Goal: Information Seeking & Learning: Learn about a topic

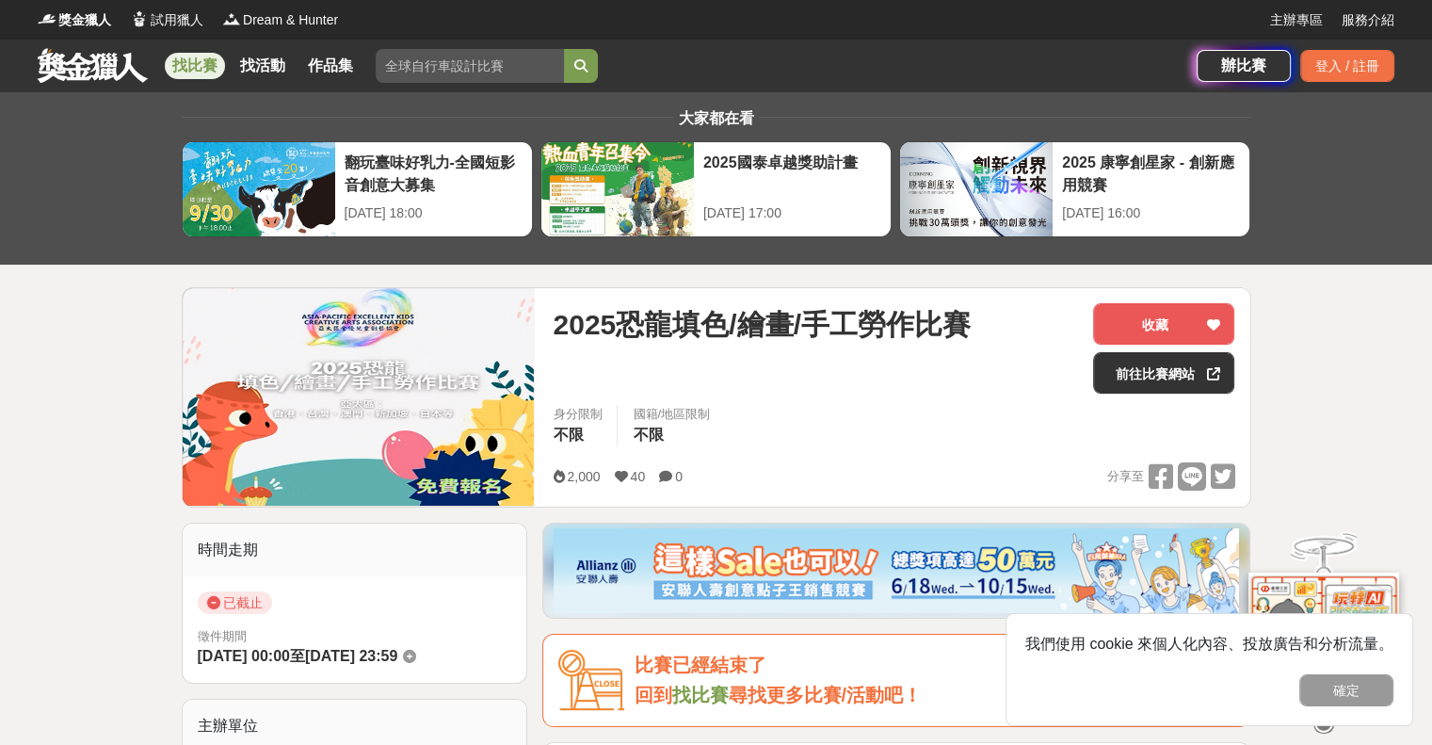
click at [184, 61] on link "找比賽" at bounding box center [195, 66] width 60 height 26
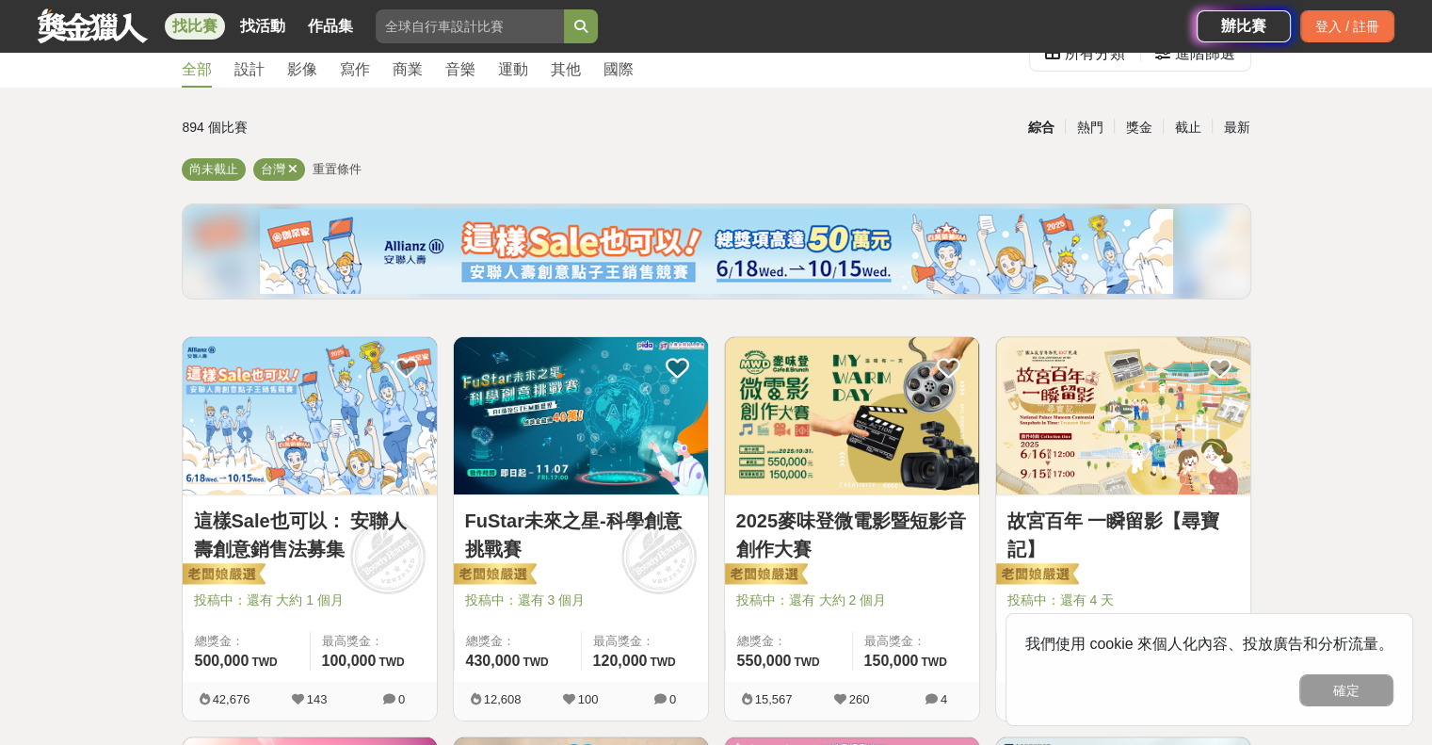
scroll to position [188, 0]
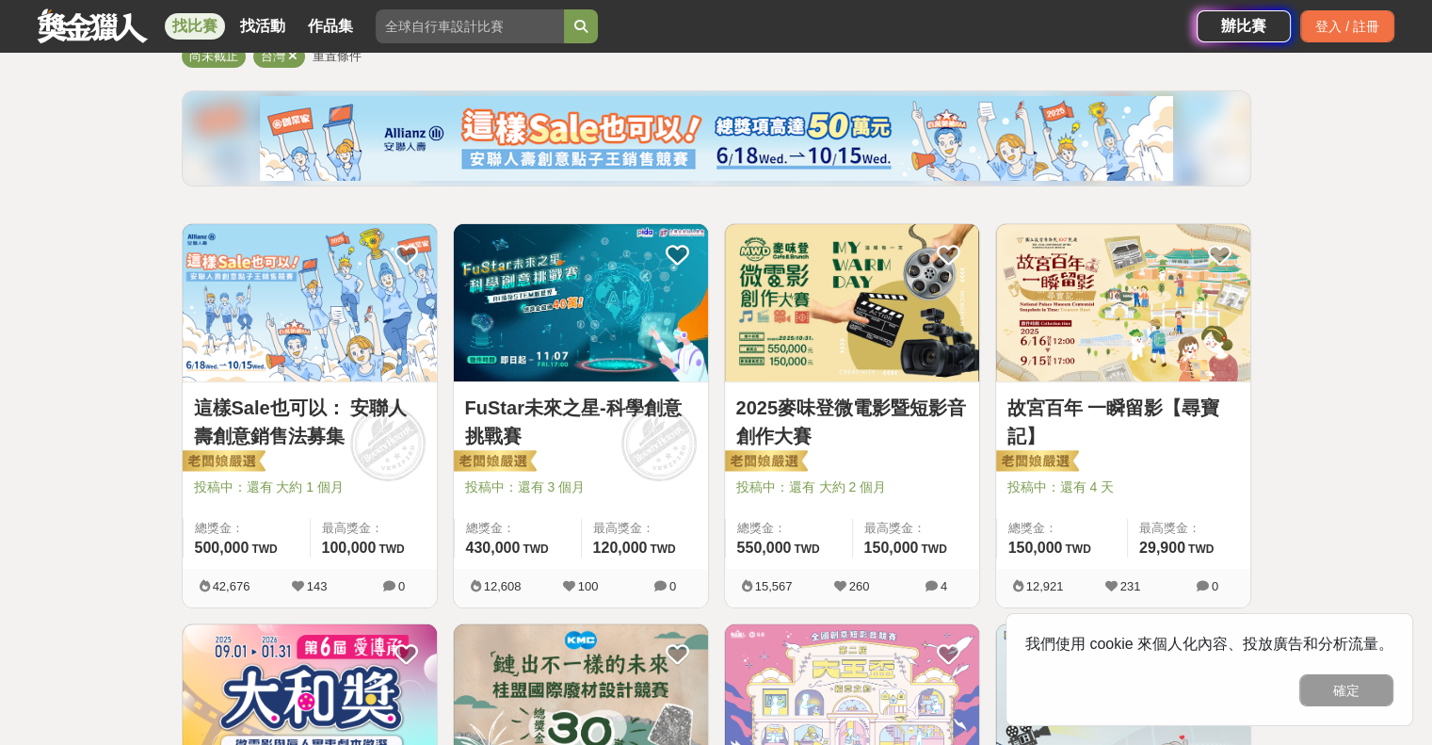
drag, startPoint x: 610, startPoint y: 16, endPoint x: 1353, endPoint y: 166, distance: 757.8
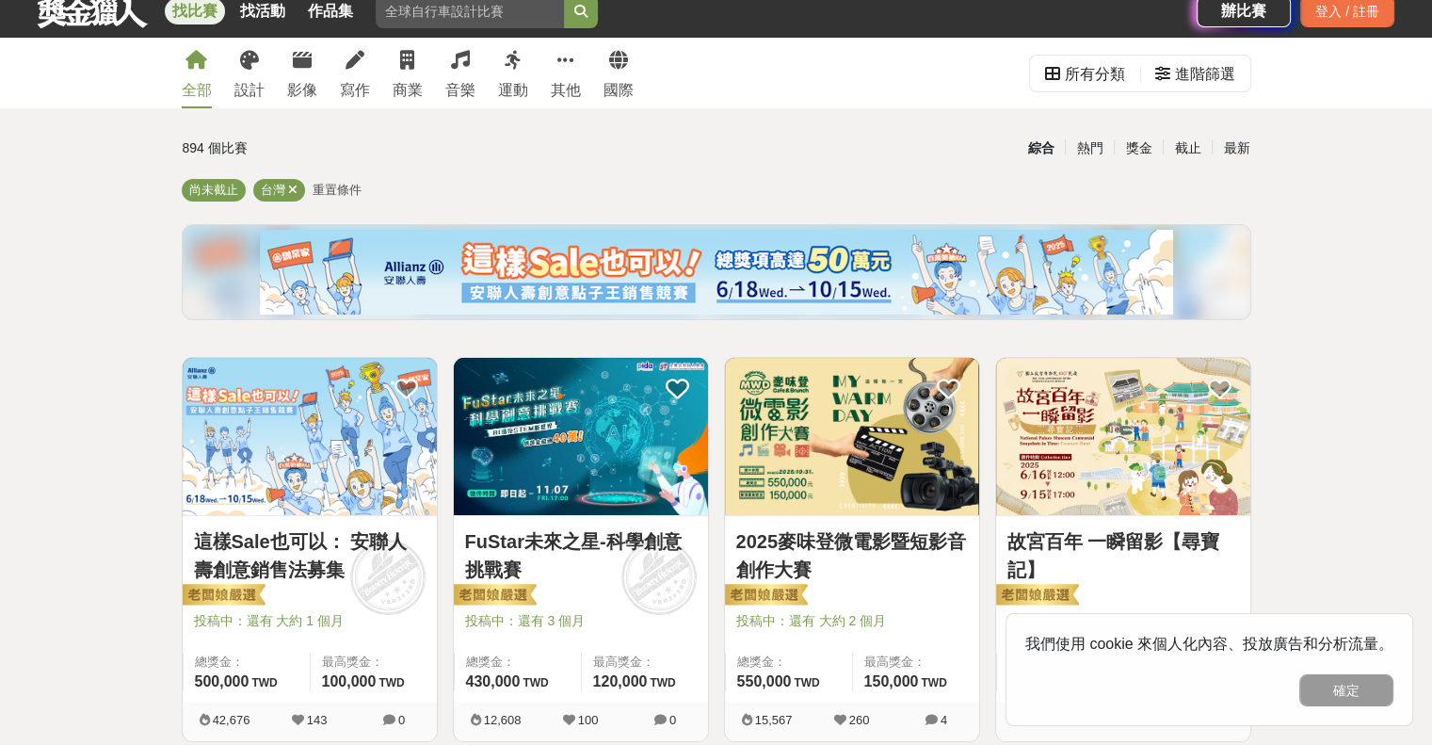
scroll to position [0, 0]
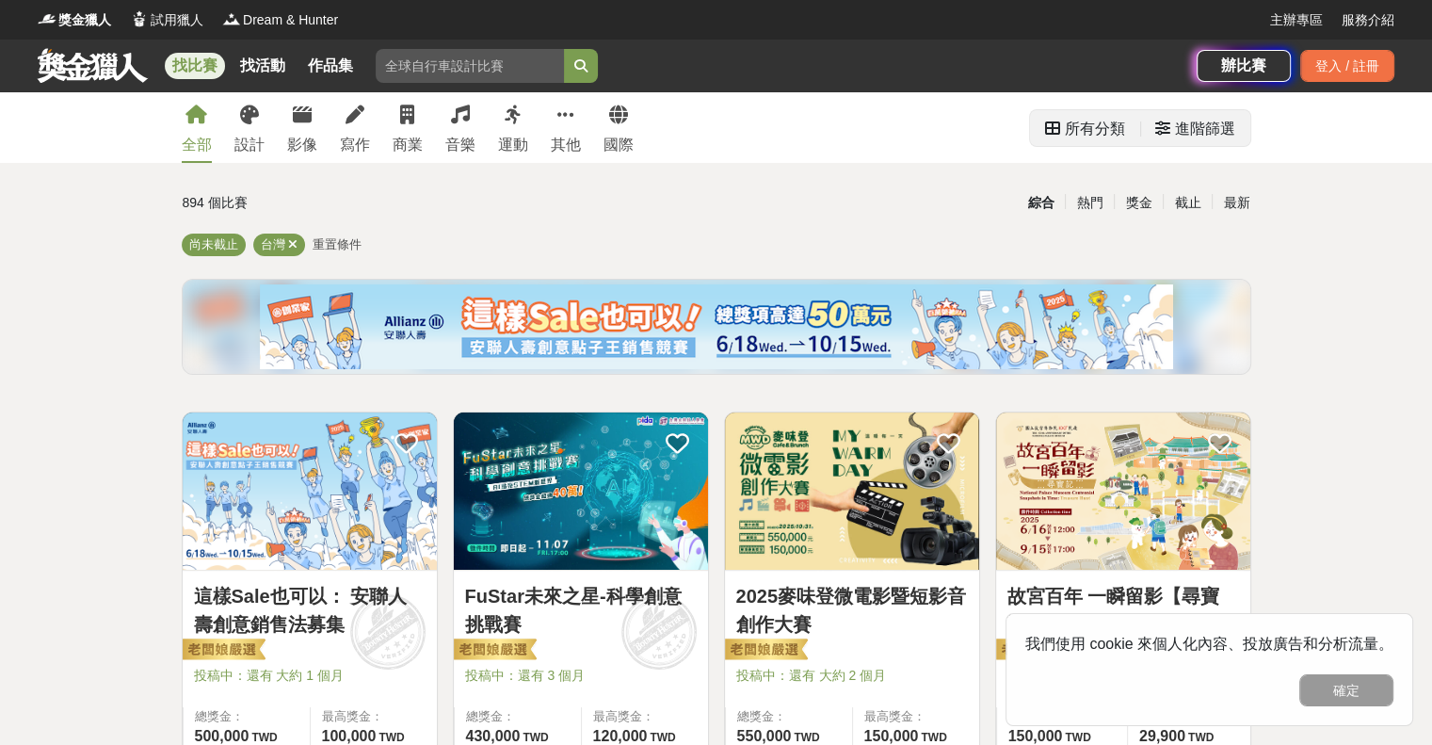
click at [1082, 130] on div "所有分類" at bounding box center [1095, 129] width 60 height 38
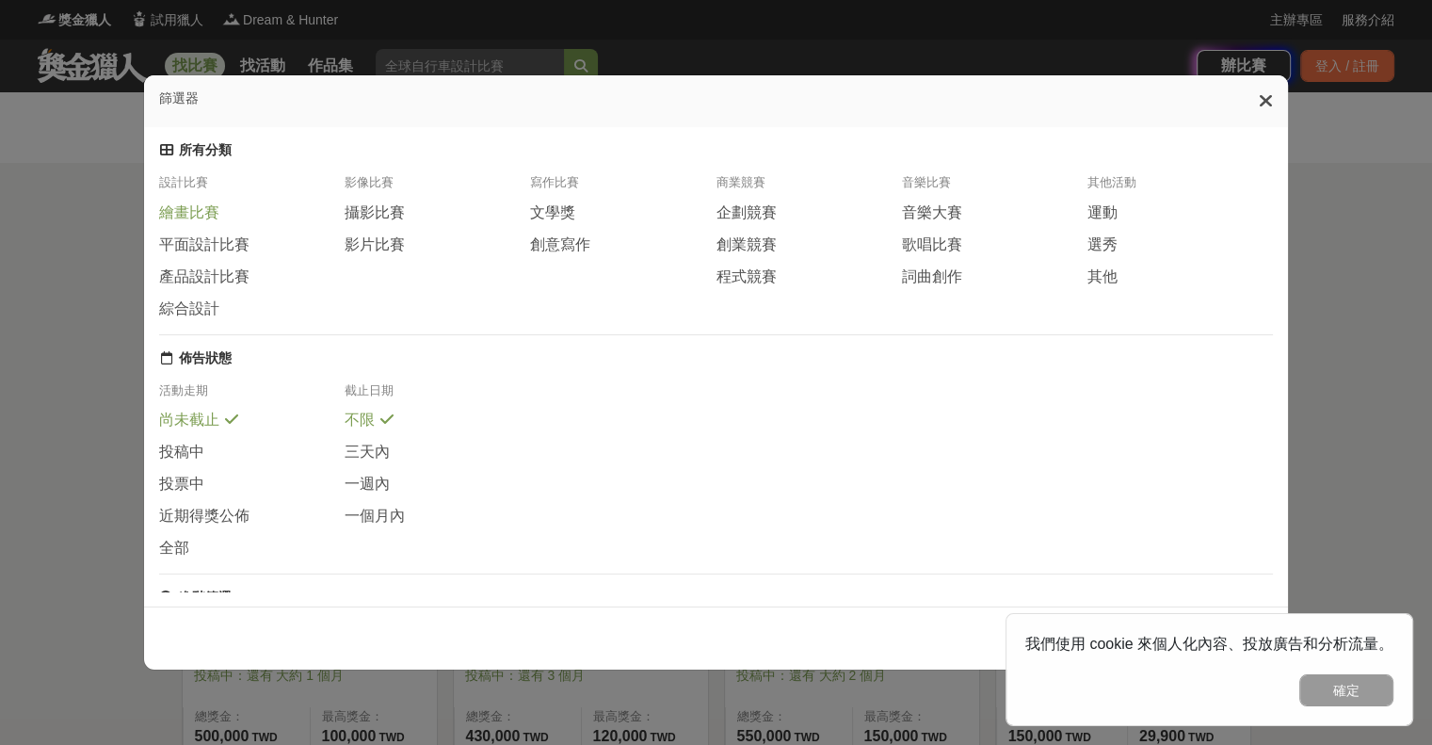
click at [189, 223] on span "繪畫比賽" at bounding box center [189, 213] width 60 height 20
click at [1331, 684] on button "確定" at bounding box center [1346, 690] width 94 height 32
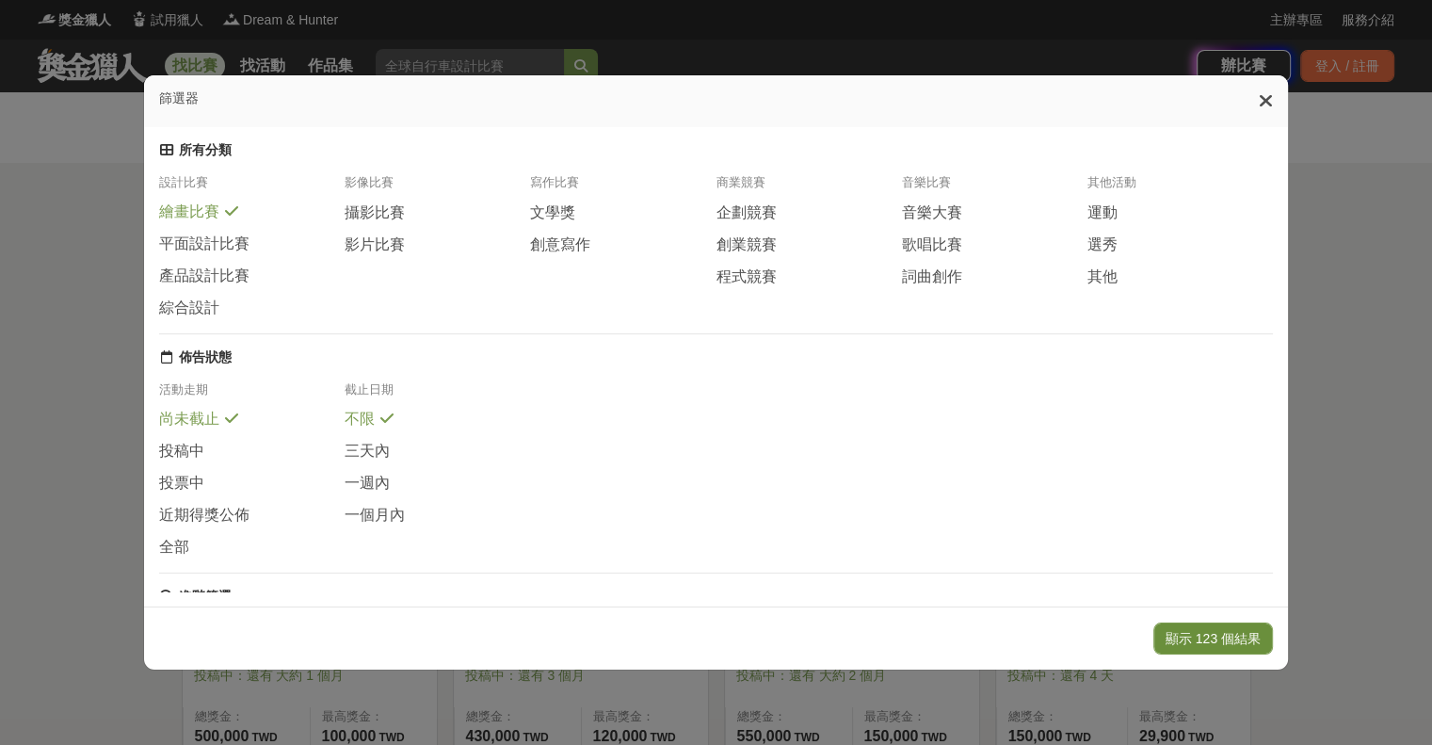
click at [1232, 643] on button "顯示 123 個結果" at bounding box center [1213, 638] width 120 height 32
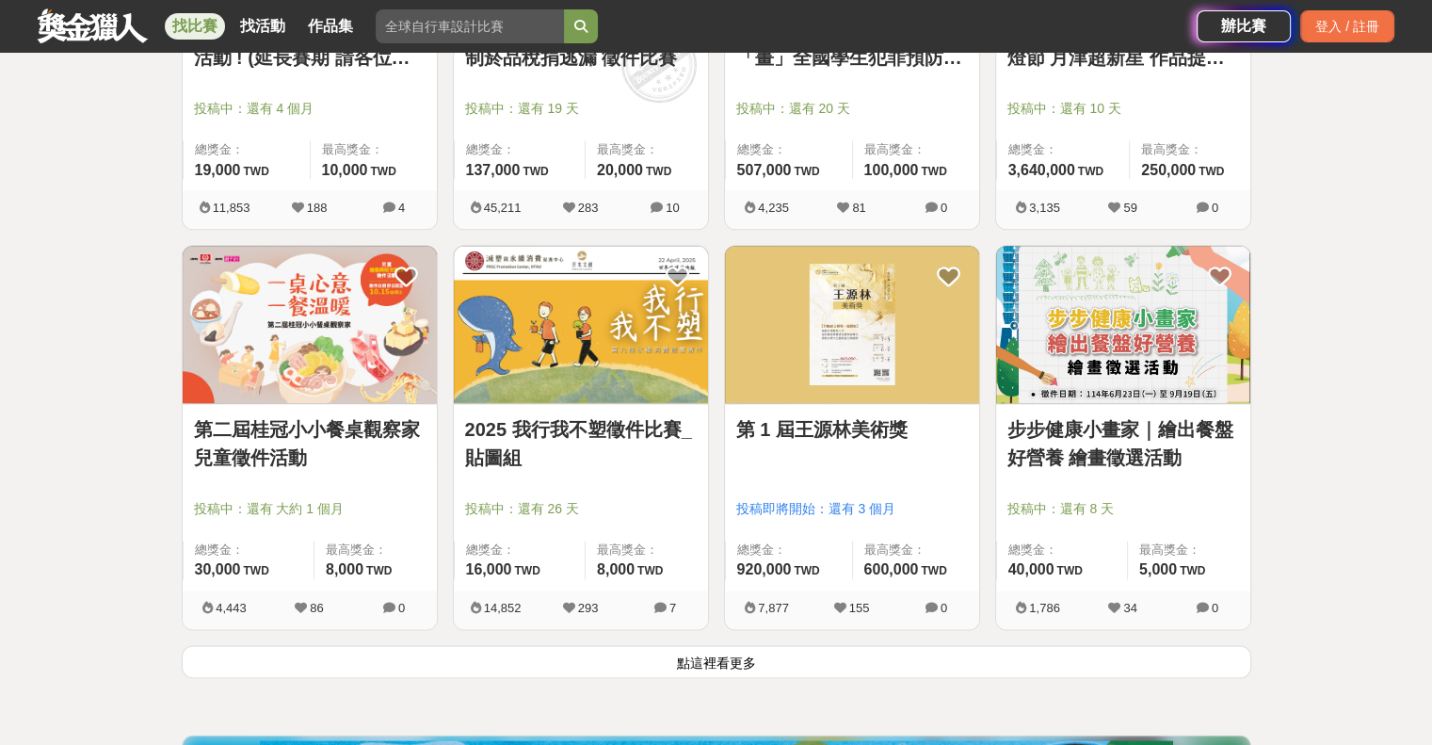
scroll to position [2354, 0]
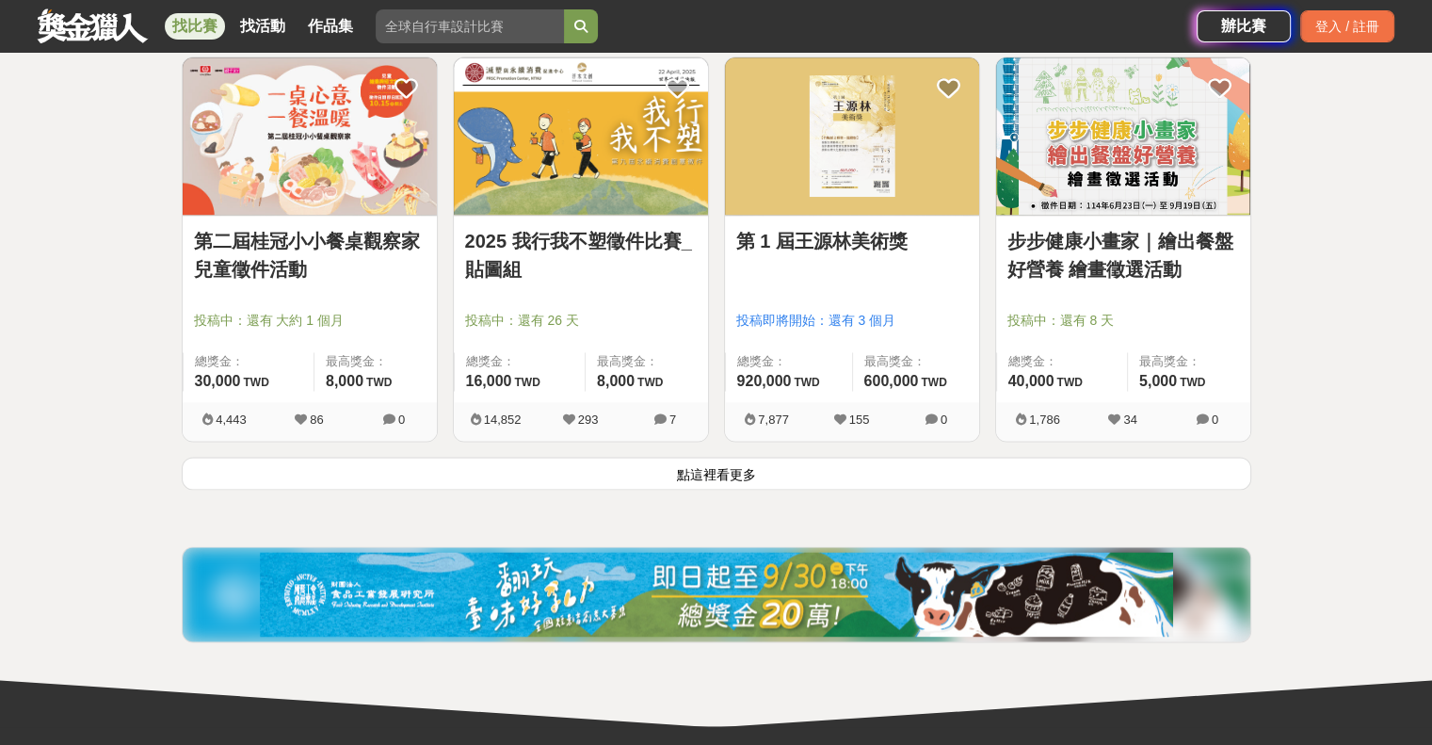
click at [701, 477] on button "點這裡看更多" at bounding box center [717, 473] width 1070 height 33
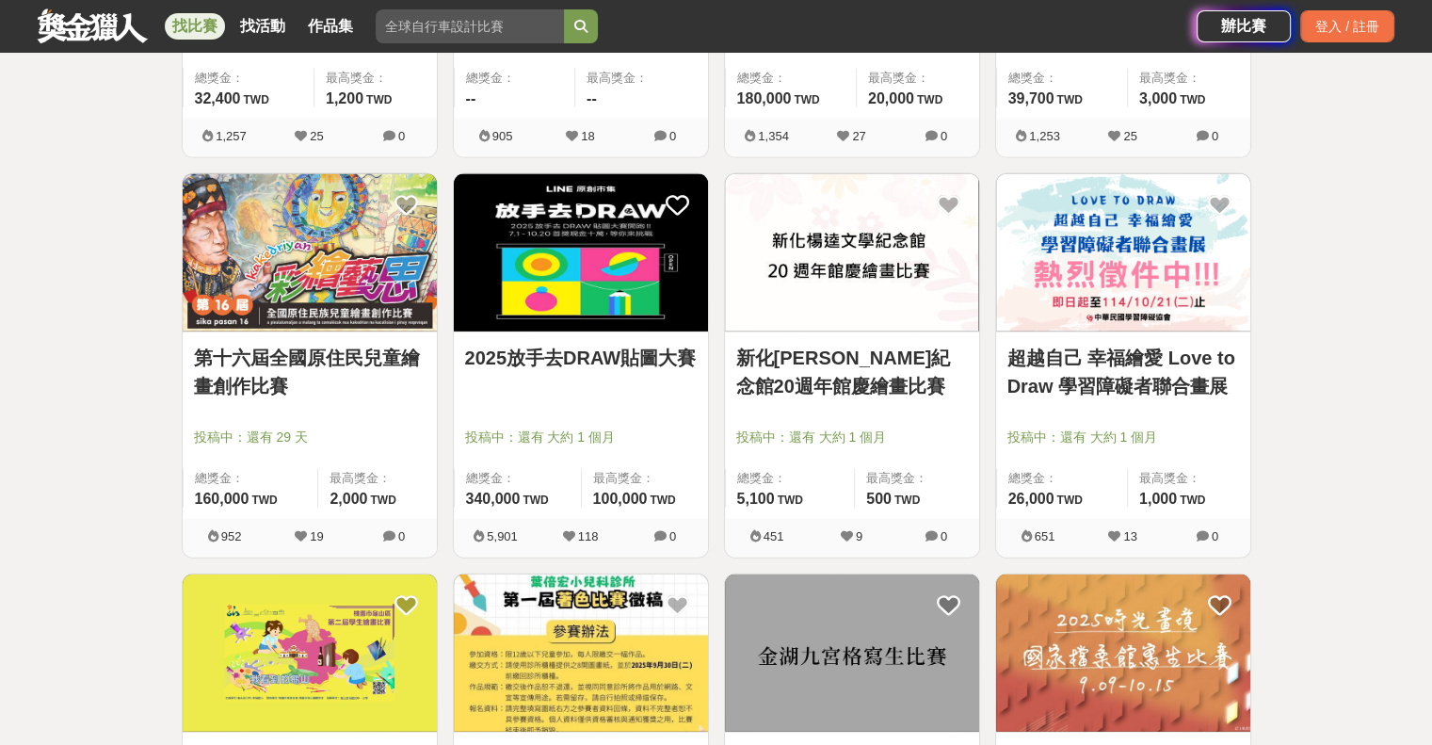
scroll to position [4237, 0]
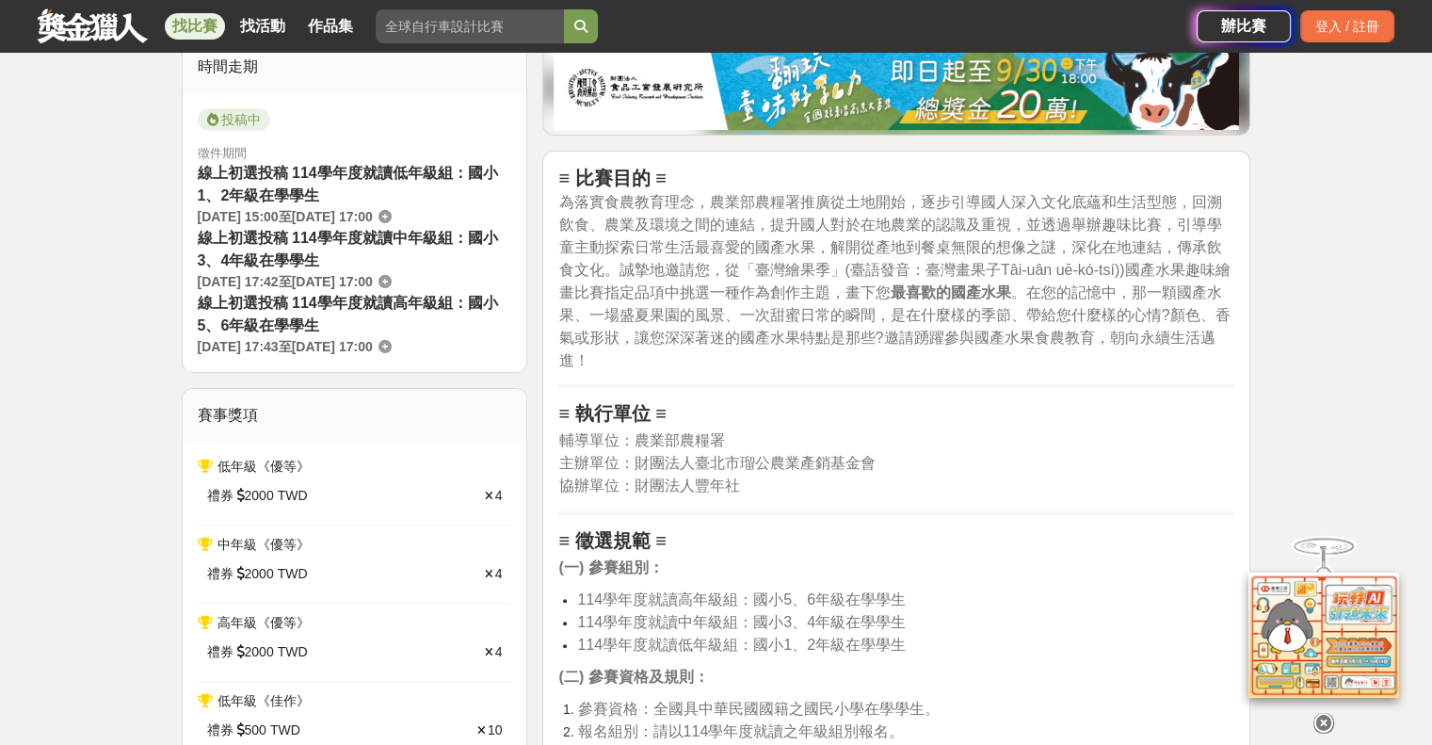
scroll to position [565, 0]
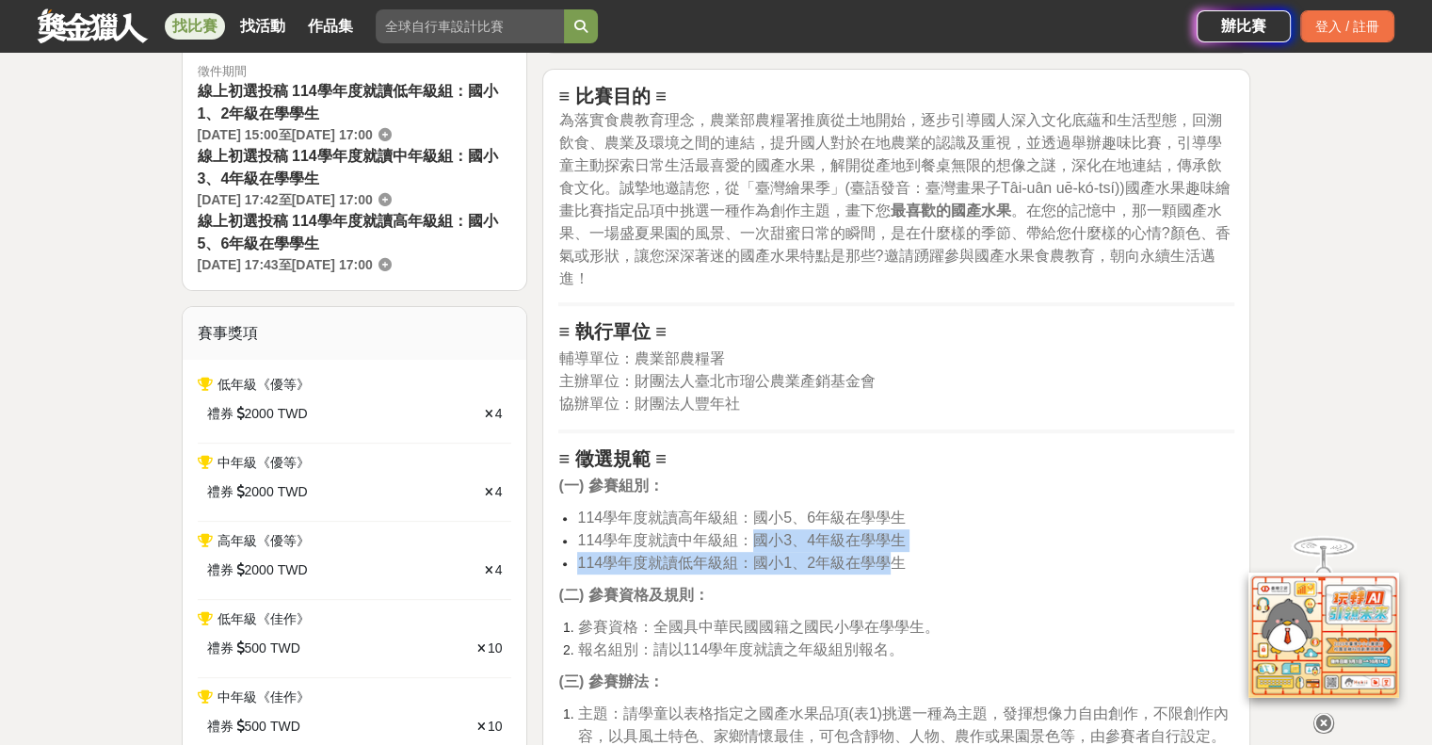
drag, startPoint x: 753, startPoint y: 540, endPoint x: 896, endPoint y: 553, distance: 143.6
click at [896, 553] on ul "114學年度就讀高年級組：國小5、6年級在學學生 114學年度就讀中年級組：國小3、4年級在學學生 114學年度就讀低年級組：國小1、2年級在學學生" at bounding box center [896, 541] width 676 height 68
click at [958, 560] on li "114學年度就讀低年級組：國小1、2年級在學學生" at bounding box center [905, 563] width 657 height 23
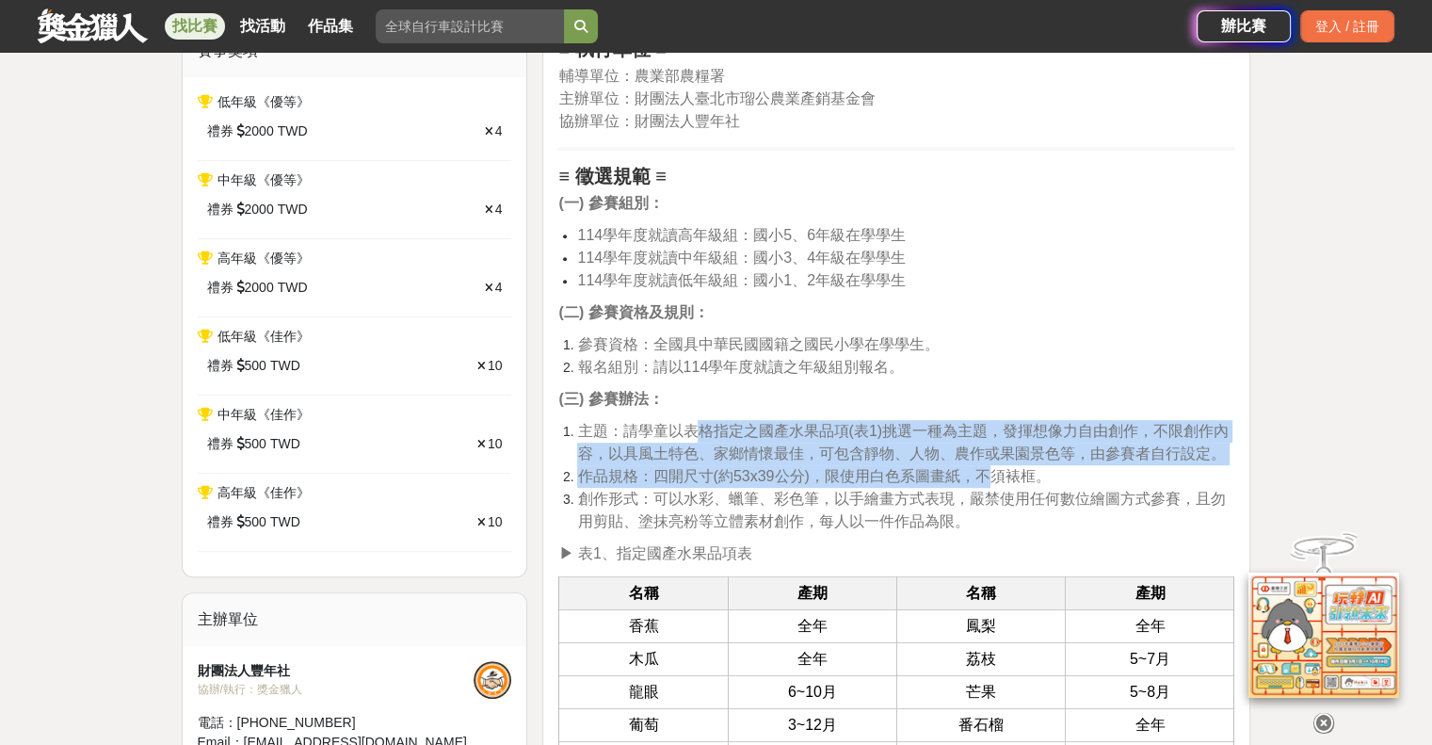
drag, startPoint x: 699, startPoint y: 413, endPoint x: 989, endPoint y: 466, distance: 294.8
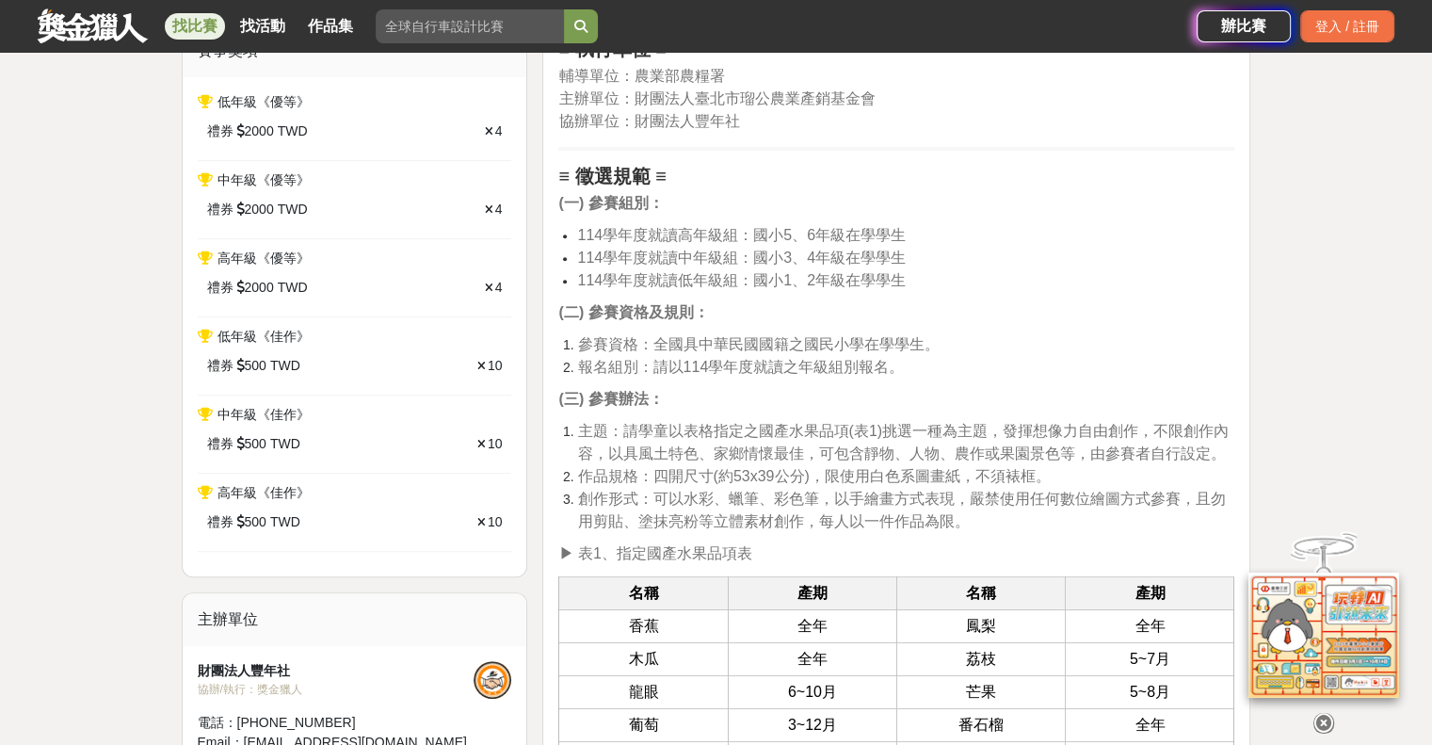
click at [1049, 477] on span "作品規格：四開尺寸(約53x39公分)，限使用白色系圖畫紙，不須裱框。" at bounding box center [813, 476] width 473 height 16
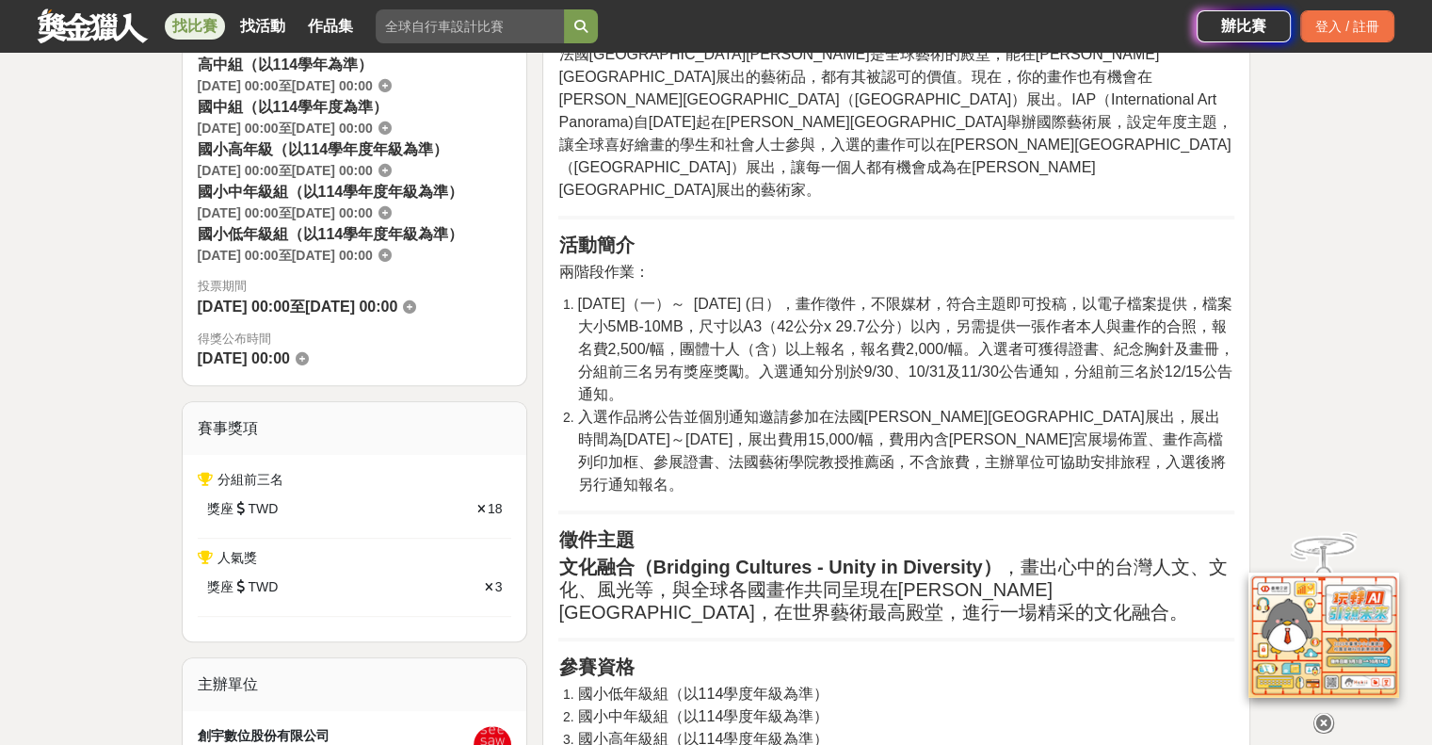
scroll to position [847, 0]
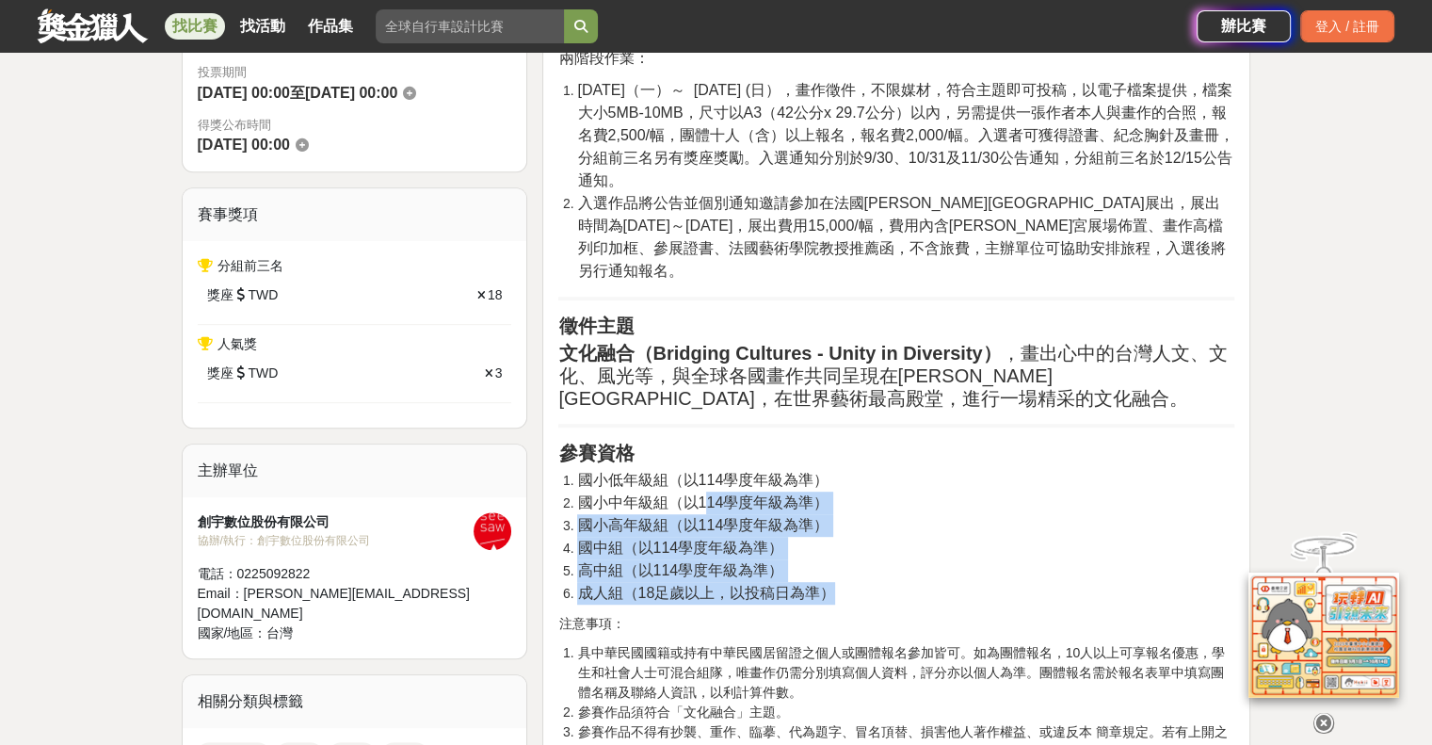
drag, startPoint x: 704, startPoint y: 427, endPoint x: 867, endPoint y: 515, distance: 184.9
click at [867, 515] on ol "國小低年級組（以114學度年級為準） 國小中年級組（以114學度年級為準） 國小高年級組（以114學度年級為準） 國中組（以114學度年級為準） 高中組（以1…" at bounding box center [896, 537] width 676 height 136
click at [895, 582] on li "成人組（18足歲以上，以投稿日為準）" at bounding box center [905, 593] width 657 height 23
drag, startPoint x: 738, startPoint y: 430, endPoint x: 894, endPoint y: 500, distance: 170.3
click at [882, 492] on ol "國小低年級組（以114學度年級為準） 國小中年級組（以114學度年級為準） 國小高年級組（以114學度年級為準） 國中組（以114學度年級為準） 高中組（以1…" at bounding box center [896, 537] width 676 height 136
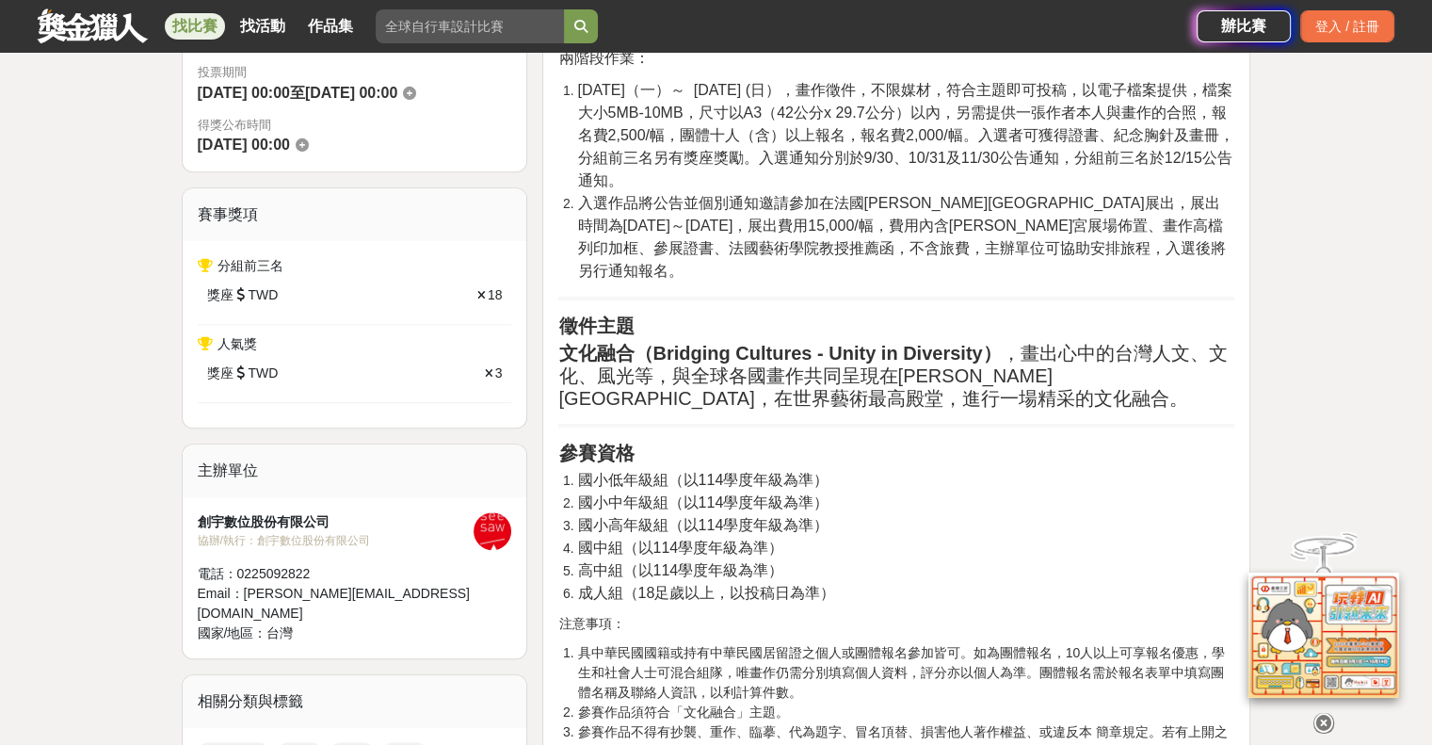
click at [926, 582] on li "成人組（18足歲以上，以投稿日為準）" at bounding box center [905, 593] width 657 height 23
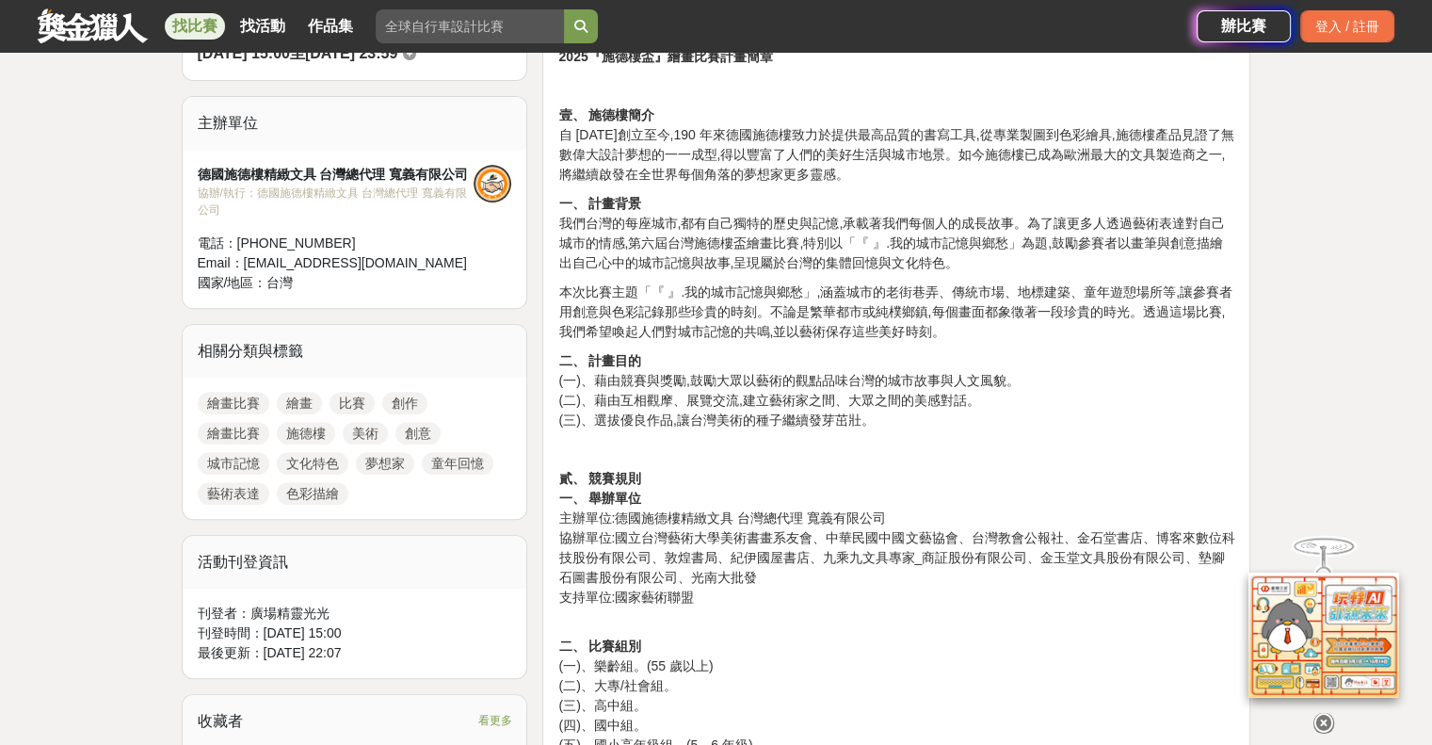
scroll to position [753, 0]
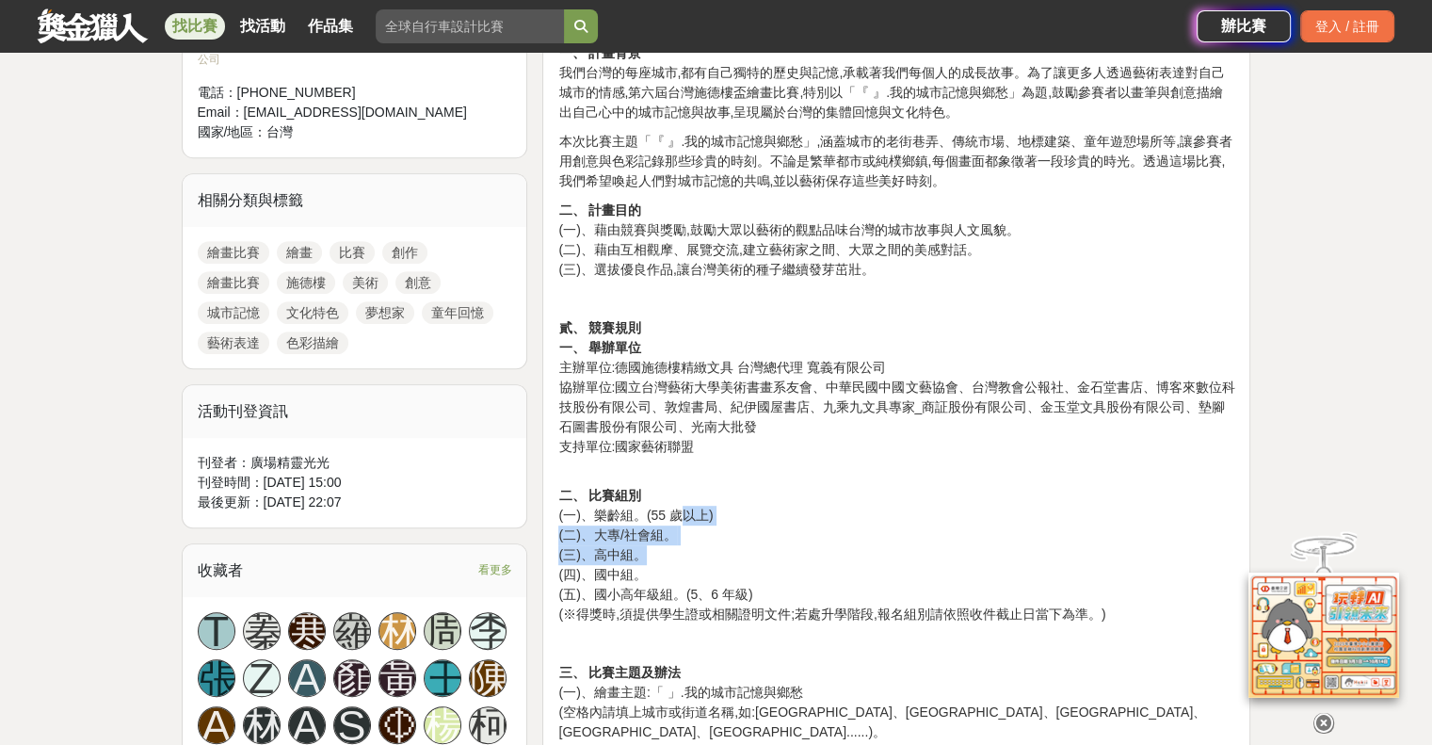
drag, startPoint x: 687, startPoint y: 506, endPoint x: 755, endPoint y: 563, distance: 88.9
click at [755, 563] on p "二、 比賽組別 (一)、樂齡組。(55 歲以上) (二)、大專/社會組。 (三)、高中組。 (四)、國中組。 (五)、國小高年級組。(5、6 年級) (※得獎…" at bounding box center [896, 545] width 676 height 158
click at [813, 578] on p "二、 比賽組別 (一)、樂齡組。(55 歲以上) (二)、大專/社會組。 (三)、高中組。 (四)、國中組。 (五)、國小高年級組。(5、6 年級) (※得獎…" at bounding box center [896, 545] width 676 height 158
drag, startPoint x: 648, startPoint y: 533, endPoint x: 752, endPoint y: 553, distance: 106.4
click at [752, 553] on p "二、 比賽組別 (一)、樂齡組。(55 歲以上) (二)、大專/社會組。 (三)、高中組。 (四)、國中組。 (五)、國小高年級組。(5、6 年級) (※得獎…" at bounding box center [896, 545] width 676 height 158
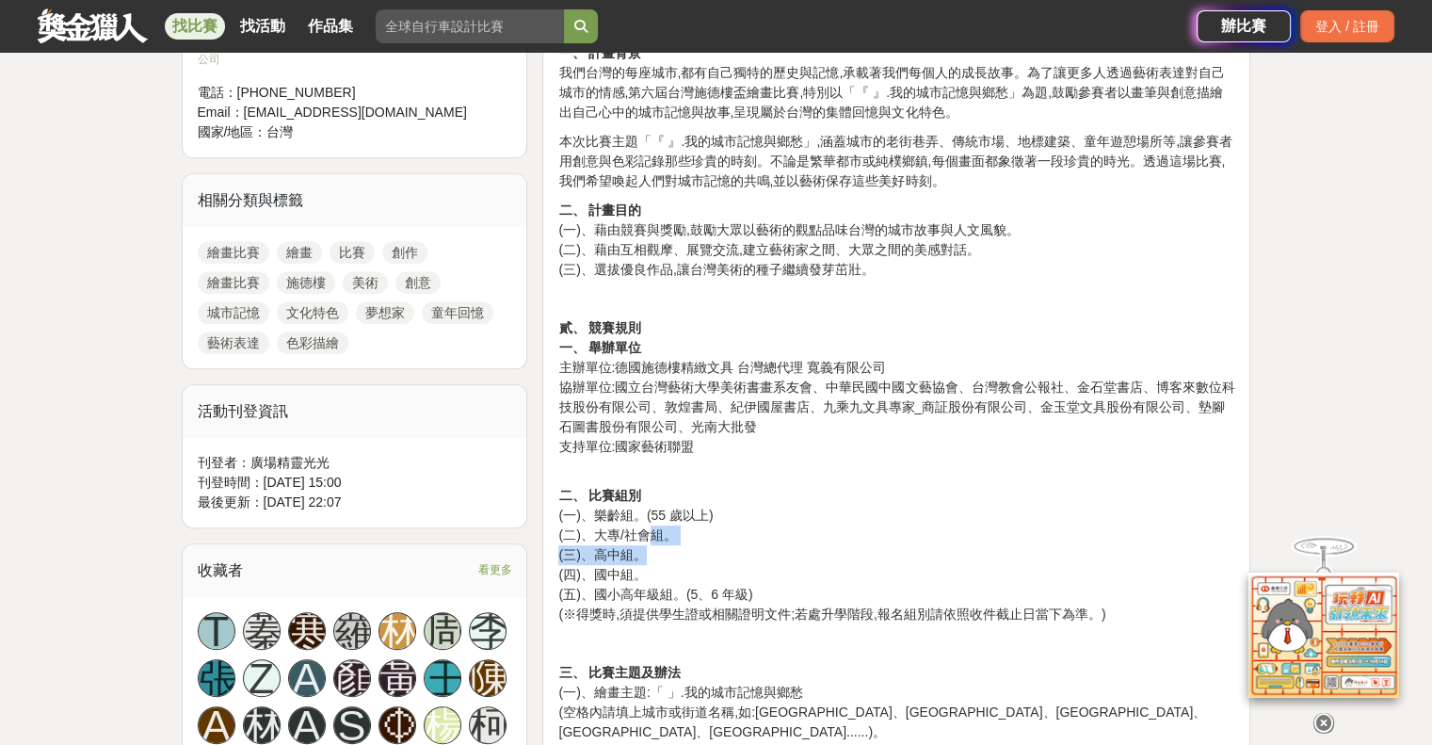
click at [765, 555] on p "二、 比賽組別 (一)、樂齡組。(55 歲以上) (二)、大專/社會組。 (三)、高中組。 (四)、國中組。 (五)、國小高年級組。(5、6 年級) (※得獎…" at bounding box center [896, 545] width 676 height 158
drag, startPoint x: 641, startPoint y: 529, endPoint x: 712, endPoint y: 562, distance: 77.9
click at [712, 562] on p "二、 比賽組別 (一)、樂齡組。(55 歲以上) (二)、大專/社會組。 (三)、高中組。 (四)、國中組。 (五)、國小高年級組。(5、6 年級) (※得獎…" at bounding box center [896, 545] width 676 height 158
click at [782, 569] on p "二、 比賽組別 (一)、樂齡組。(55 歲以上) (二)、大專/社會組。 (三)、高中組。 (四)、國中組。 (五)、國小高年級組。(5、6 年級) (※得獎…" at bounding box center [896, 545] width 676 height 158
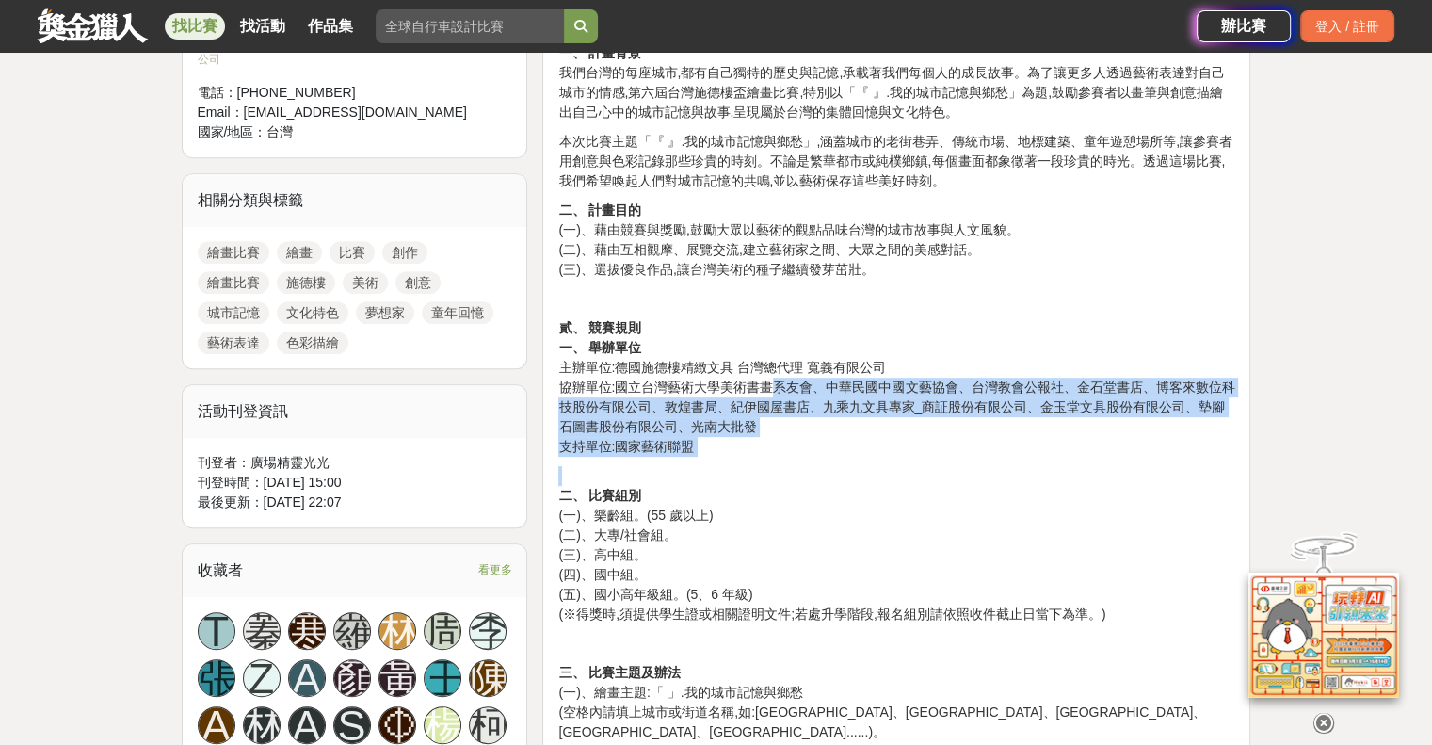
drag, startPoint x: 766, startPoint y: 391, endPoint x: 849, endPoint y: 464, distance: 110.7
click at [883, 477] on p "二、 比賽組別 (一)、樂齡組。(55 歲以上) (二)、大專/社會組。 (三)、高中組。 (四)、國中組。 (五)、國小高年級組。(5、6 年級) (※得獎…" at bounding box center [896, 545] width 676 height 158
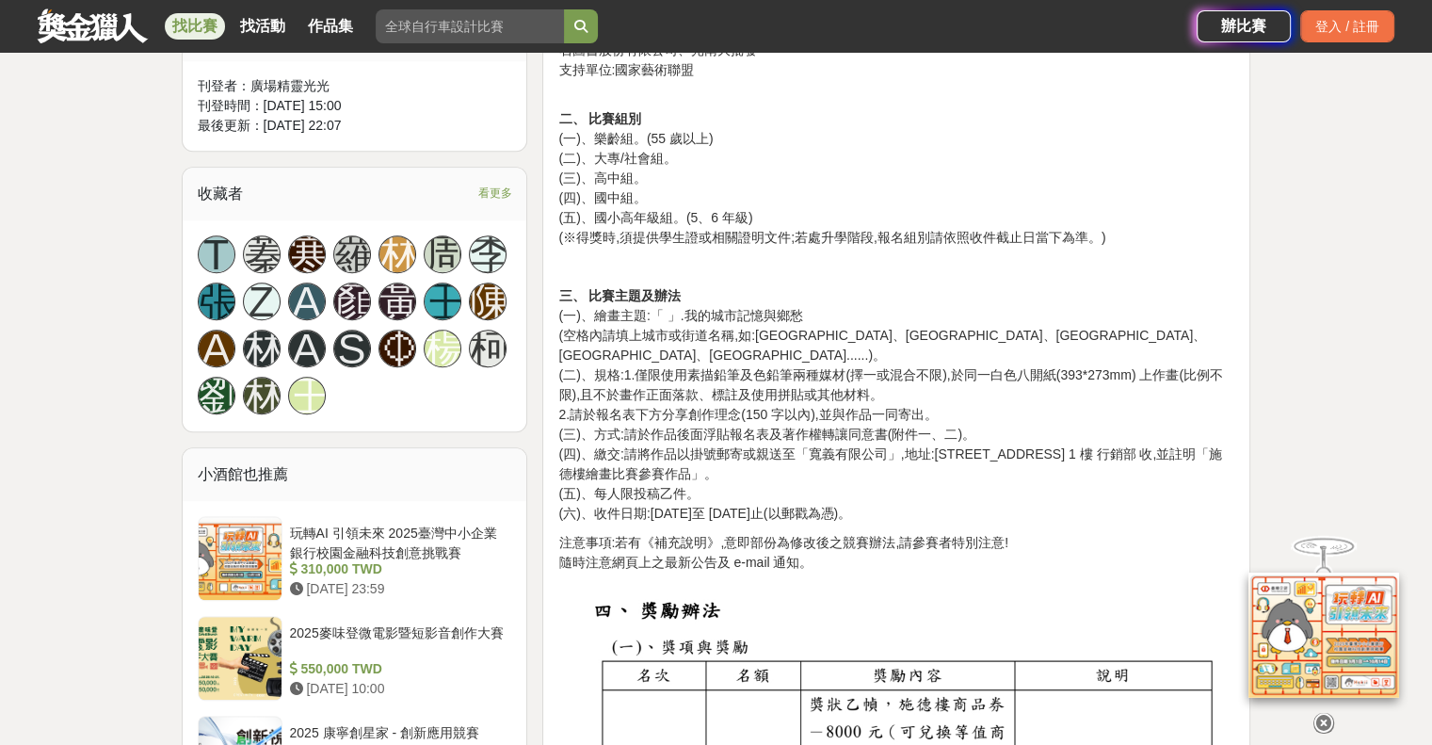
scroll to position [1506, 0]
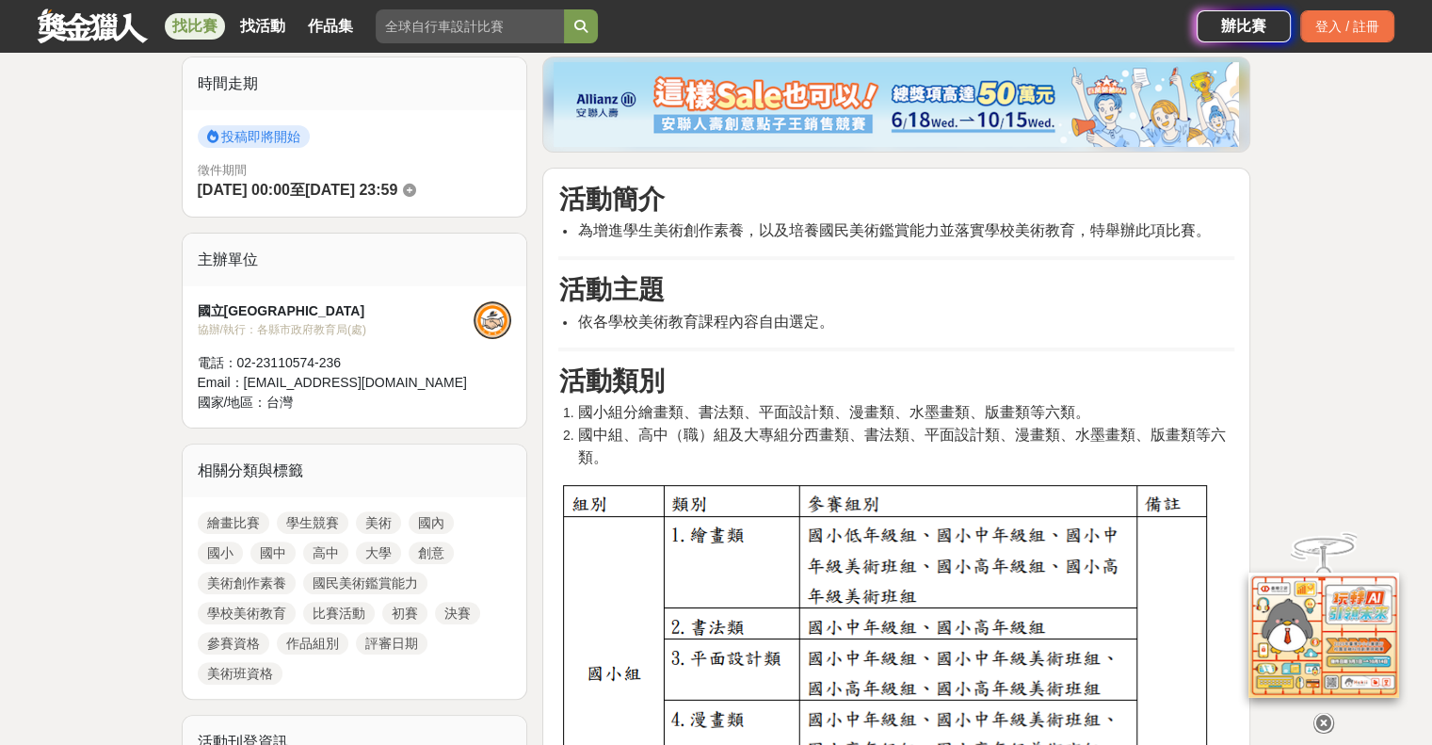
scroll to position [565, 0]
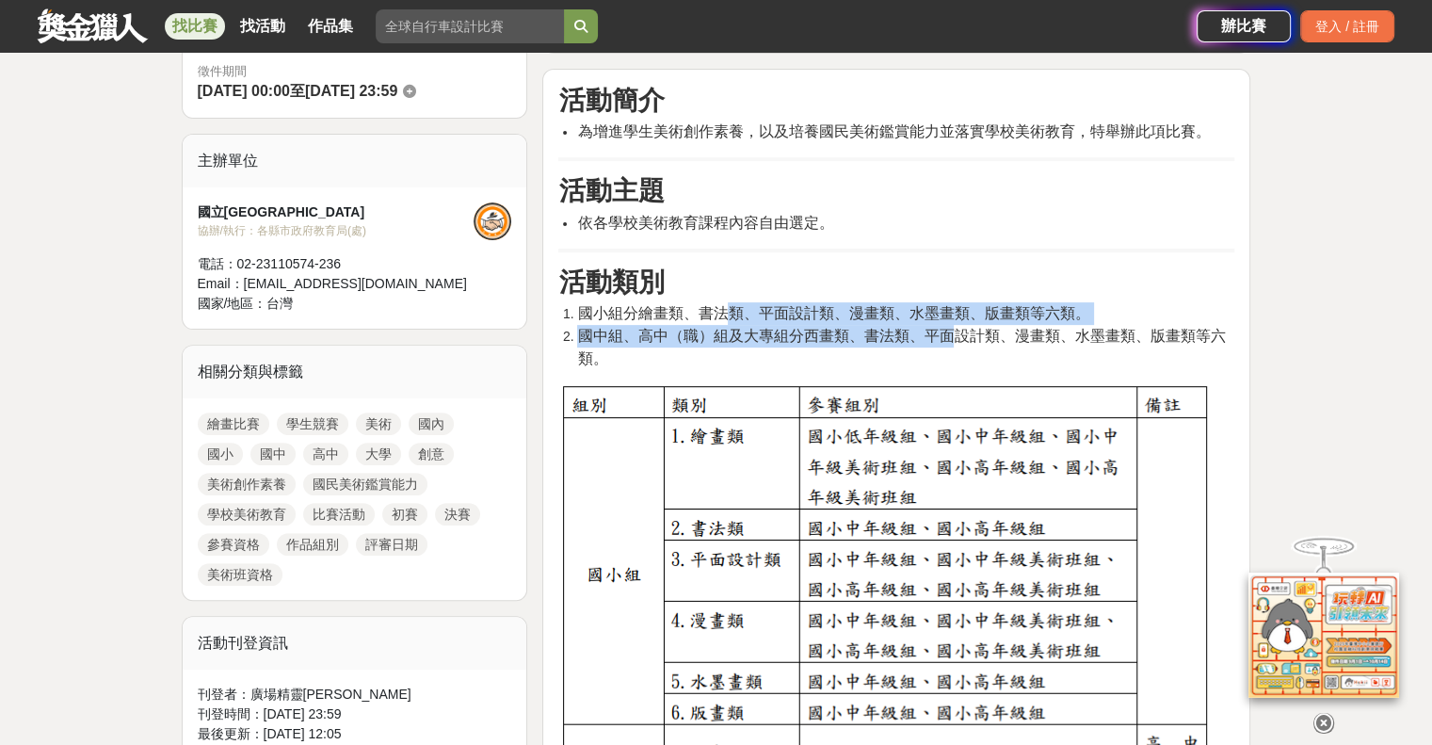
drag, startPoint x: 720, startPoint y: 312, endPoint x: 958, endPoint y: 334, distance: 238.3
click at [958, 334] on ol "國小組分繪畫類、書法類、平面設計類、漫畫類、水墨畫類、版畫類等六類。 國中組、高中（職）組及大專組分西畫類、書法類、平面設計類、漫畫類、水墨畫類、版畫類等六類。" at bounding box center [896, 336] width 676 height 68
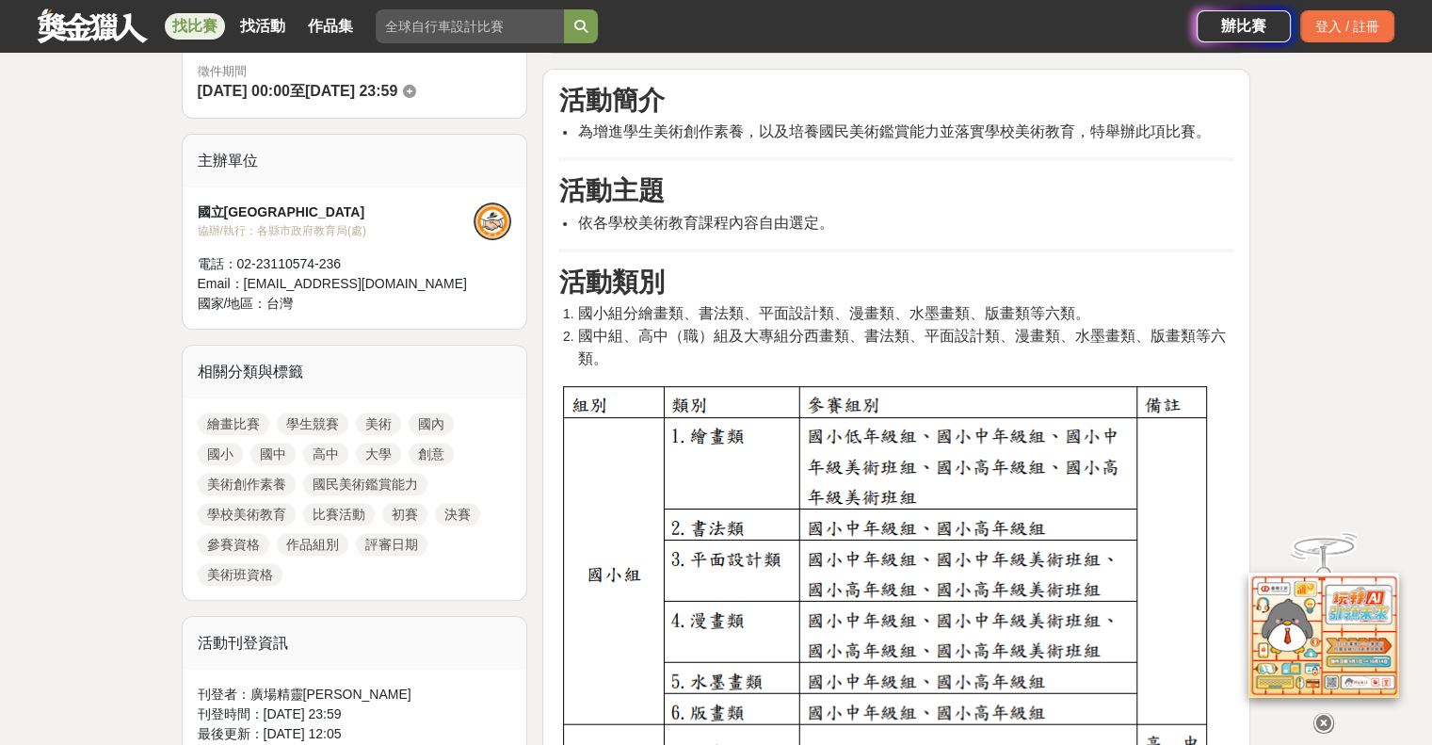
click at [1022, 340] on span "國中組、高中（職）組及大專組分西畫類、書法類、平面設計類、漫畫類、水墨畫類、版畫類等六類。" at bounding box center [901, 347] width 648 height 39
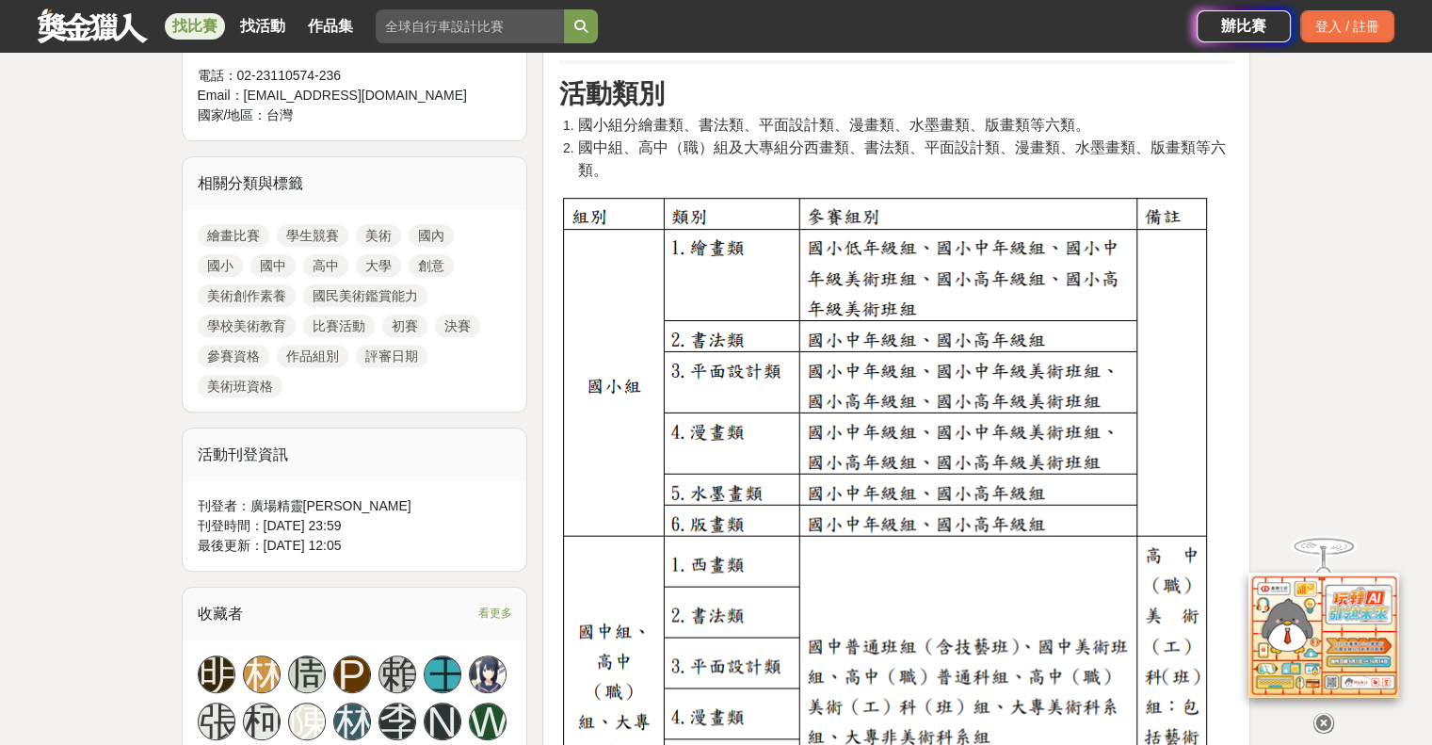
scroll to position [753, 0]
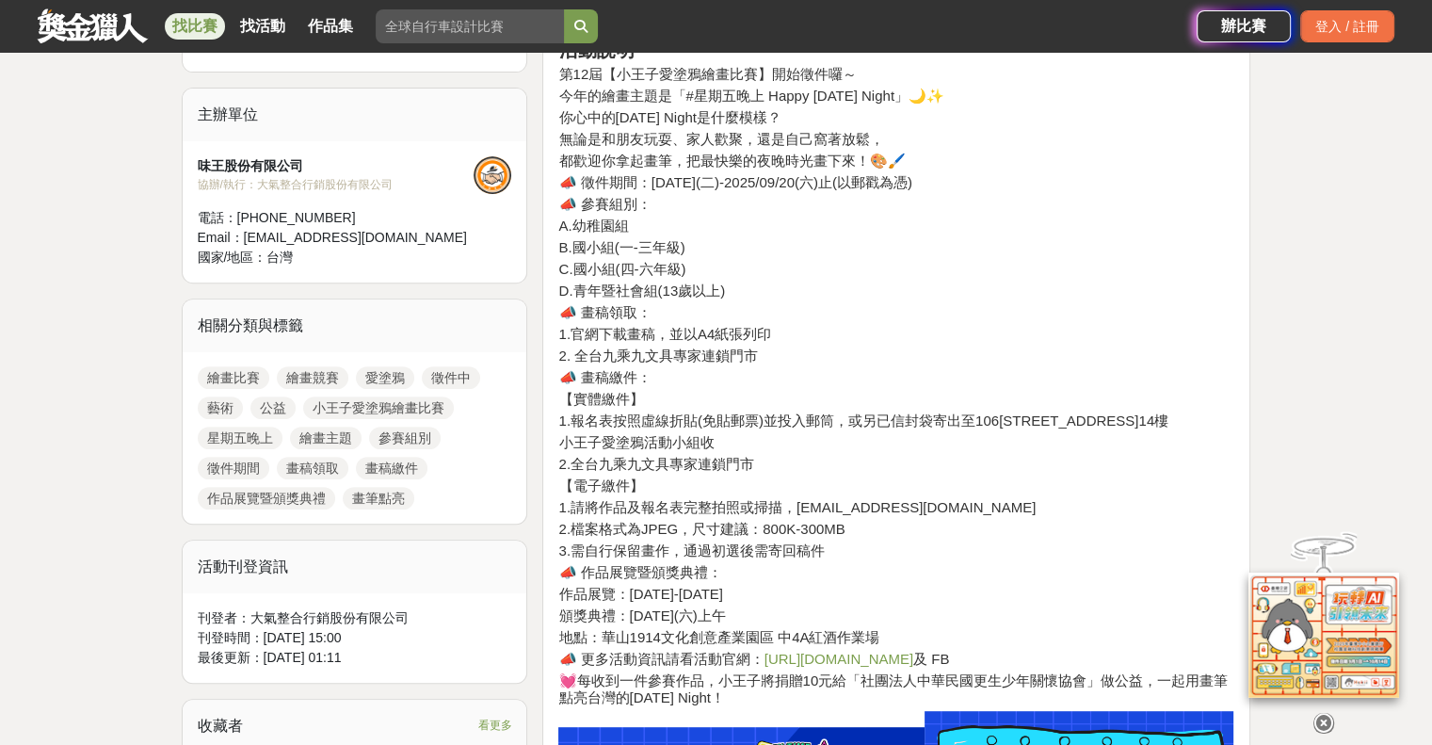
scroll to position [659, 0]
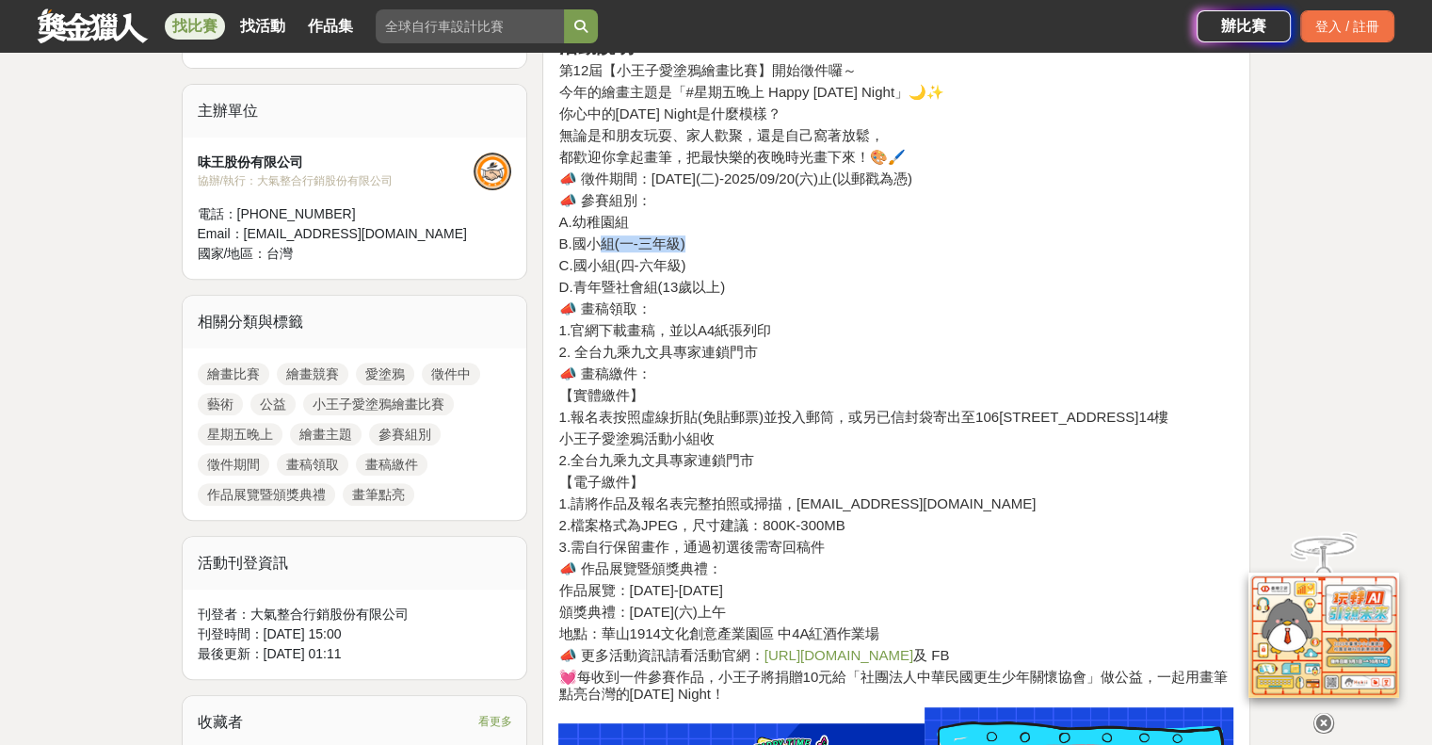
drag, startPoint x: 605, startPoint y: 244, endPoint x: 705, endPoint y: 249, distance: 99.9
click at [705, 249] on h4 "B.國小組(一-三年級)" at bounding box center [896, 243] width 676 height 17
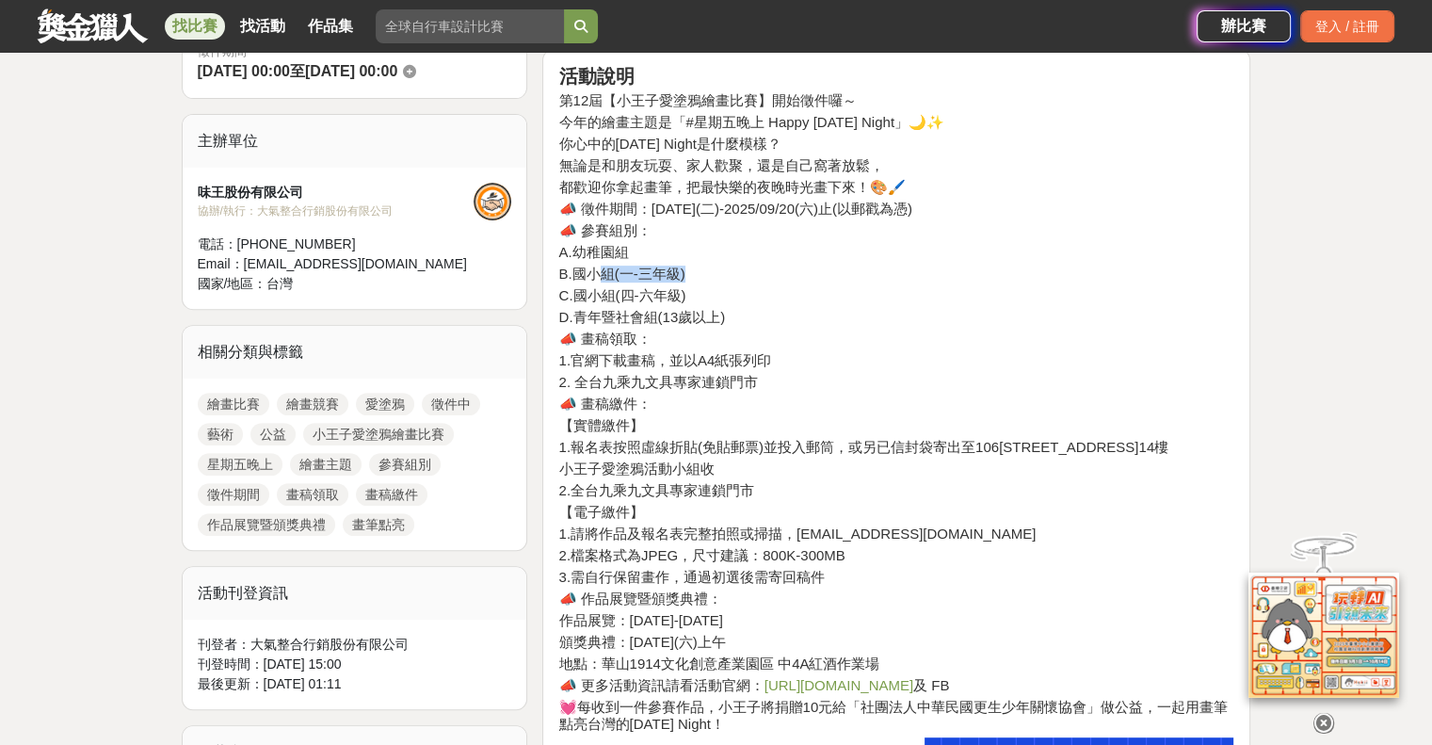
scroll to position [471, 0]
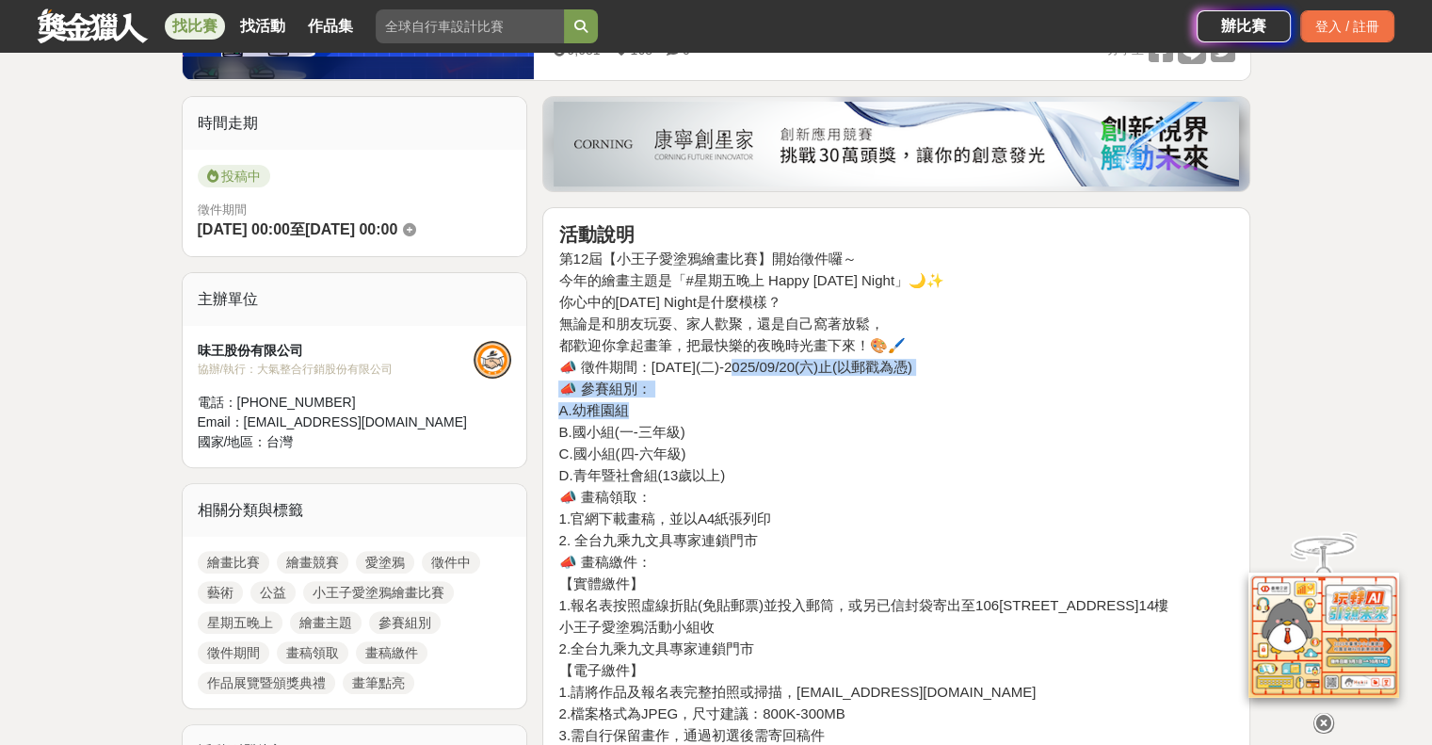
drag, startPoint x: 733, startPoint y: 366, endPoint x: 886, endPoint y: 398, distance: 155.9
click at [944, 436] on h4 "B.國小組(一-三年級)" at bounding box center [896, 432] width 676 height 17
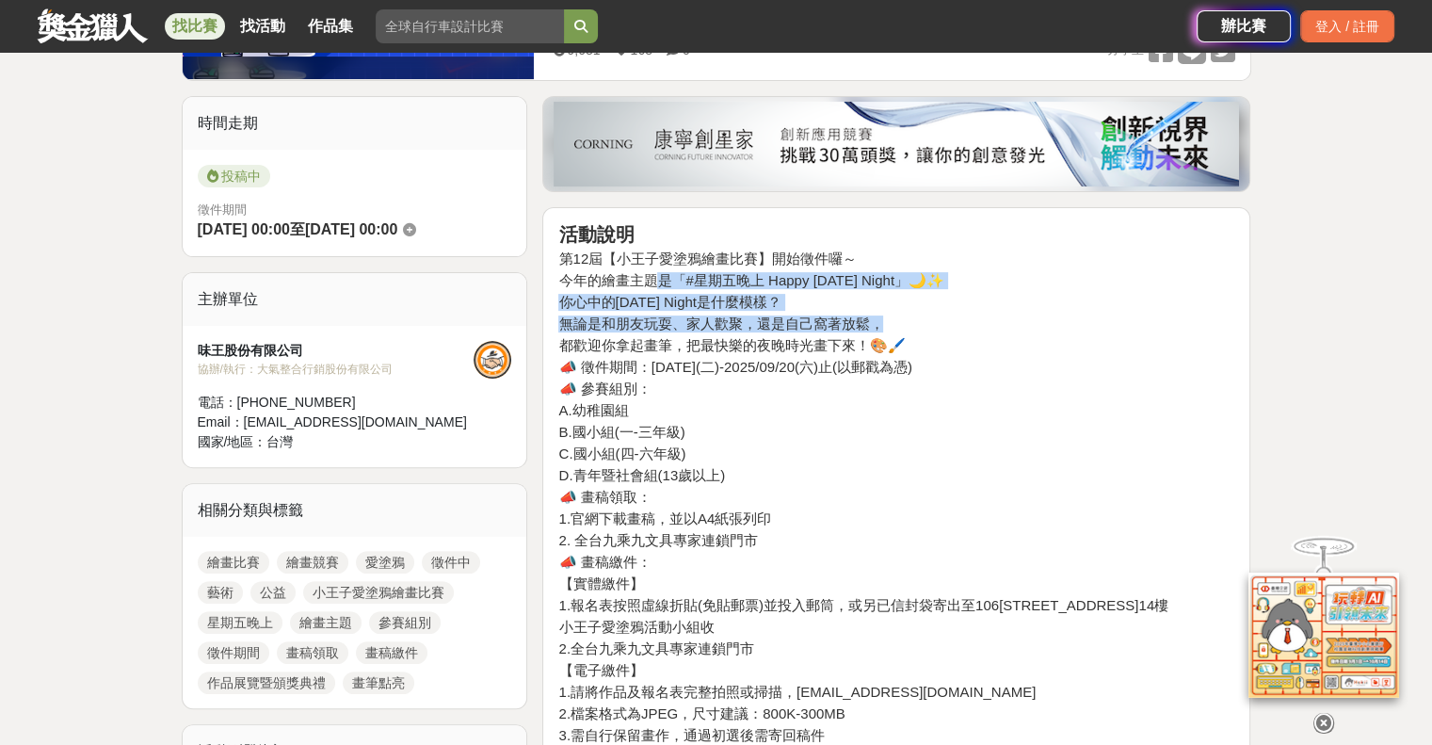
drag, startPoint x: 664, startPoint y: 274, endPoint x: 891, endPoint y: 313, distance: 230.2
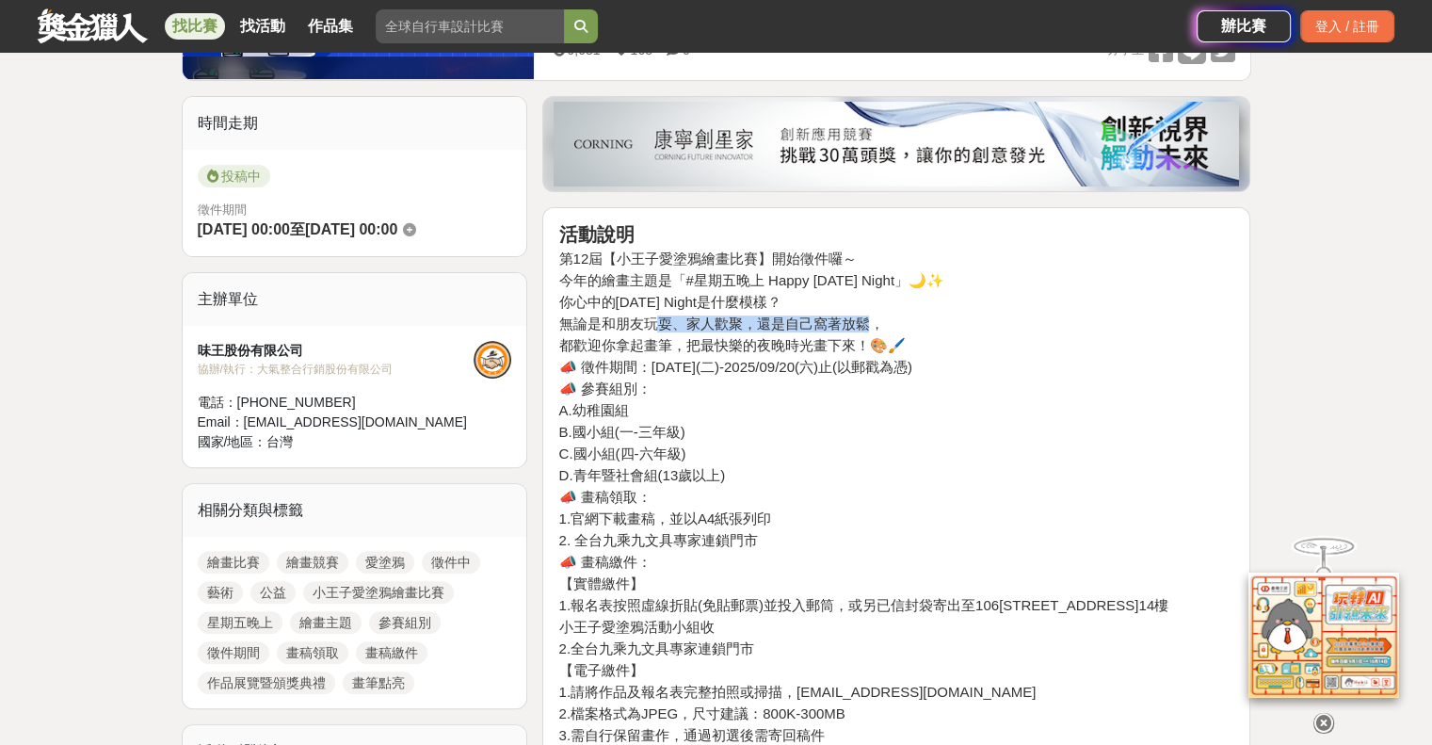
drag, startPoint x: 652, startPoint y: 312, endPoint x: 926, endPoint y: 331, distance: 274.7
click at [874, 323] on h4 "無論是和朋友玩耍、家人歡聚，還是自己窩著放鬆，" at bounding box center [896, 323] width 676 height 17
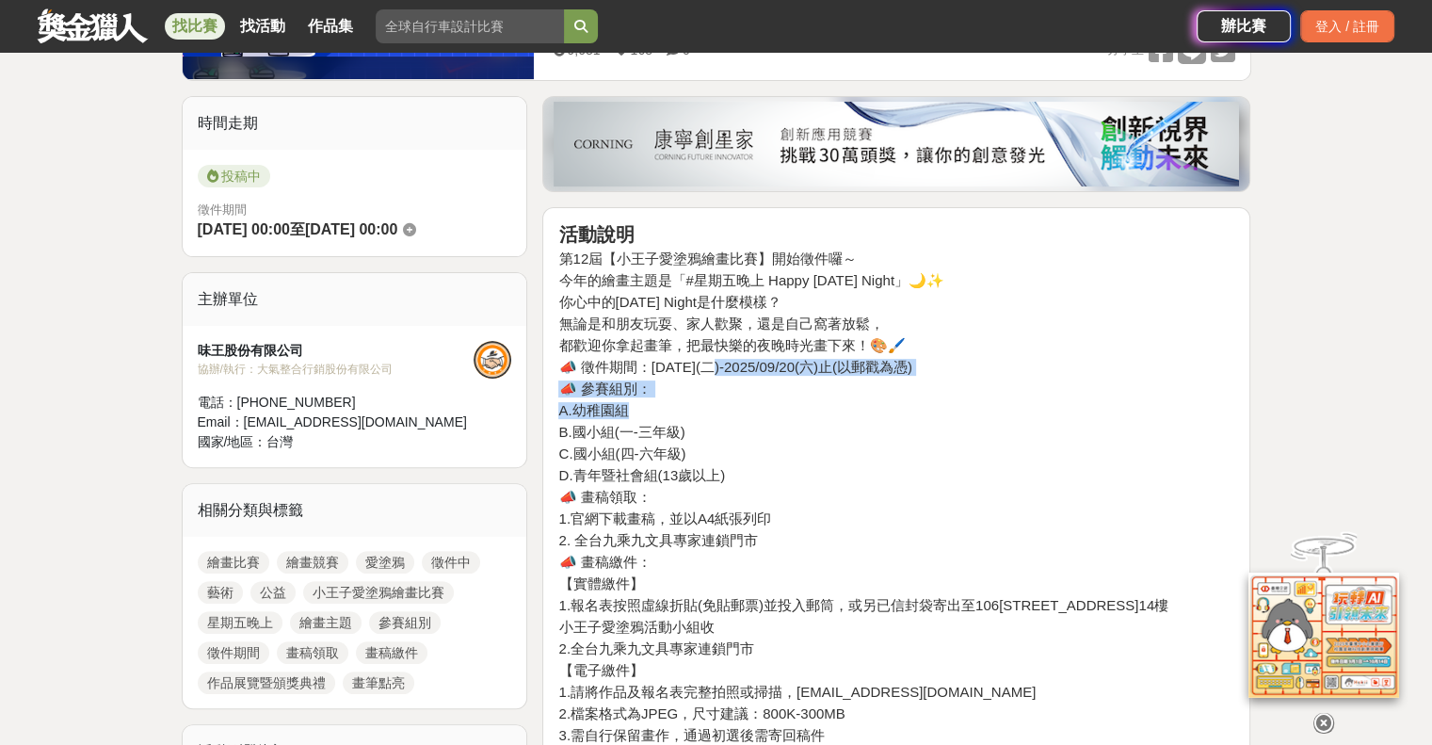
drag, startPoint x: 768, startPoint y: 366, endPoint x: 934, endPoint y: 407, distance: 170.6
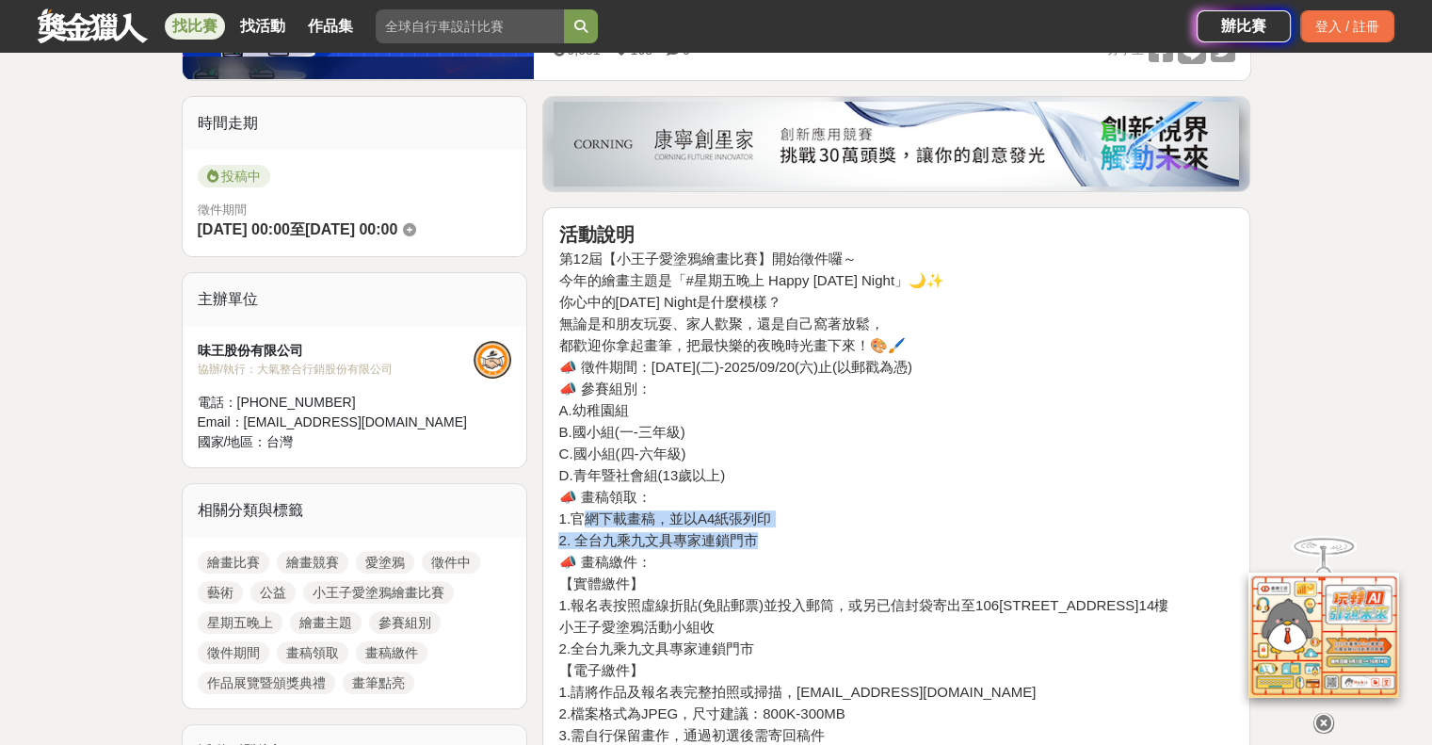
drag, startPoint x: 589, startPoint y: 517, endPoint x: 783, endPoint y: 532, distance: 194.5
click at [822, 541] on h4 "2. 全台九乘九文具專家連鎖門市" at bounding box center [896, 540] width 676 height 17
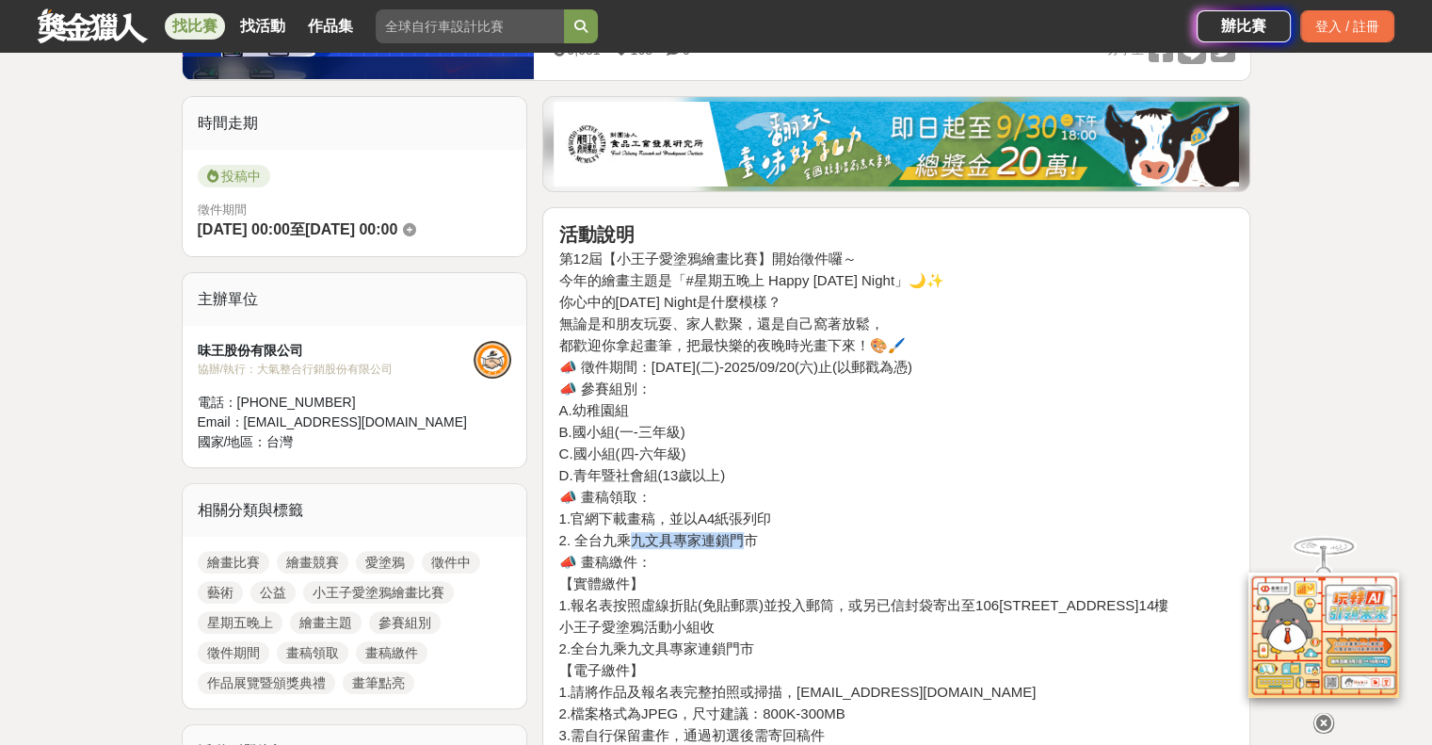
drag, startPoint x: 624, startPoint y: 531, endPoint x: 756, endPoint y: 531, distance: 131.8
click at [744, 532] on h4 "2. 全台九乘九文具專家連鎖門市" at bounding box center [896, 540] width 676 height 17
click at [785, 536] on h4 "2. 全台九乘九文具專家連鎖門市" at bounding box center [896, 540] width 676 height 17
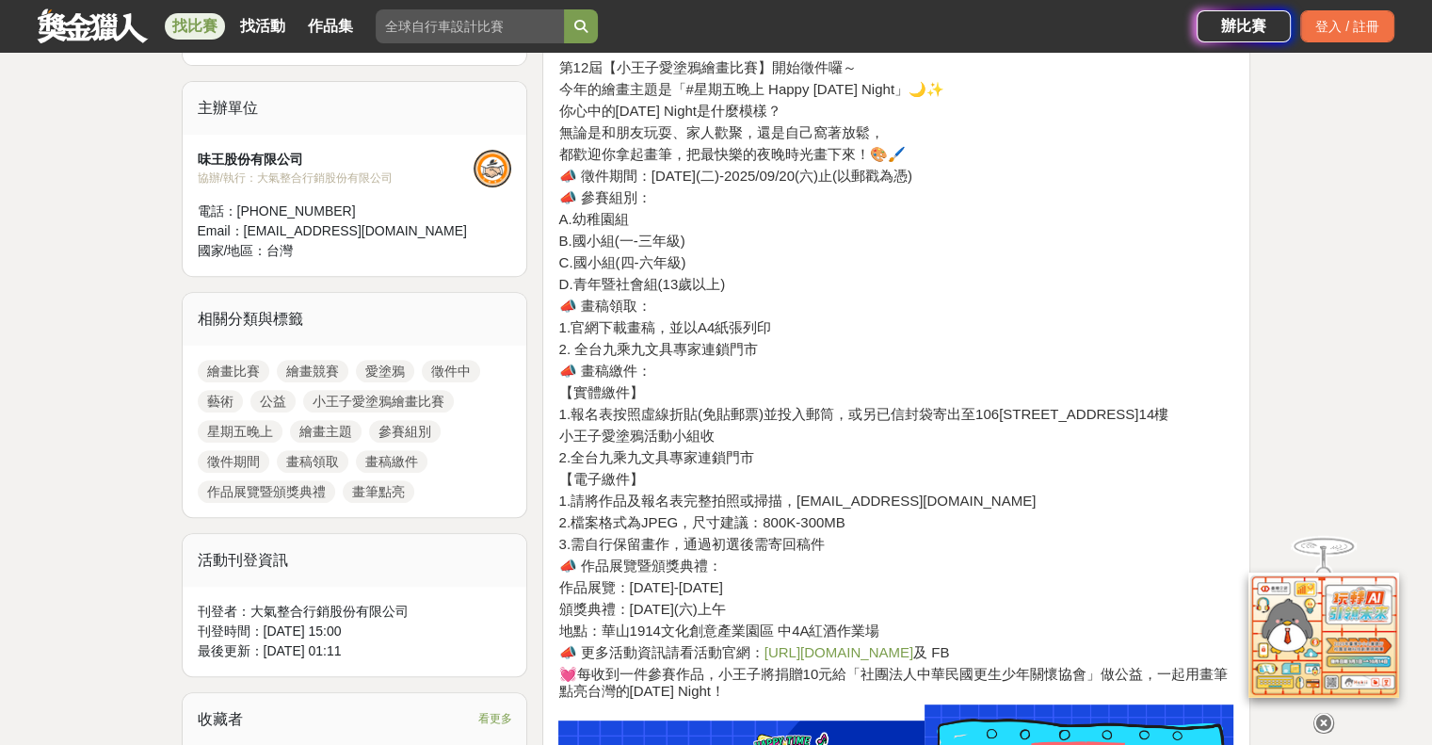
scroll to position [753, 0]
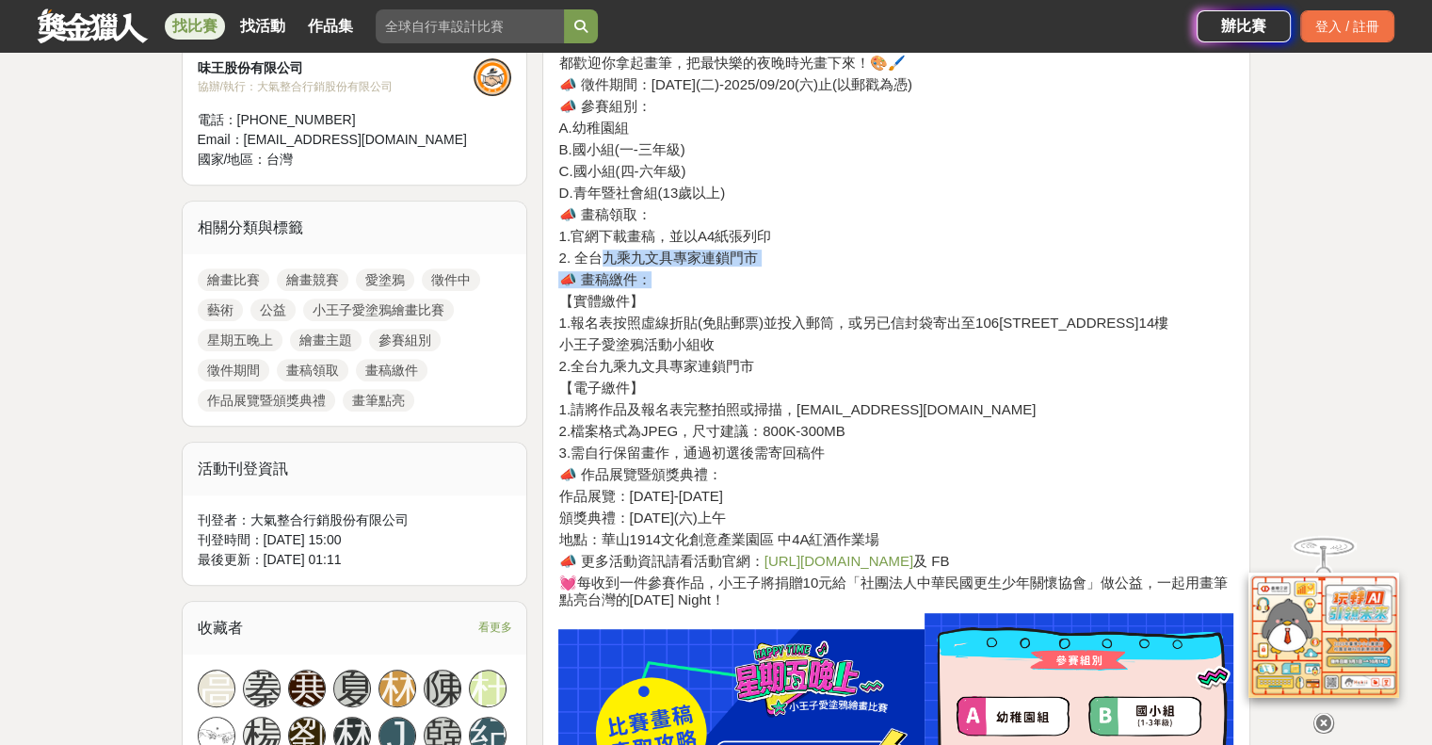
drag, startPoint x: 603, startPoint y: 258, endPoint x: 737, endPoint y: 270, distance: 135.2
click at [769, 279] on h4 "📣 畫稿繳件：" at bounding box center [896, 279] width 676 height 17
drag, startPoint x: 606, startPoint y: 302, endPoint x: 767, endPoint y: 308, distance: 161.1
click at [767, 308] on h4 "【實體繳件】" at bounding box center [896, 301] width 676 height 17
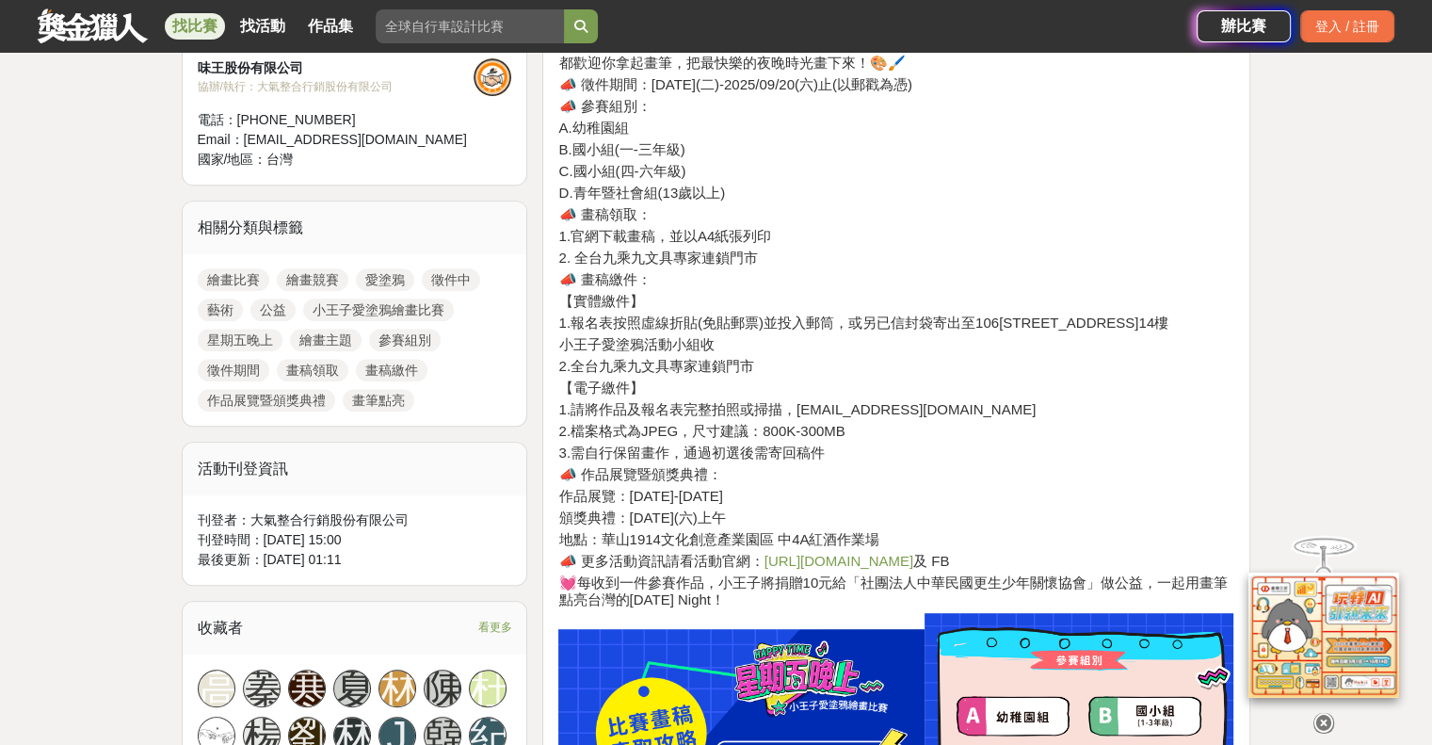
click at [839, 323] on h4 "1.報名表按照虛線折貼(免貼郵票)並投入郵筒，或另已信封袋寄出至106台北市基隆路二段166號14樓" at bounding box center [896, 322] width 676 height 17
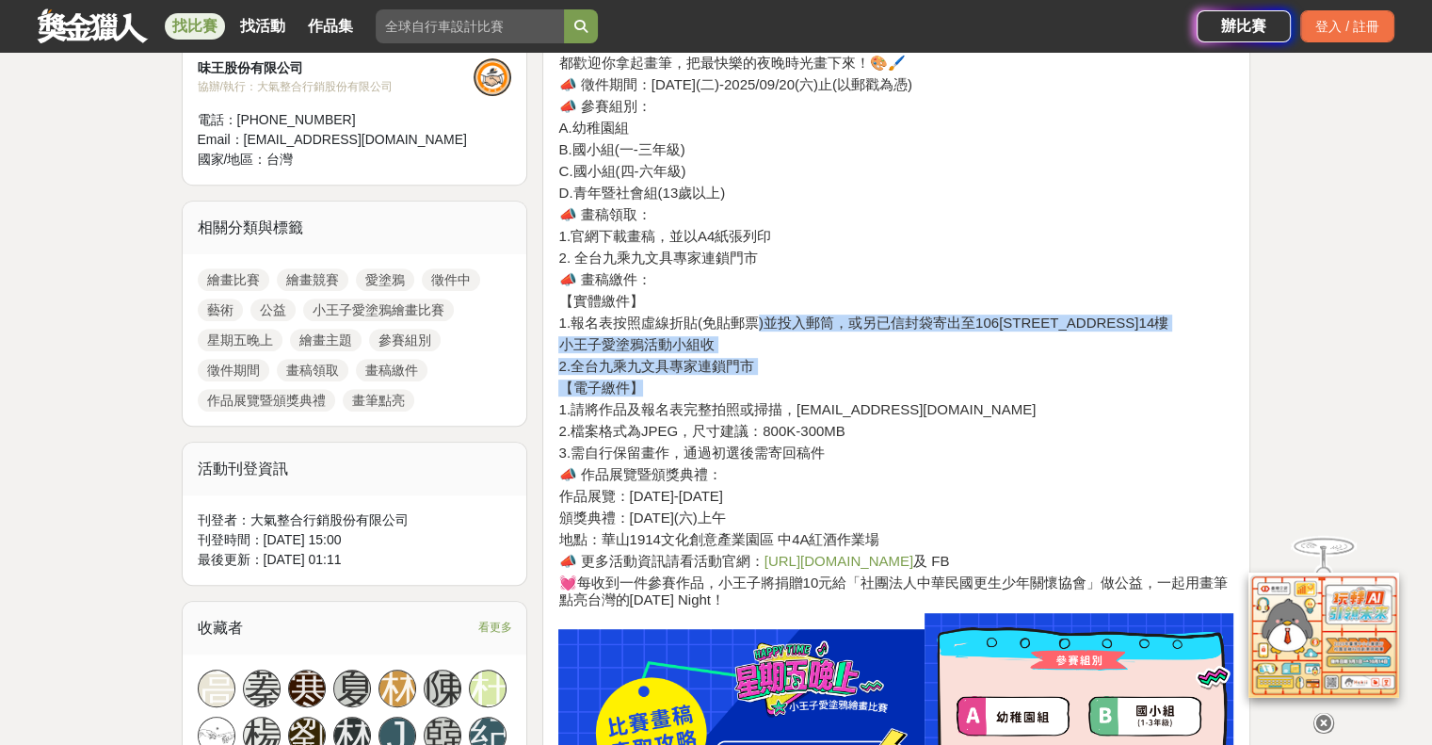
drag, startPoint x: 752, startPoint y: 325, endPoint x: 829, endPoint y: 378, distance: 92.7
click at [871, 380] on h4 "【電子繳件】" at bounding box center [896, 387] width 676 height 17
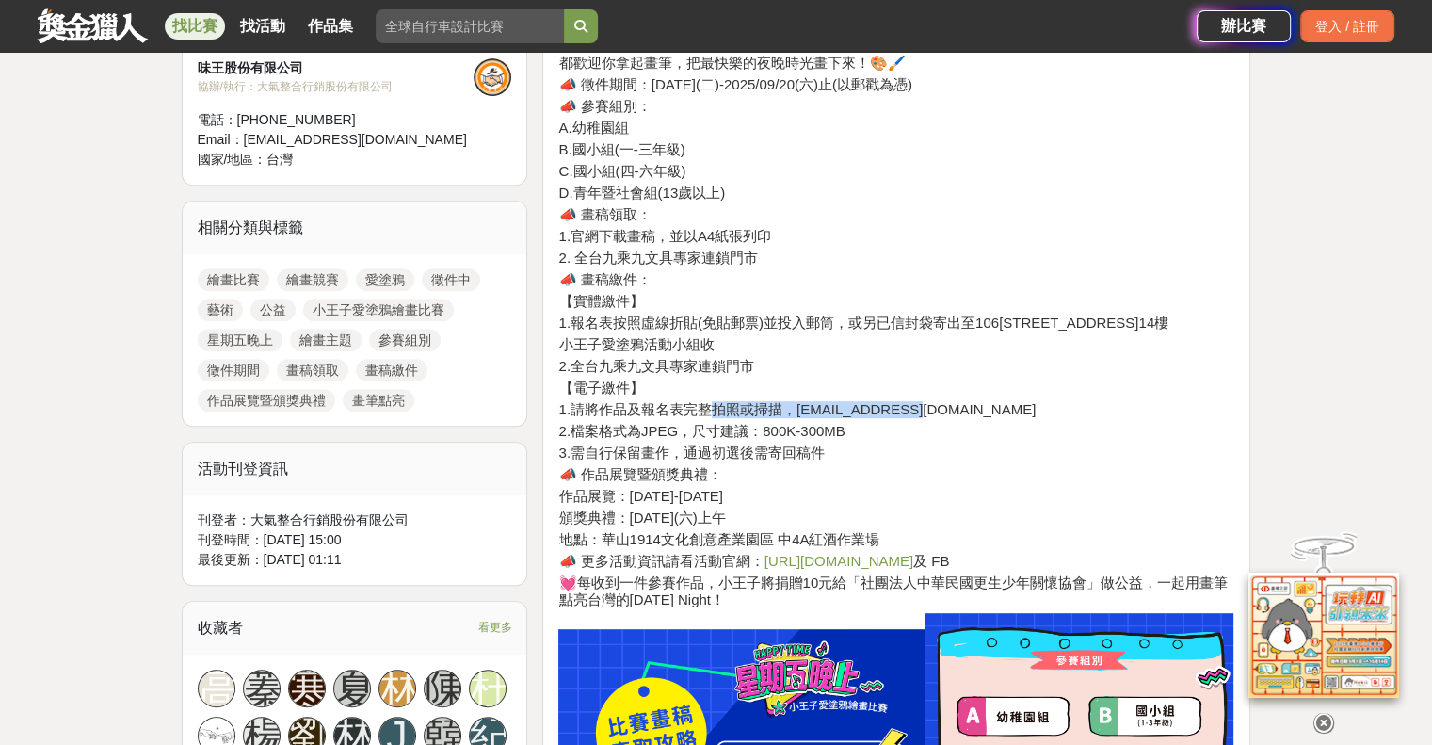
drag, startPoint x: 913, startPoint y: 407, endPoint x: 983, endPoint y: 462, distance: 89.1
click at [945, 411] on h4 "1.請將作品及報名表完整拍照或掃描，將檔案寄至princenoodles@da-chi.tw" at bounding box center [896, 409] width 676 height 17
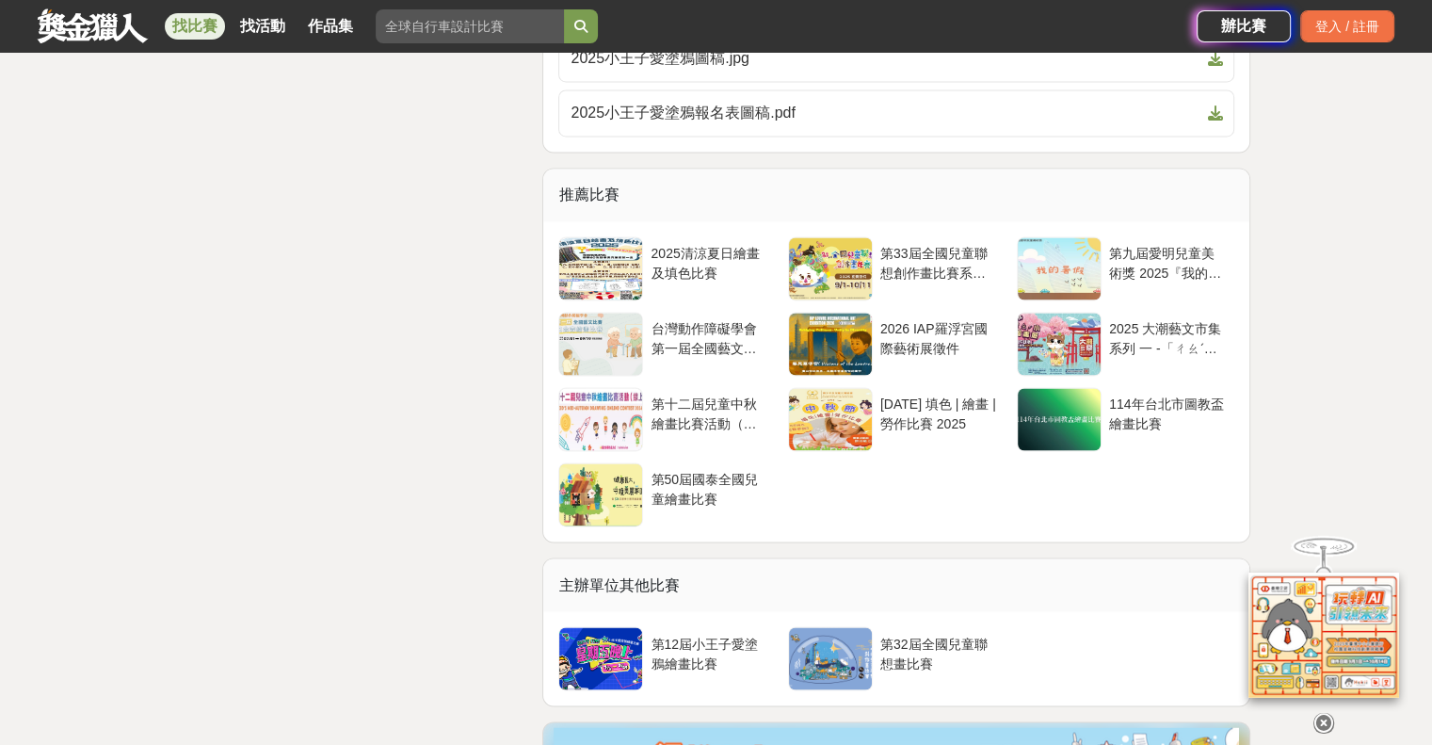
scroll to position [2542, 0]
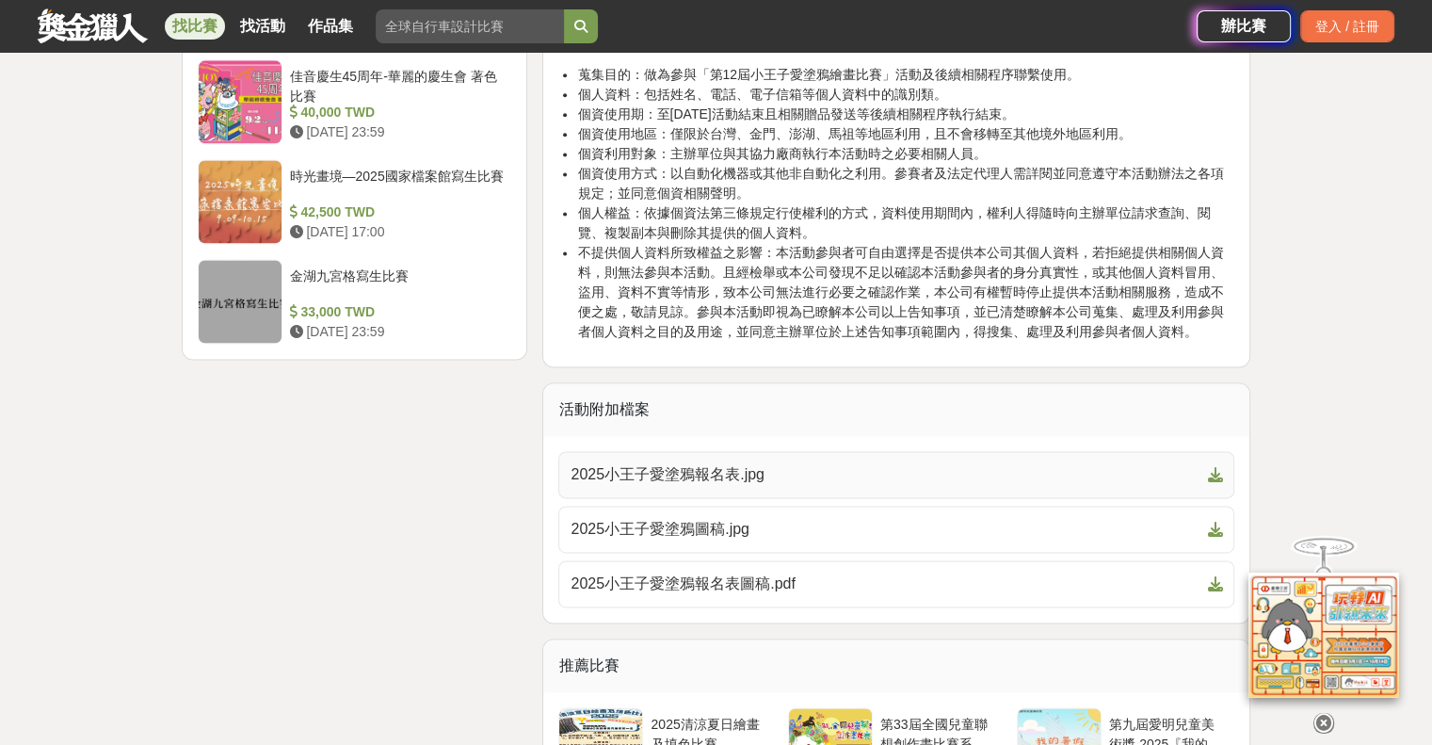
click at [690, 463] on span "2025小王子愛塗鴉報名表.jpg" at bounding box center [885, 474] width 629 height 23
click at [719, 518] on span "2025小王子愛塗鴉圖稿.jpg" at bounding box center [885, 529] width 629 height 23
click at [771, 572] on span "2025小王子愛塗鴉報名表圖稿.pdf" at bounding box center [885, 583] width 629 height 23
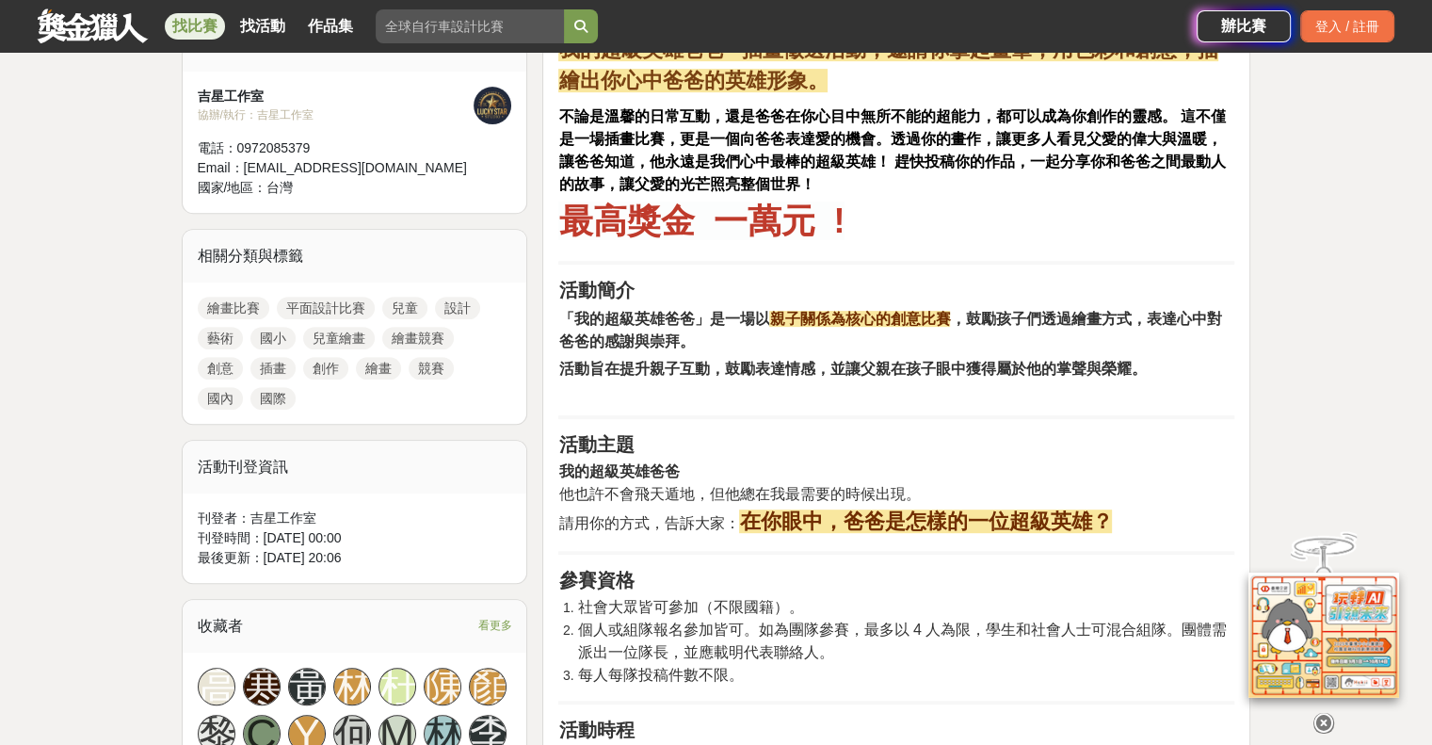
scroll to position [1036, 0]
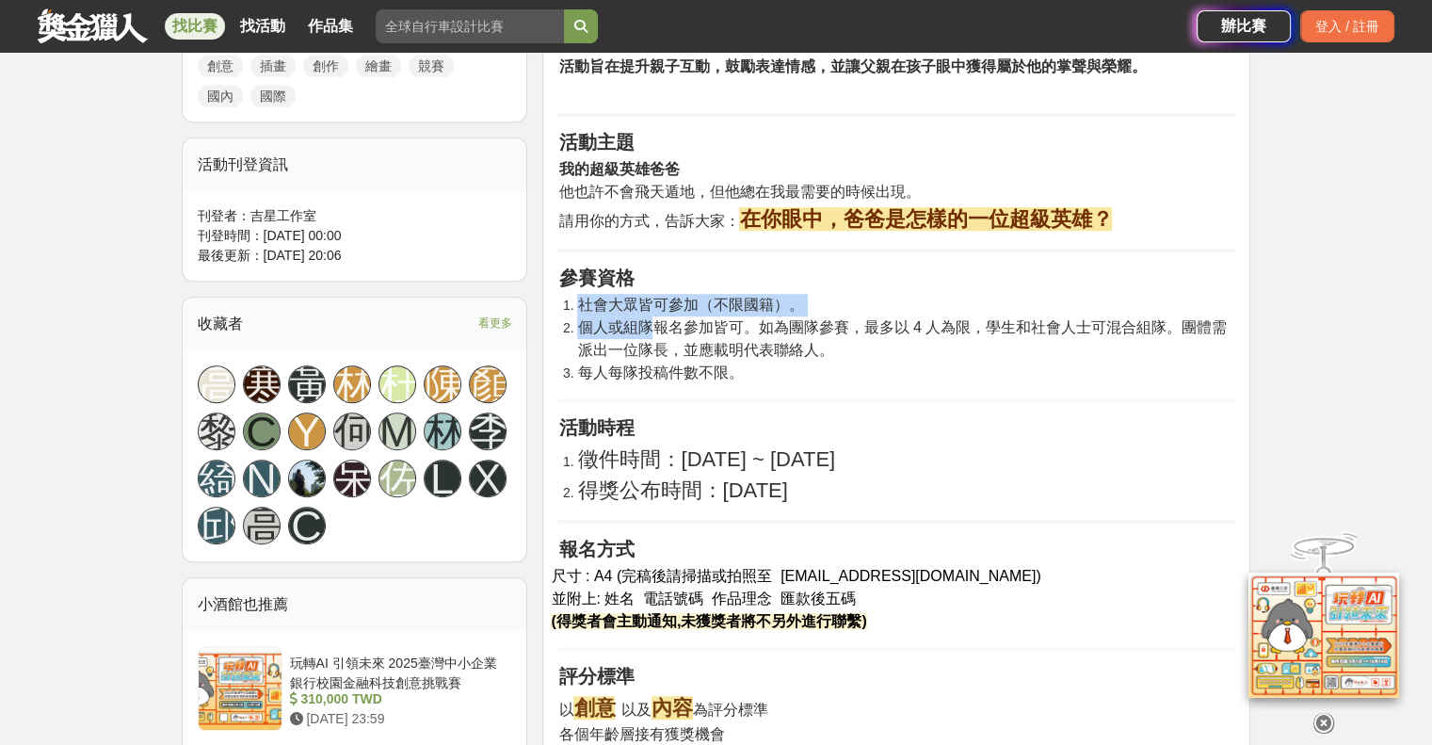
drag, startPoint x: 652, startPoint y: 336, endPoint x: 840, endPoint y: 385, distance: 194.6
click at [840, 385] on div "前言 父愛如山，穩重且堅定，是孩子成長路上不可或缺的力量。爸爸，可能不善言辭，但他用行動為孩子築起最堅固的堡壘。對每個孩子來說，爸爸就是自己的超級英雄！為了讓…" at bounding box center [896, 735] width 676 height 2243
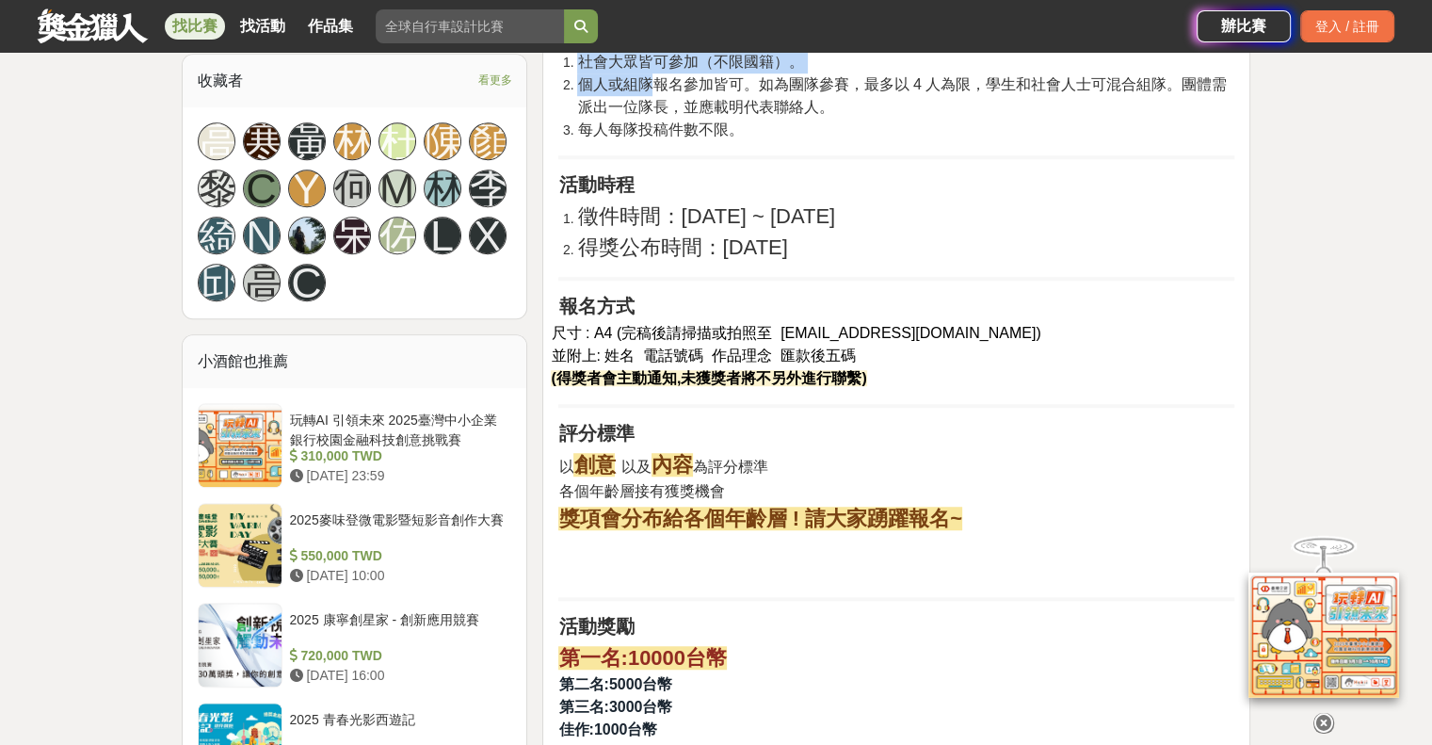
scroll to position [1224, 0]
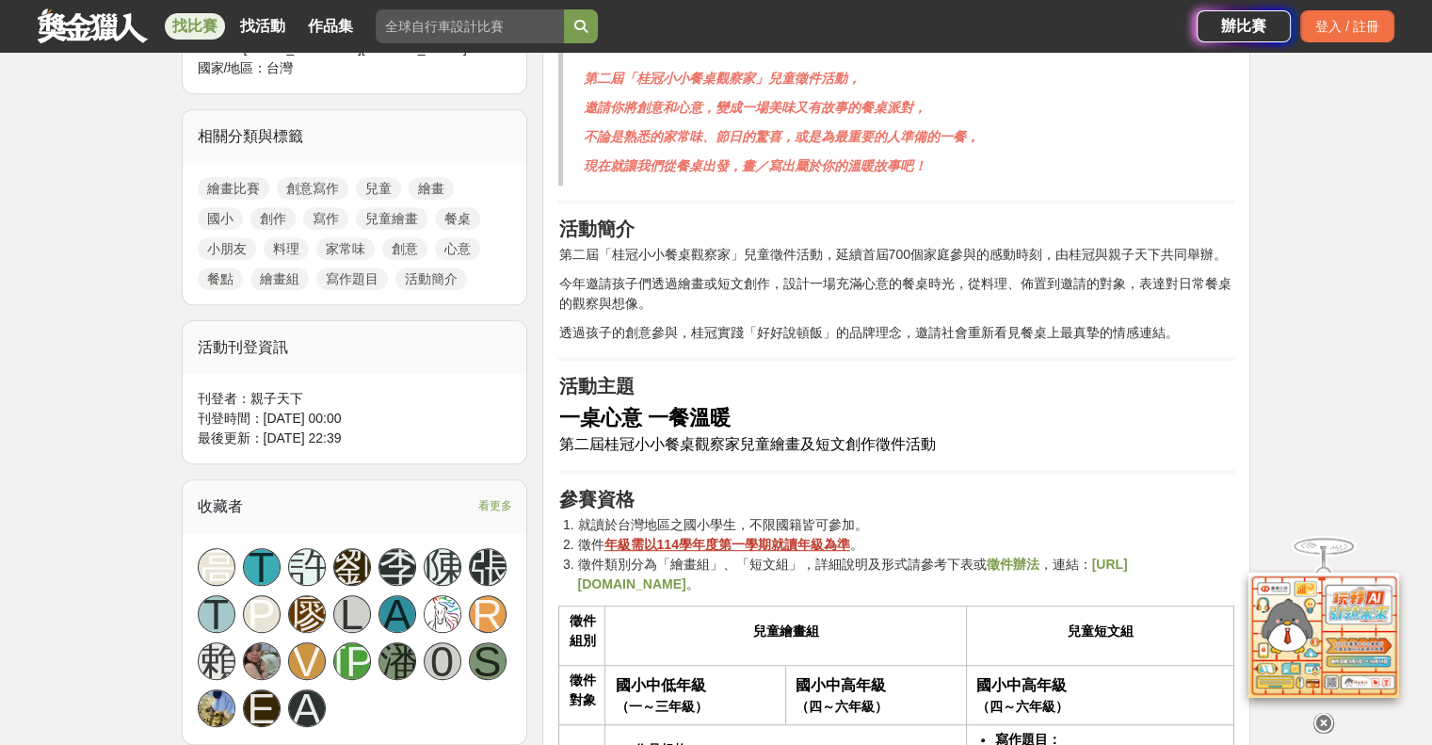
scroll to position [942, 0]
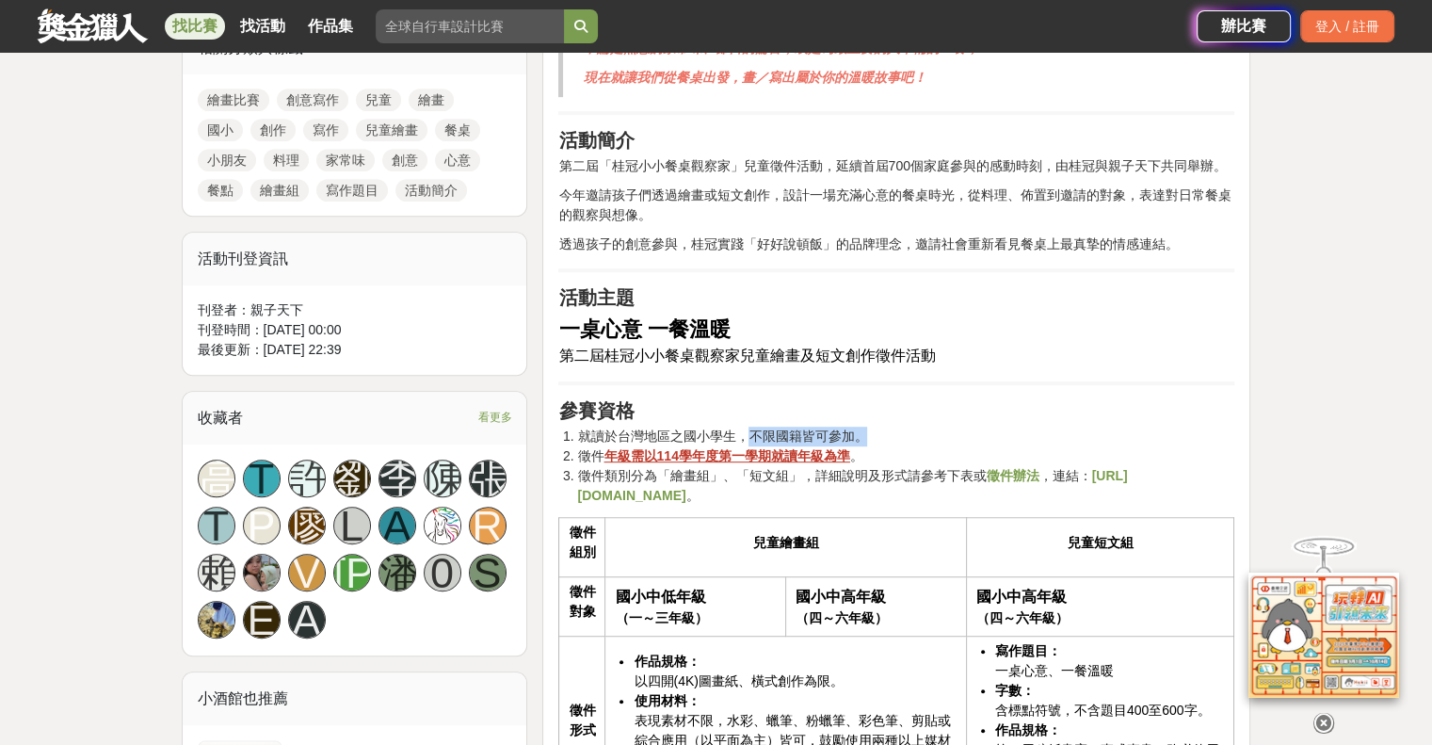
drag, startPoint x: 753, startPoint y: 434, endPoint x: 919, endPoint y: 435, distance: 165.7
click at [900, 435] on li "就讀於台灣地區之國小學生，不限國籍皆可參加。" at bounding box center [905, 437] width 657 height 20
click at [966, 435] on li "就讀於台灣地區之國小學生，不限國籍皆可參加。" at bounding box center [905, 437] width 657 height 20
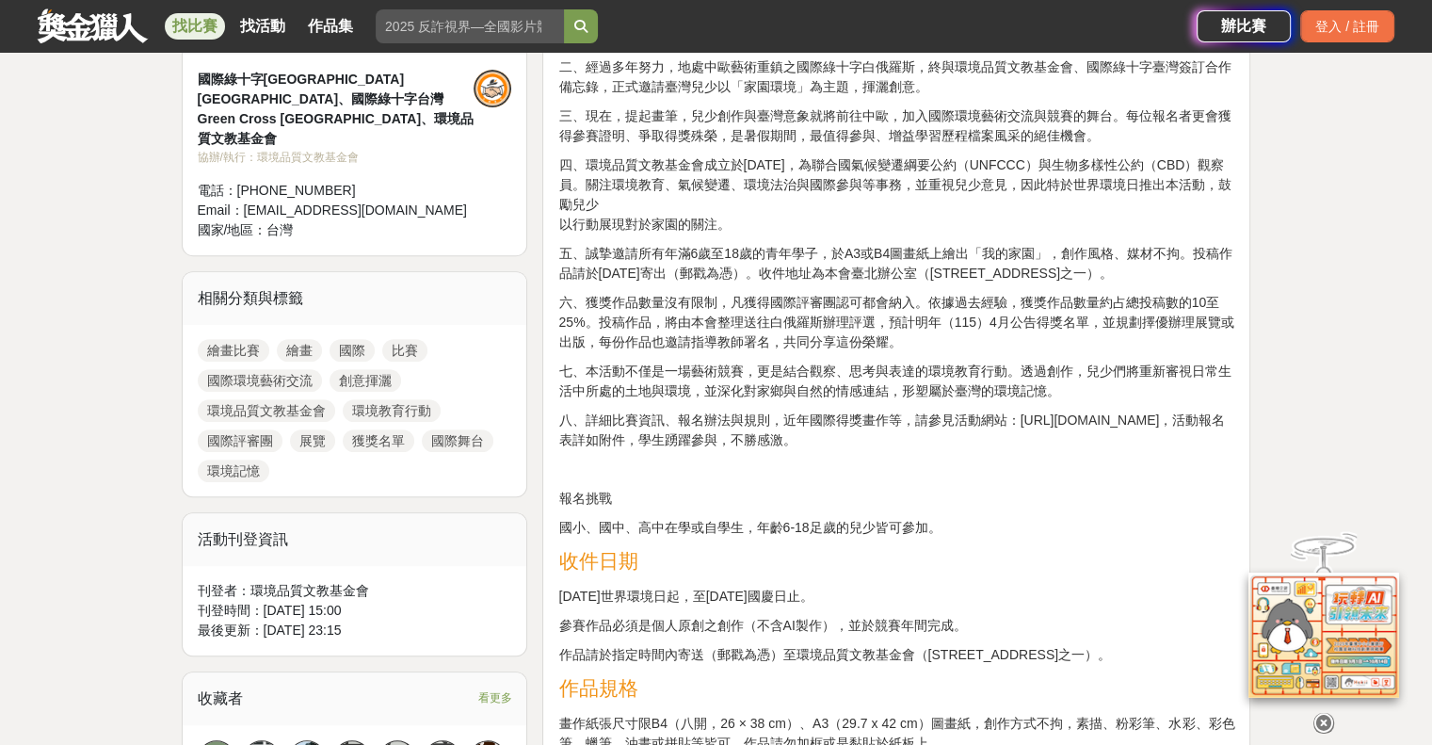
scroll to position [847, 0]
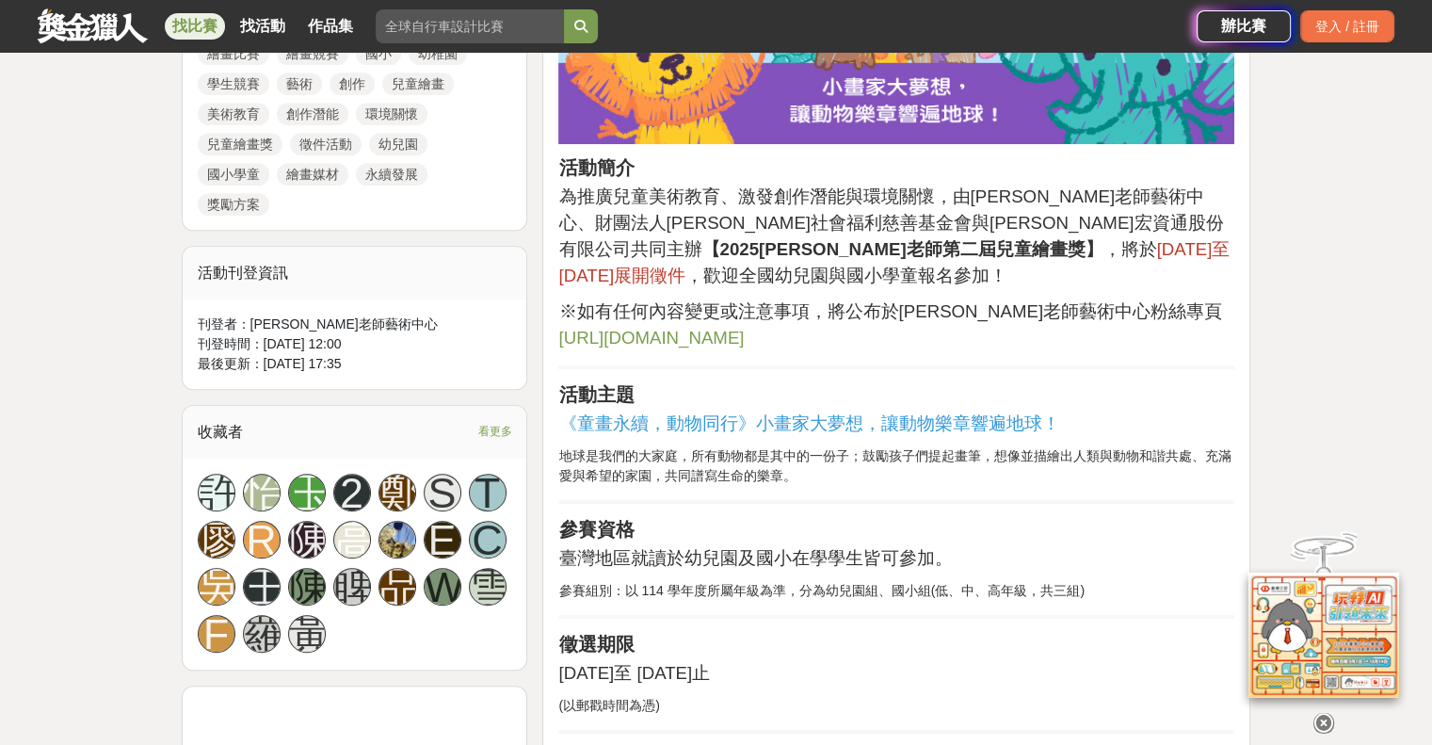
scroll to position [1130, 0]
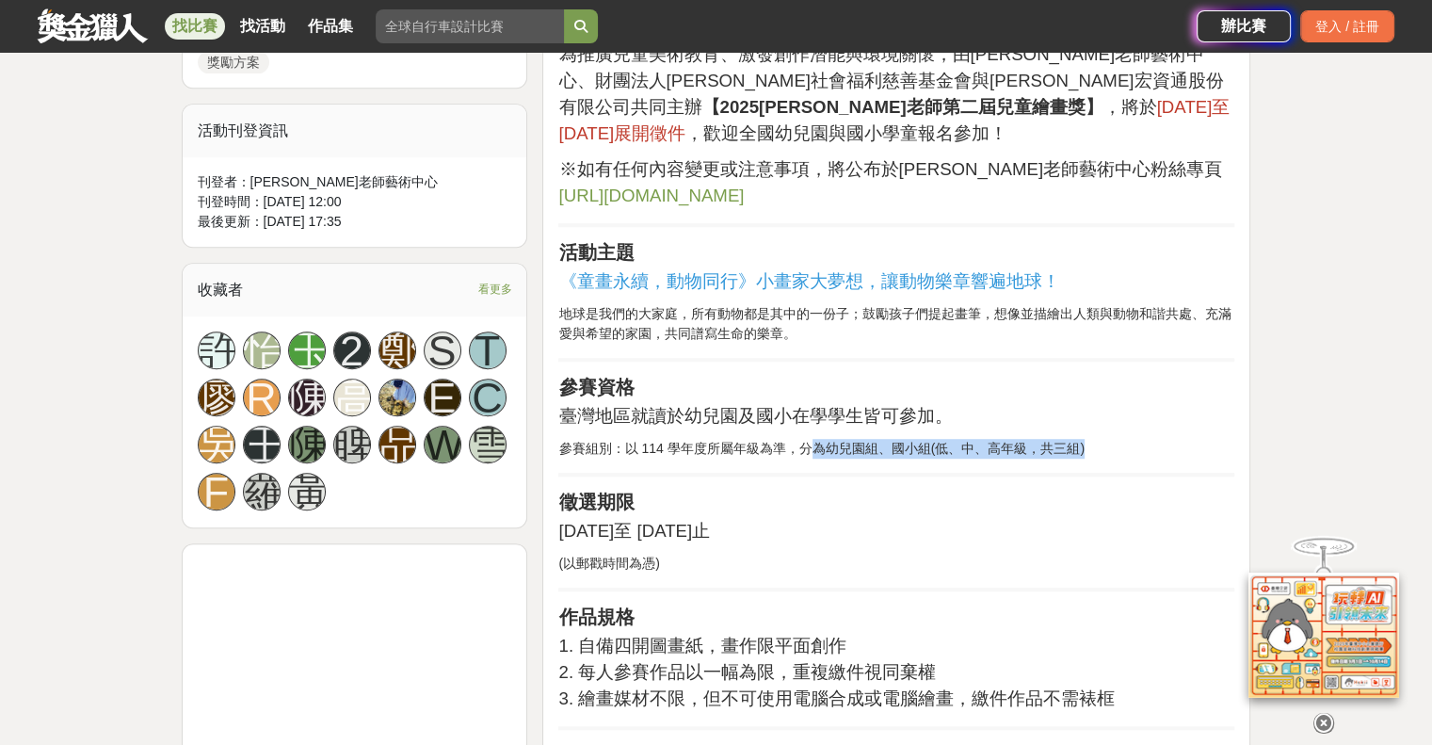
drag, startPoint x: 810, startPoint y: 421, endPoint x: 1087, endPoint y: 424, distance: 277.8
click at [1087, 439] on p "參賽組別：以 114 學年度所屬年級為準，分為幼兒園組、國小組(低、中、高年級，共三組)" at bounding box center [896, 449] width 676 height 20
click at [1123, 439] on p "參賽組別：以 114 學年度所屬年級為準，分為幼兒園組、國小組(低、中、高年級，共三組)" at bounding box center [896, 449] width 676 height 20
drag, startPoint x: 665, startPoint y: 411, endPoint x: 885, endPoint y: 506, distance: 240.0
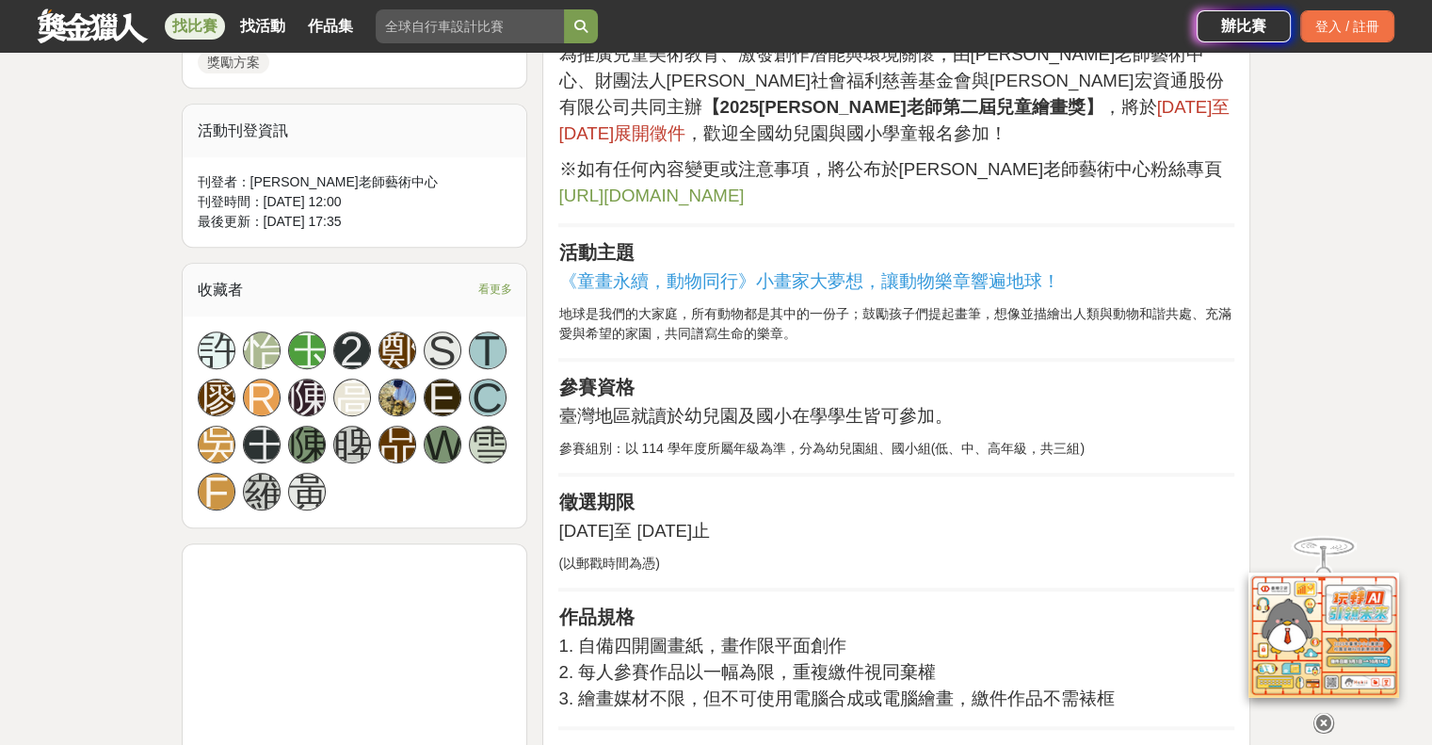
click at [952, 518] on p "[DATE]至 [DATE]止" at bounding box center [896, 531] width 676 height 26
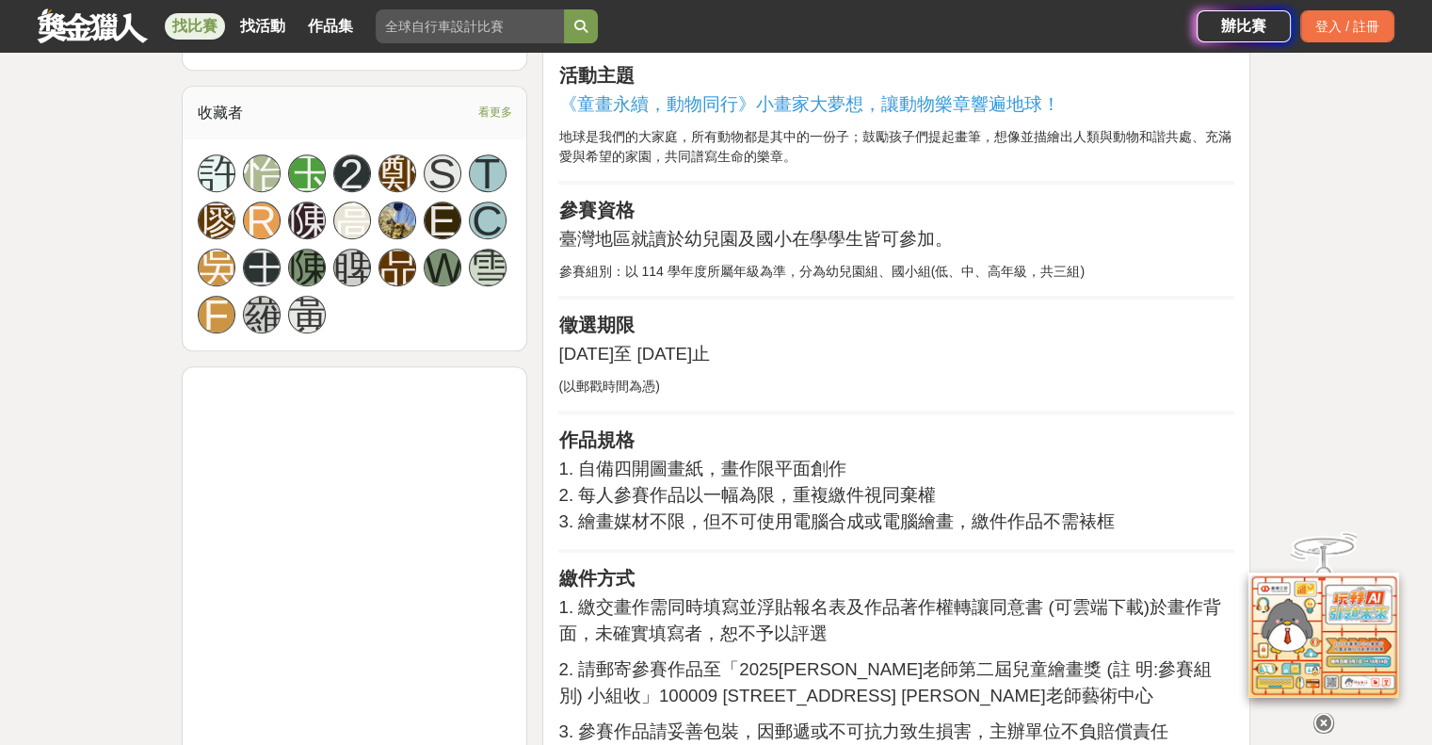
scroll to position [1412, 0]
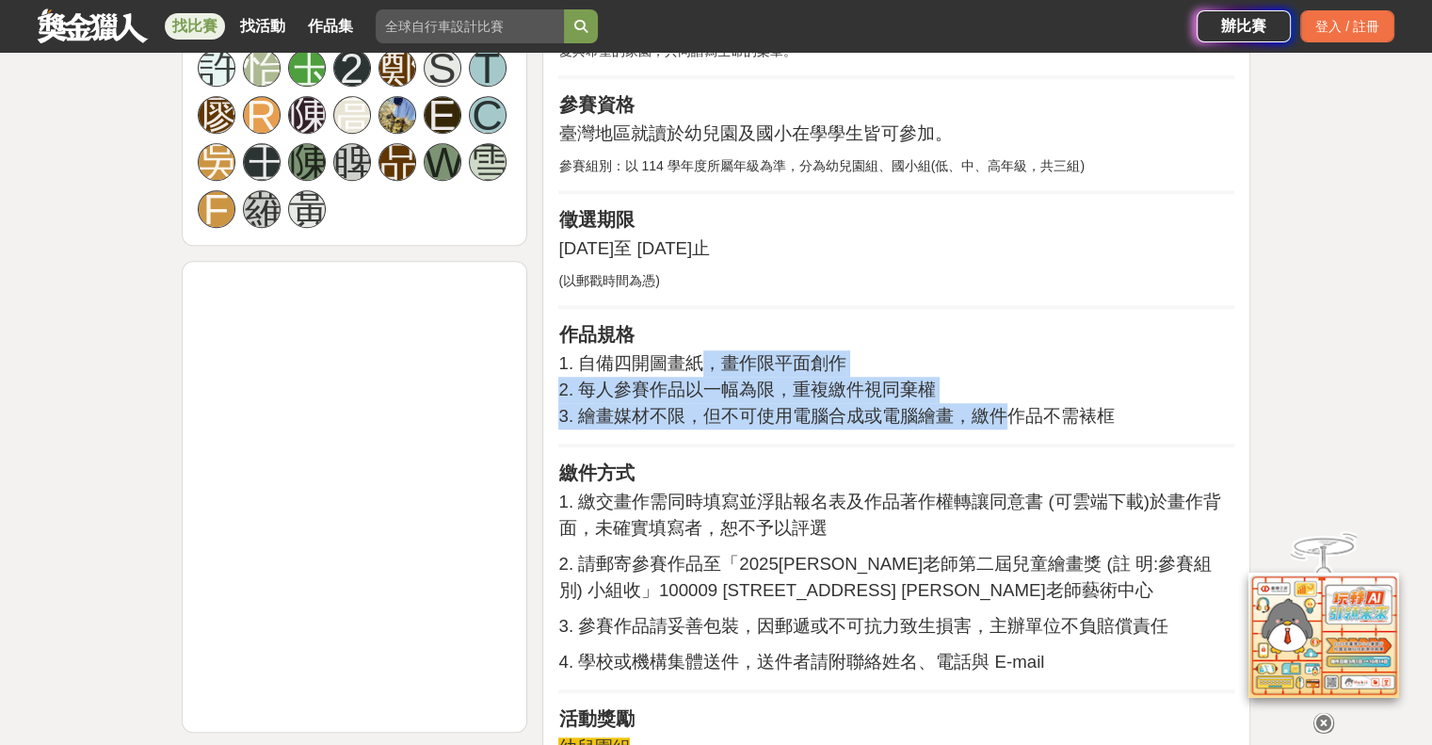
drag, startPoint x: 694, startPoint y: 342, endPoint x: 1046, endPoint y: 397, distance: 356.5
click at [998, 386] on p "1. 自備四開圖畫紙，畫作限平面創作 2. 每人參賽作品以一幅為限，重複繳件視同棄權 3. 繪畫媒材不限，但不可使用電腦合成或電腦繪畫，繳件作品不需裱框" at bounding box center [896, 389] width 676 height 79
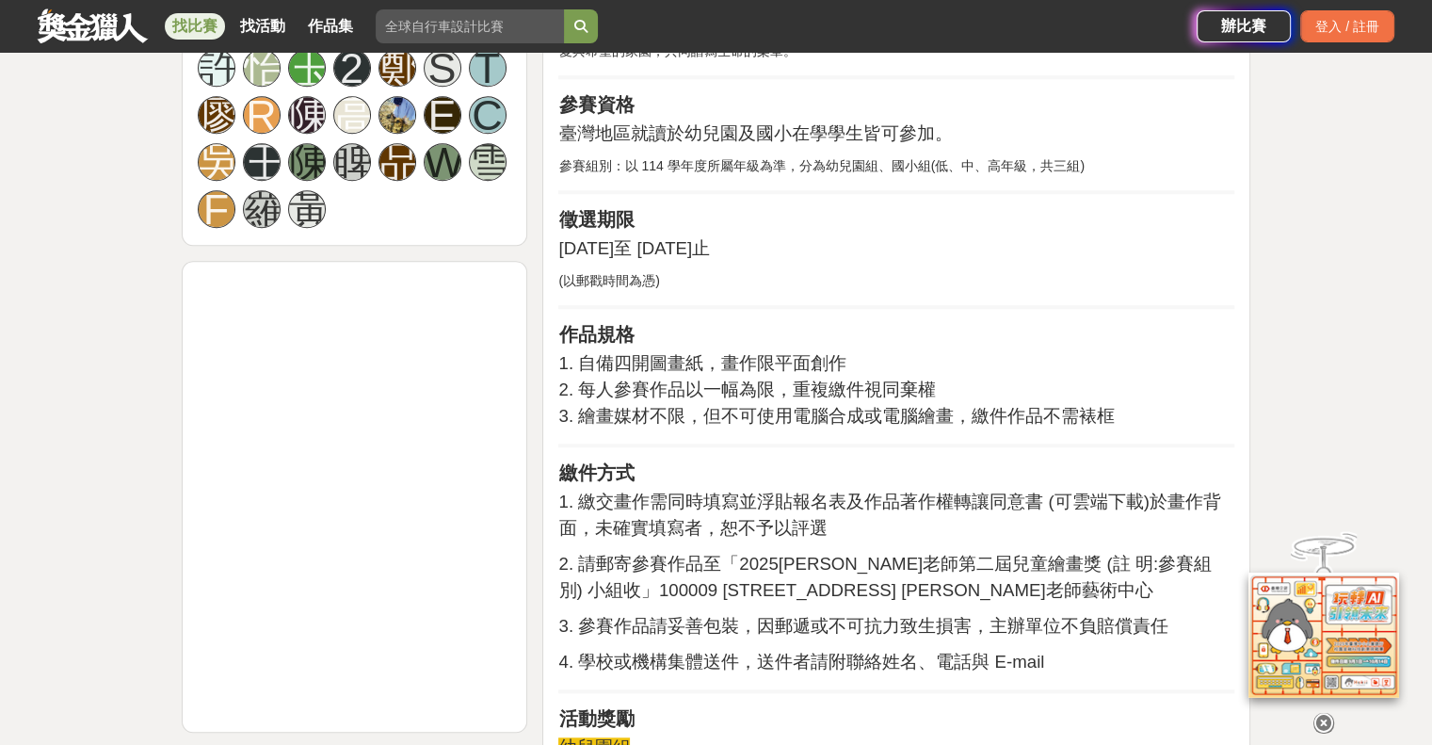
click at [1046, 406] on span "3. 繪畫媒材不限，但不可使用電腦合成或電腦繪畫，繳件作品不需裱框" at bounding box center [836, 416] width 556 height 20
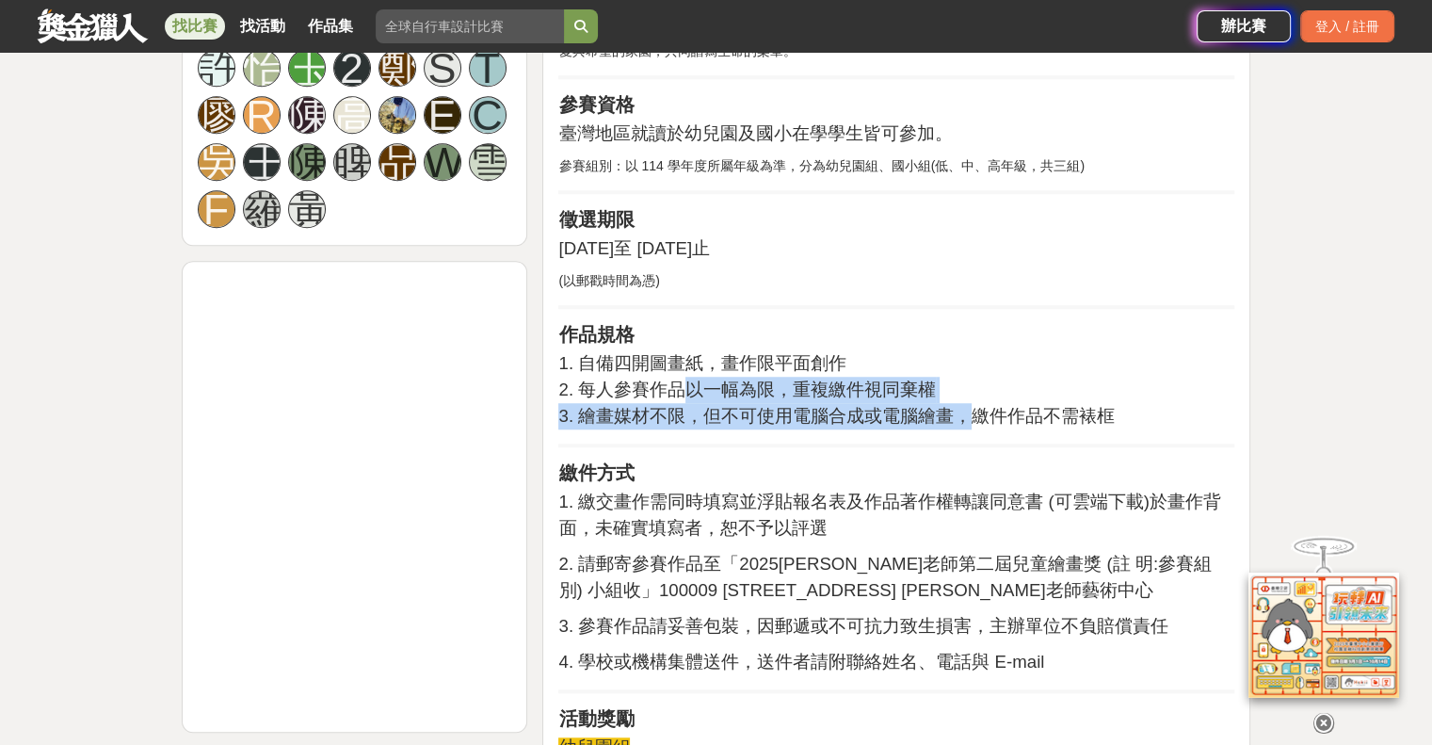
drag, startPoint x: 684, startPoint y: 370, endPoint x: 964, endPoint y: 395, distance: 281.6
click at [964, 395] on p "1. 自備四開圖畫紙，畫作限平面創作 2. 每人參賽作品以一幅為限，重複繳件視同棄權 3. 繪畫媒材不限，但不可使用電腦合成或電腦繪畫，繳件作品不需裱框" at bounding box center [896, 389] width 676 height 79
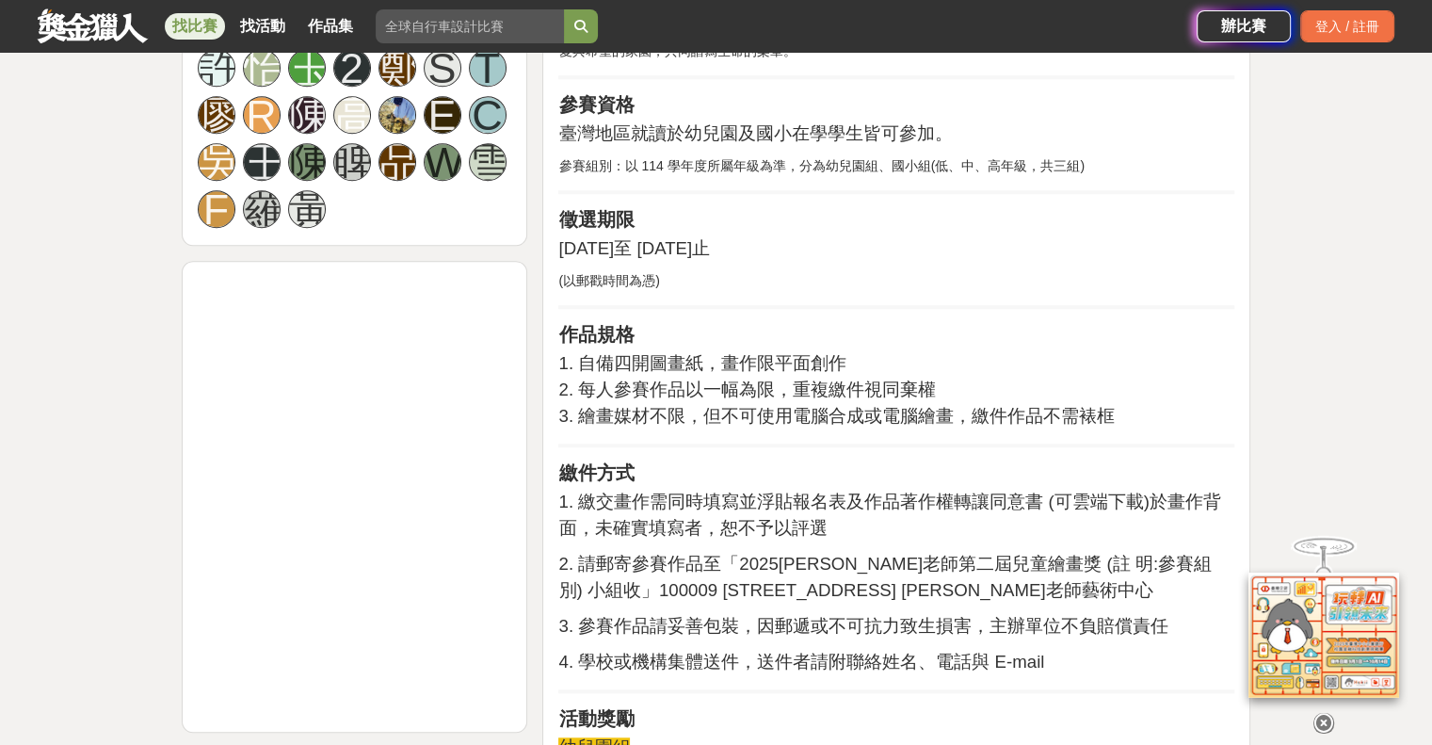
click at [1022, 406] on span "3. 繪畫媒材不限，但不可使用電腦合成或電腦繪畫，繳件作品不需裱框" at bounding box center [836, 416] width 556 height 20
drag, startPoint x: 814, startPoint y: 376, endPoint x: 1024, endPoint y: 391, distance: 210.5
click at [972, 406] on span "3. 繪畫媒材不限，但不可使用電腦合成或電腦繪畫，繳件作品不需裱框" at bounding box center [836, 416] width 556 height 20
click at [1031, 406] on span "3. 繪畫媒材不限，但不可使用電腦合成或電腦繪畫，繳件作品不需裱框" at bounding box center [836, 416] width 556 height 20
drag, startPoint x: 780, startPoint y: 380, endPoint x: 1009, endPoint y: 380, distance: 229.7
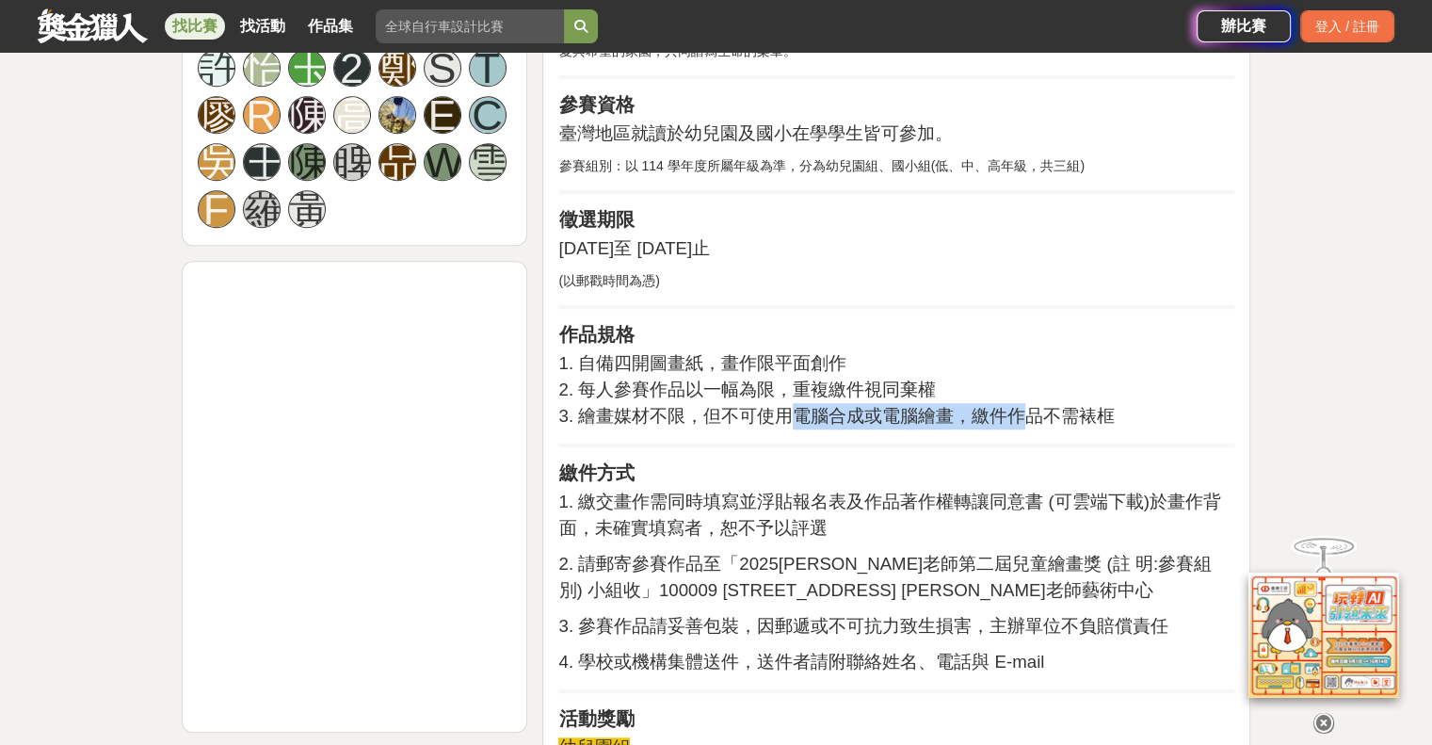
click at [1009, 406] on span "3. 繪畫媒材不限，但不可使用電腦合成或電腦繪畫，繳件作品不需裱框" at bounding box center [836, 416] width 556 height 20
click at [1064, 406] on span "3. 繪畫媒材不限，但不可使用電腦合成或電腦繪畫，繳件作品不需裱框" at bounding box center [836, 416] width 556 height 20
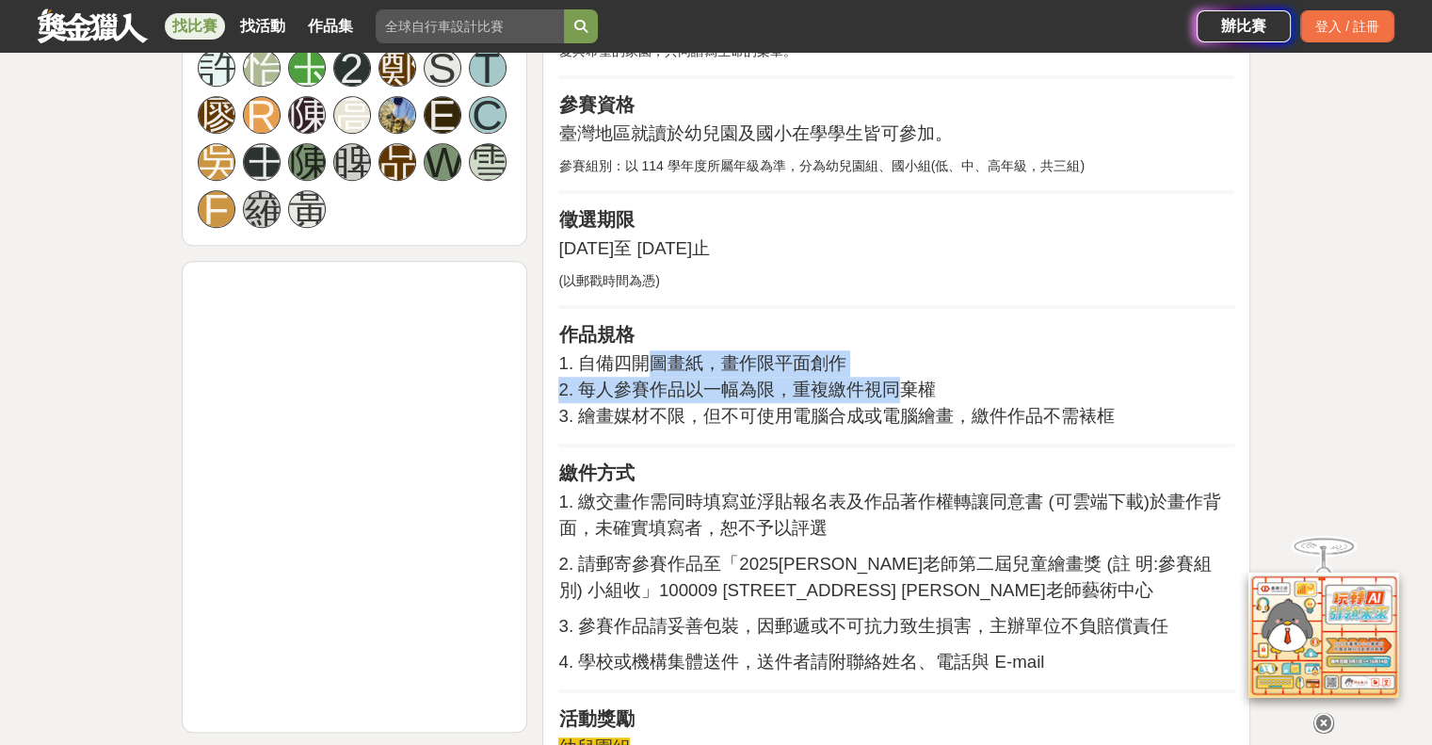
drag, startPoint x: 655, startPoint y: 338, endPoint x: 900, endPoint y: 362, distance: 245.9
click at [900, 362] on p "1. 自備四開圖畫紙，畫作限平面創作 2. 每人參賽作品以一幅為限，重複繳件視同棄權 3. 繪畫媒材不限，但不可使用電腦合成或電腦繪畫，繳件作品不需裱框" at bounding box center [896, 389] width 676 height 79
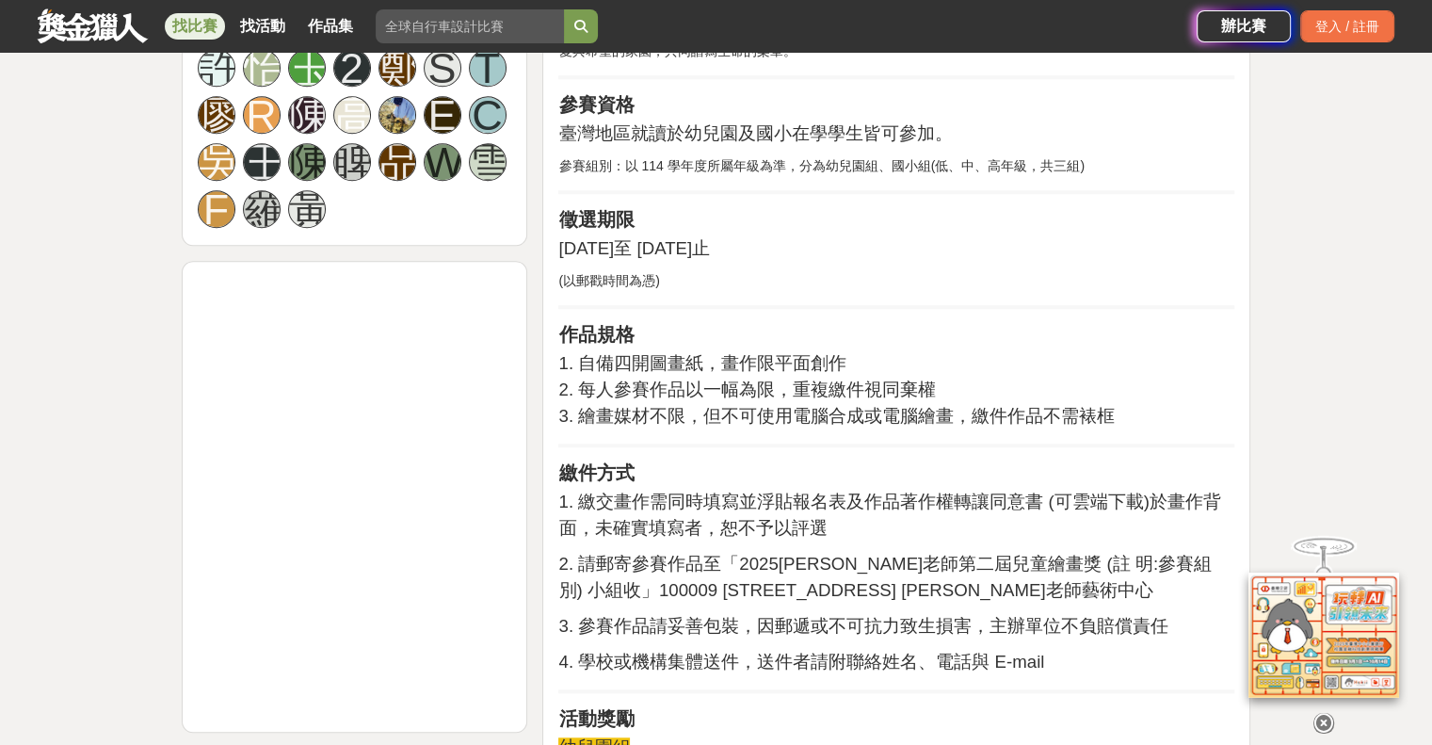
click at [969, 406] on span "3. 繪畫媒材不限，但不可使用電腦合成或電腦繪畫，繳件作品不需裱框" at bounding box center [836, 416] width 556 height 20
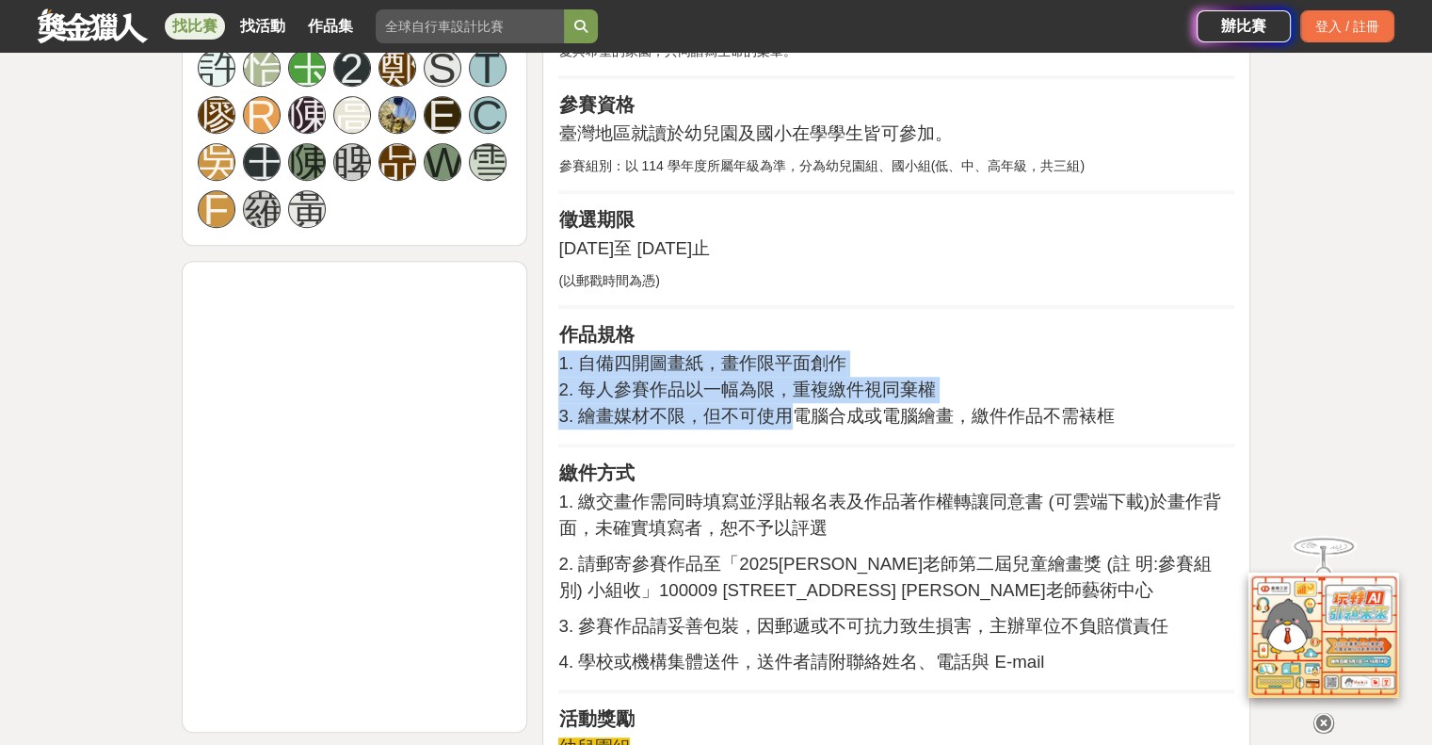
drag, startPoint x: 791, startPoint y: 390, endPoint x: 1113, endPoint y: 406, distance: 322.4
click at [1136, 395] on p "1. 自備四開圖畫紙，畫作限平面創作 2. 每人參賽作品以一幅為限，重複繳件視同棄權 3. 繪畫媒材不限，但不可使用電腦合成或電腦繪畫，繳件作品不需裱框" at bounding box center [896, 389] width 676 height 79
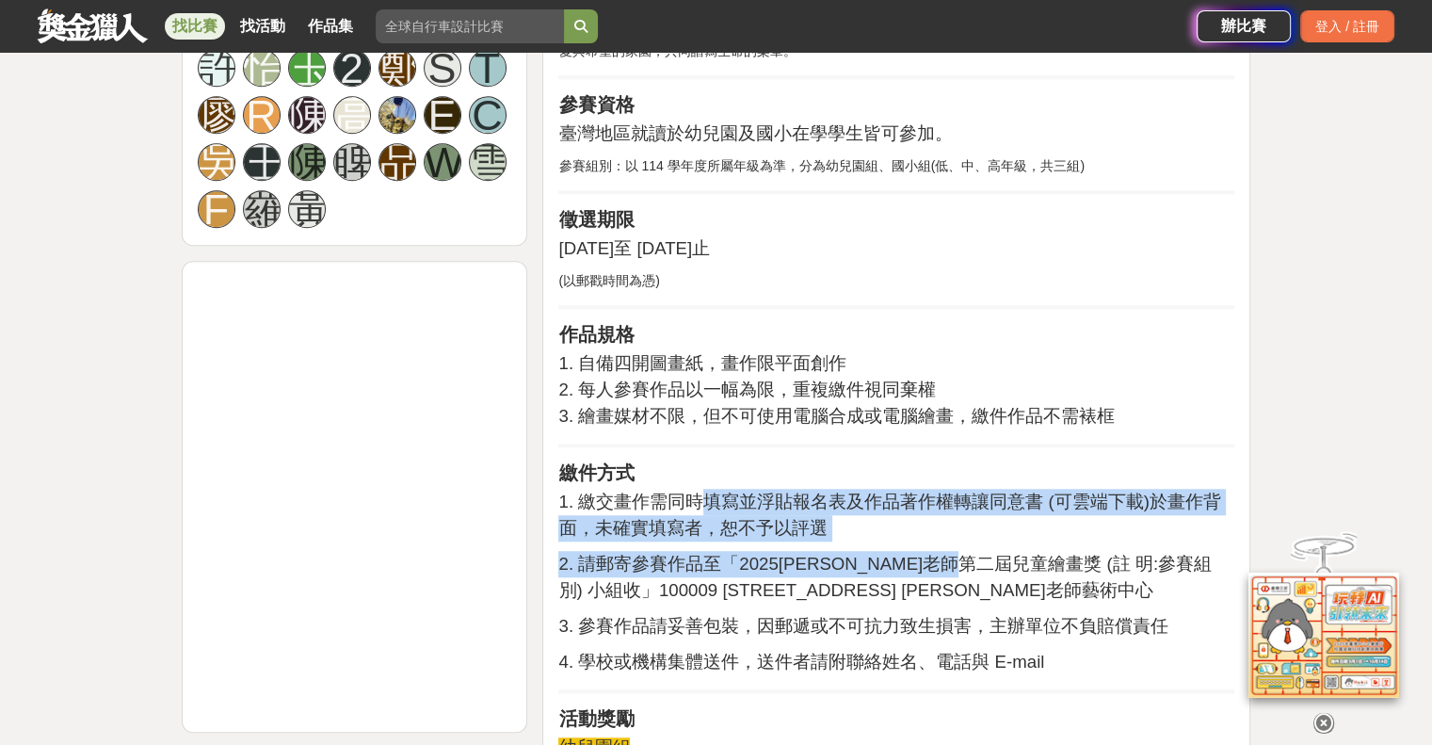
drag, startPoint x: 701, startPoint y: 477, endPoint x: 1010, endPoint y: 527, distance: 313.8
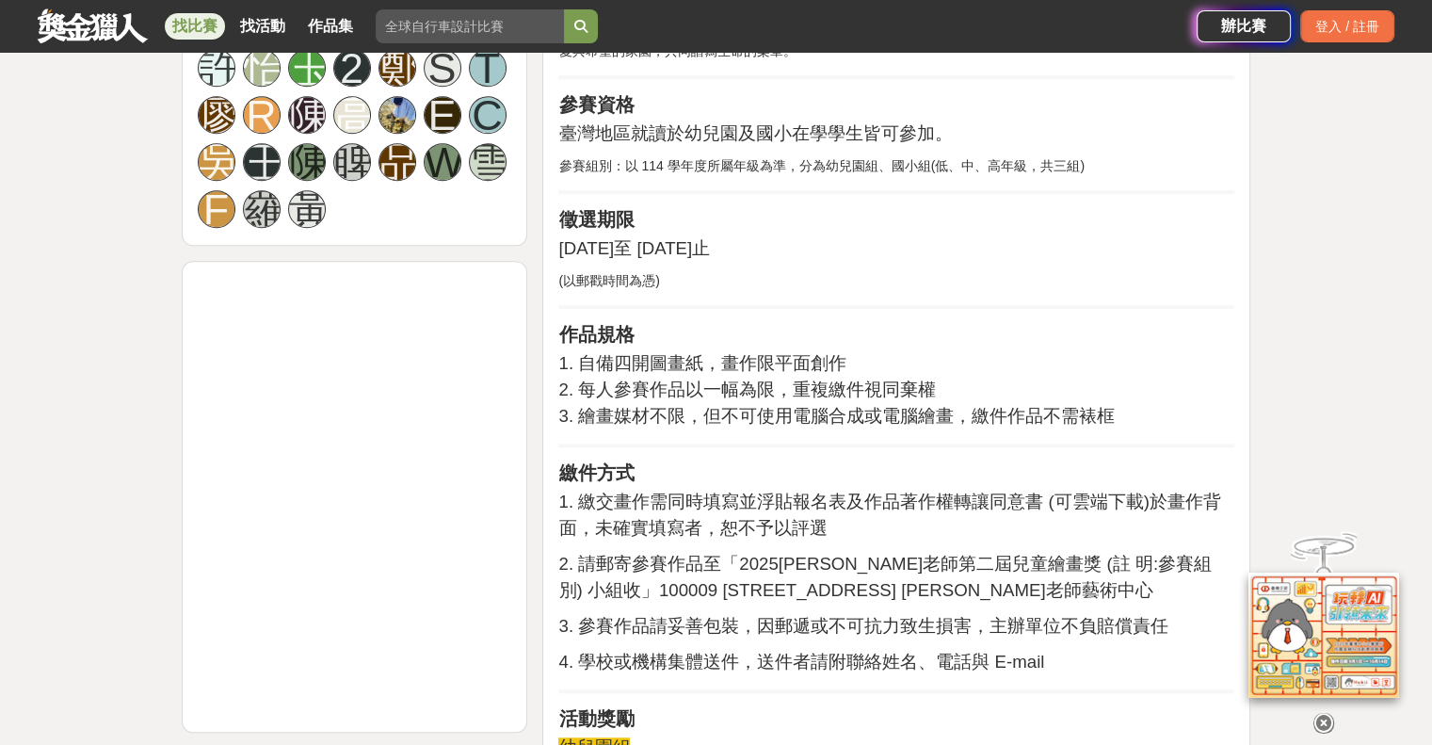
drag, startPoint x: 1073, startPoint y: 538, endPoint x: 1042, endPoint y: 533, distance: 31.4
click at [1077, 554] on span "2. 請郵寄參賽作品至「2025[PERSON_NAME]老師第二屆兒童繪畫獎 (註 明:參賽組別) 小組收」100009 [STREET_ADDRESS] …" at bounding box center [884, 577] width 652 height 46
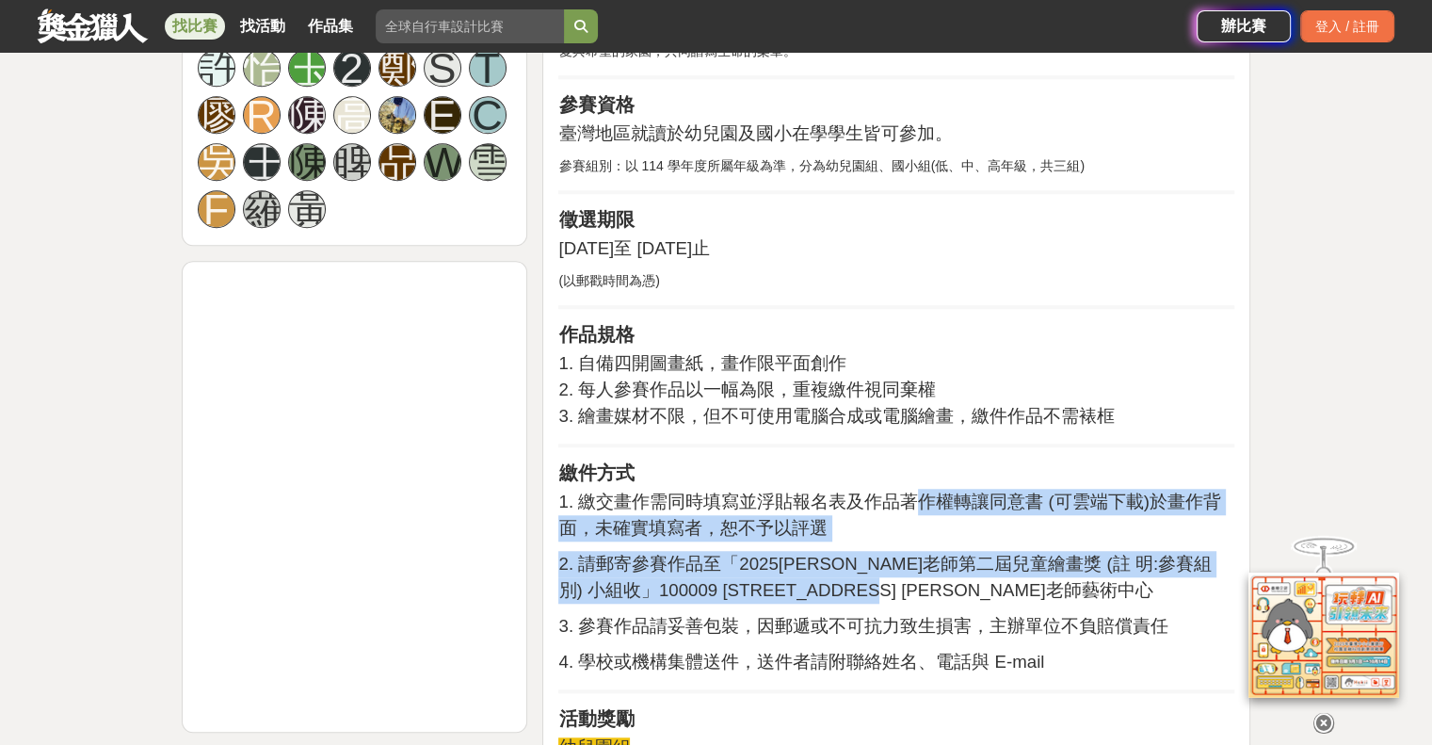
drag, startPoint x: 913, startPoint y: 477, endPoint x: 1094, endPoint y: 556, distance: 197.3
click at [1115, 568] on p "2. 請郵寄參賽作品至「2025[PERSON_NAME]老師第二屆兒童繪畫獎 (註 明:參賽組別) 小組收」100009 [STREET_ADDRESS] …" at bounding box center [896, 577] width 676 height 53
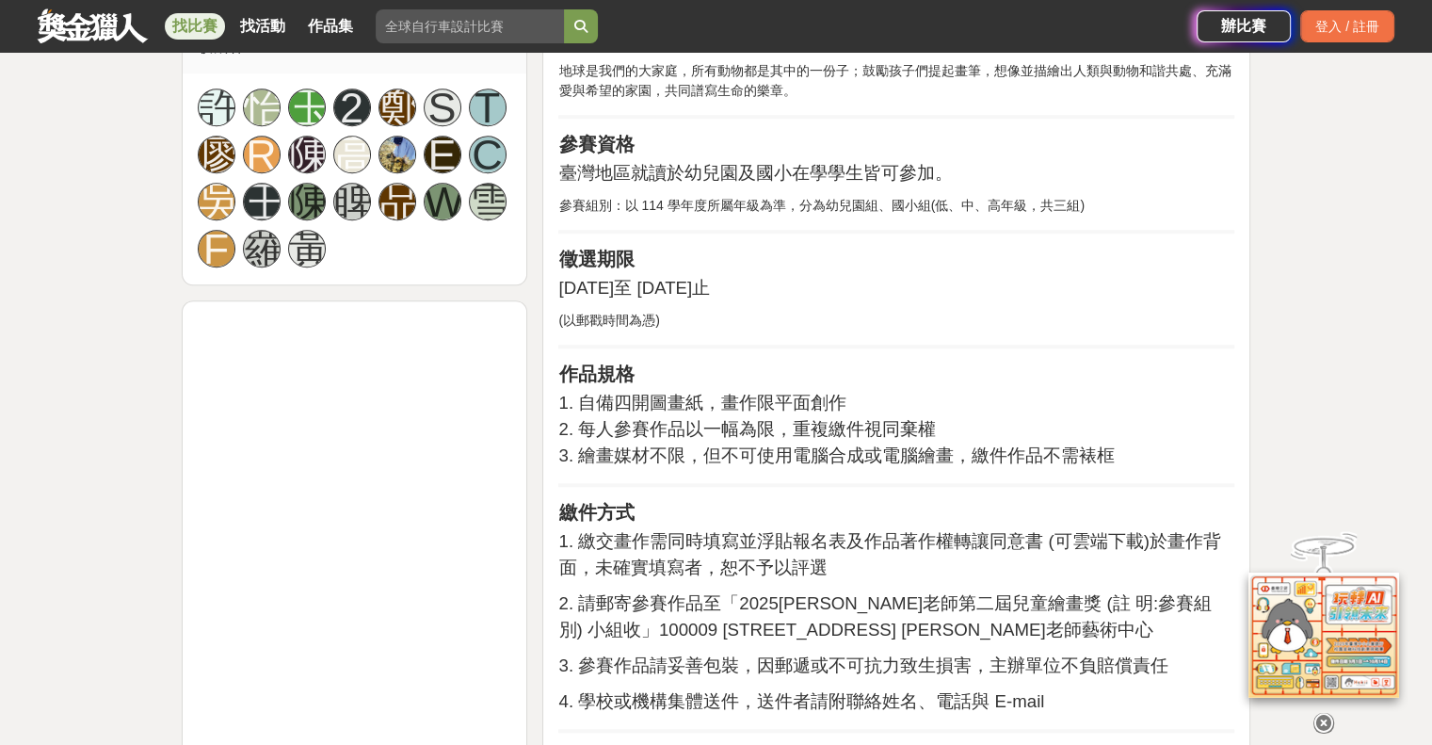
scroll to position [1601, 0]
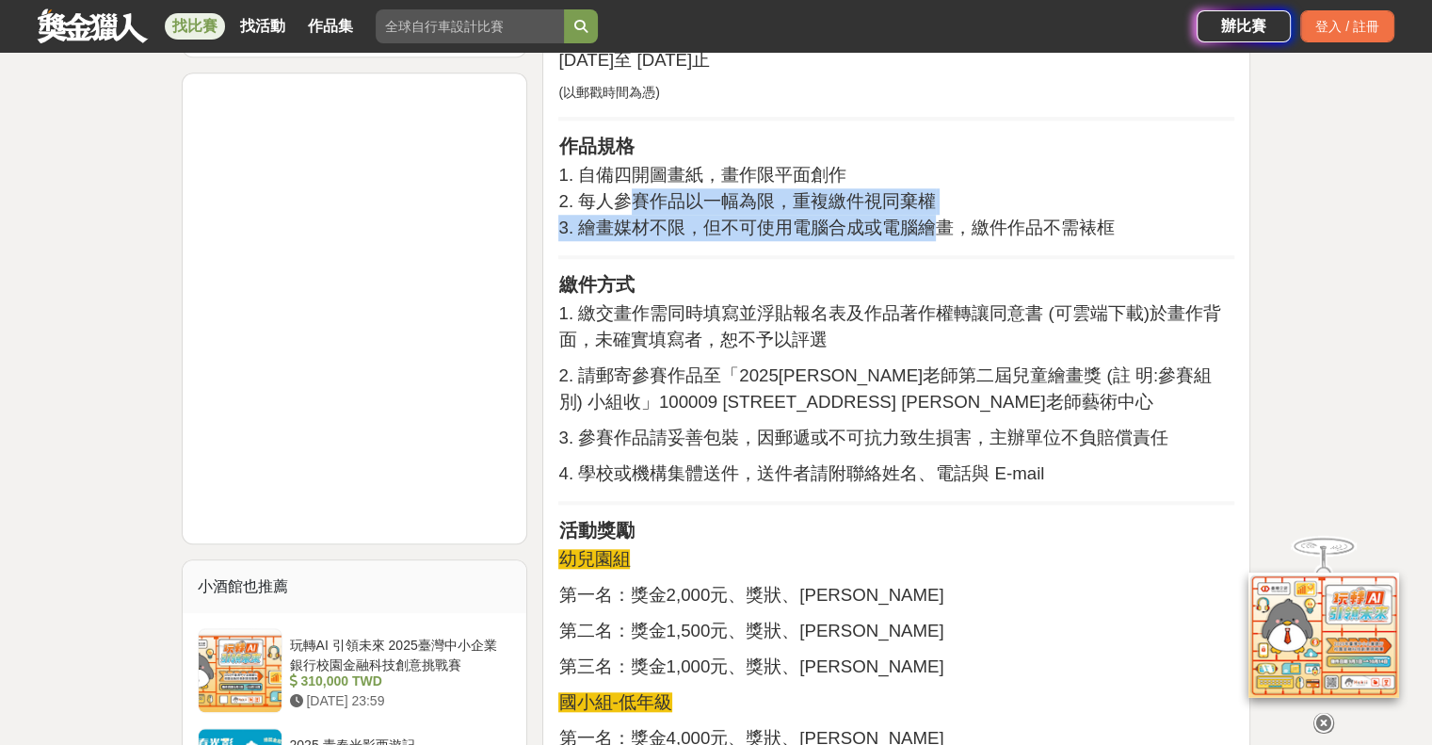
drag, startPoint x: 682, startPoint y: 168, endPoint x: 934, endPoint y: 191, distance: 253.4
click at [928, 187] on p "1. 自備四開圖畫紙，畫作限平面創作 2. 每人參賽作品以一幅為限，重複繳件視同棄權 3. 繪畫媒材不限，但不可使用電腦合成或電腦繪畫，繳件作品不需裱框" at bounding box center [896, 201] width 676 height 79
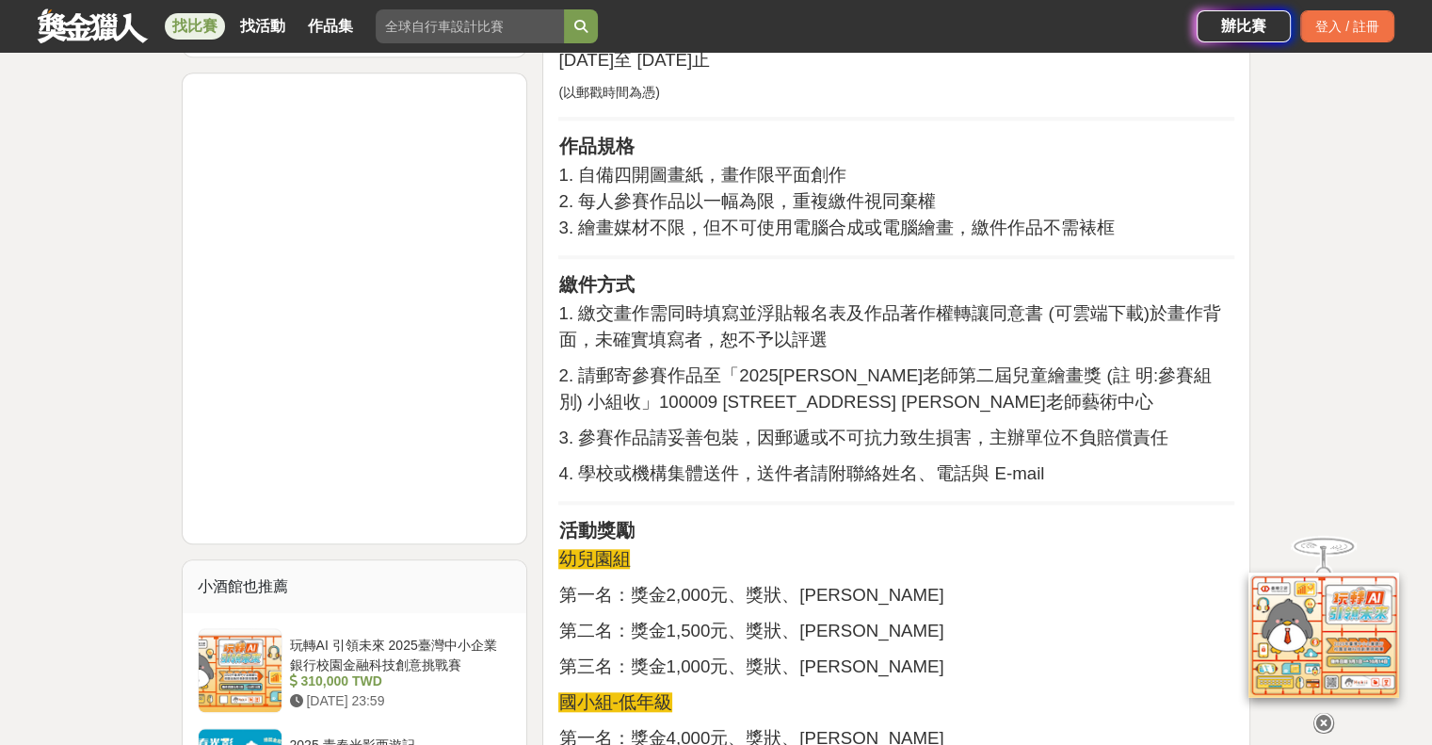
click at [953, 217] on span "3. 繪畫媒材不限，但不可使用電腦合成或電腦繪畫，繳件作品不需裱框" at bounding box center [836, 227] width 556 height 20
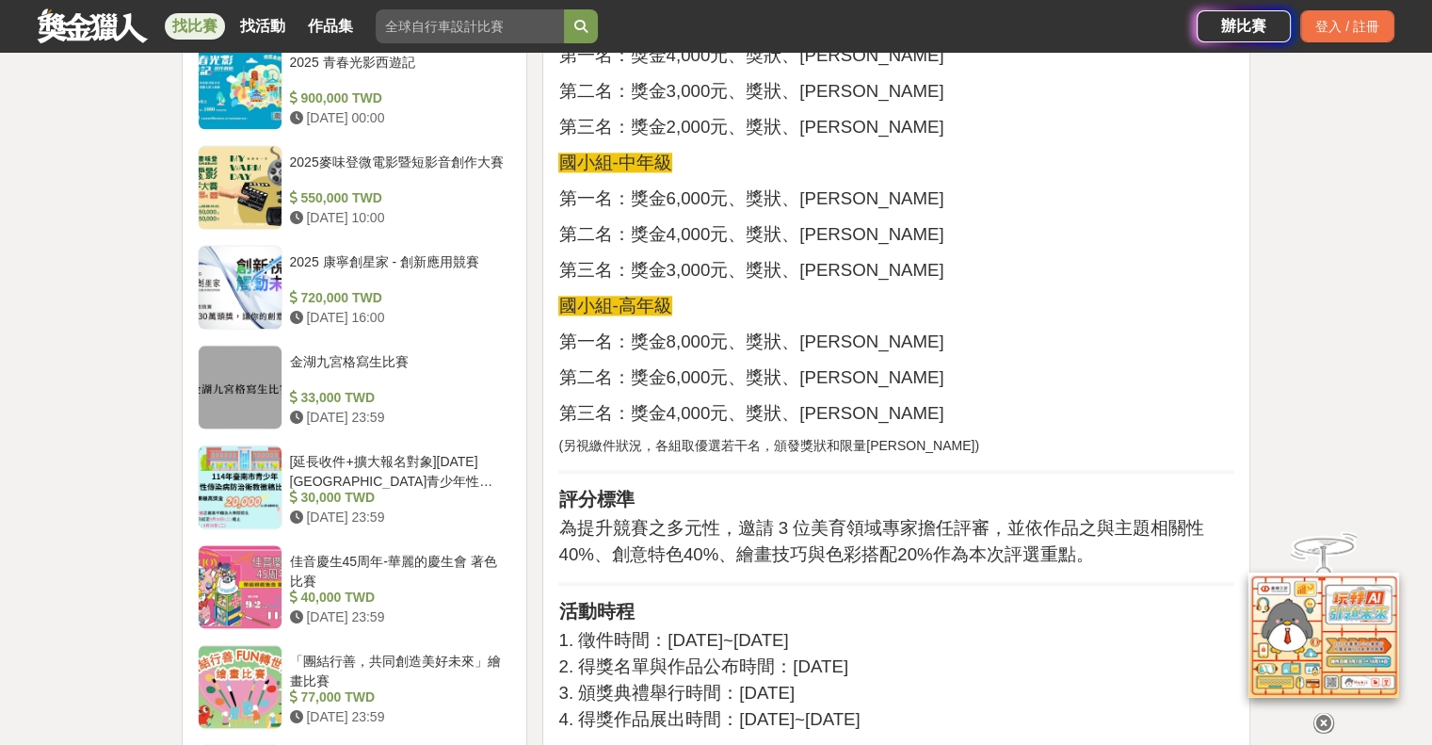
scroll to position [2448, 0]
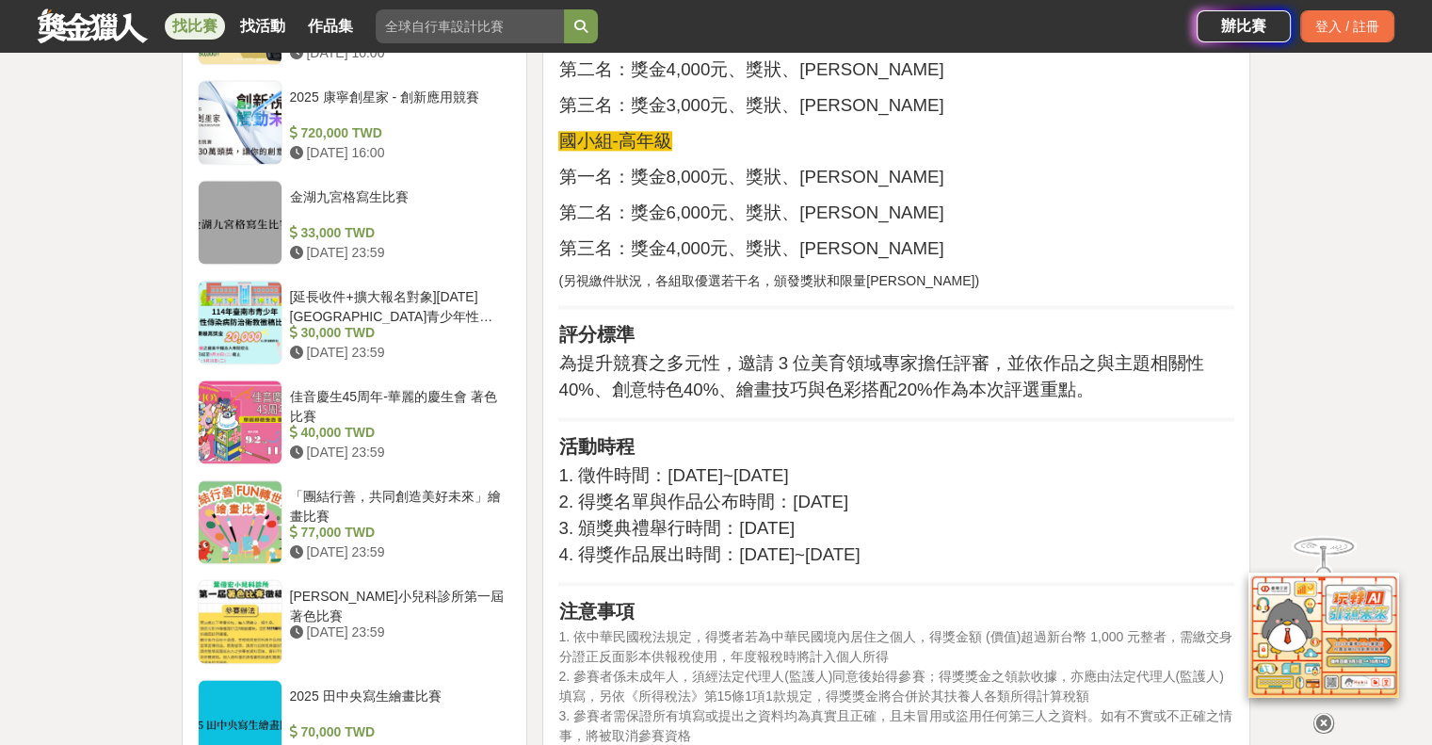
drag, startPoint x: 695, startPoint y: 475, endPoint x: 1055, endPoint y: 522, distance: 362.6
click at [998, 509] on p "1. 徵件時間：[DATE]~[DATE] 2. 得獎名單與作品公布時間：[DATE] 3. 頒獎典禮舉行時間：[DATE] 4. 得獎作品展出時間：[DAT…" at bounding box center [896, 514] width 676 height 105
click at [1055, 522] on p "1. 徵件時間：[DATE]~[DATE] 2. 得獎名單與作品公布時間：[DATE] 3. 頒獎典禮舉行時間：[DATE] 4. 得獎作品展出時間：[DAT…" at bounding box center [896, 514] width 676 height 105
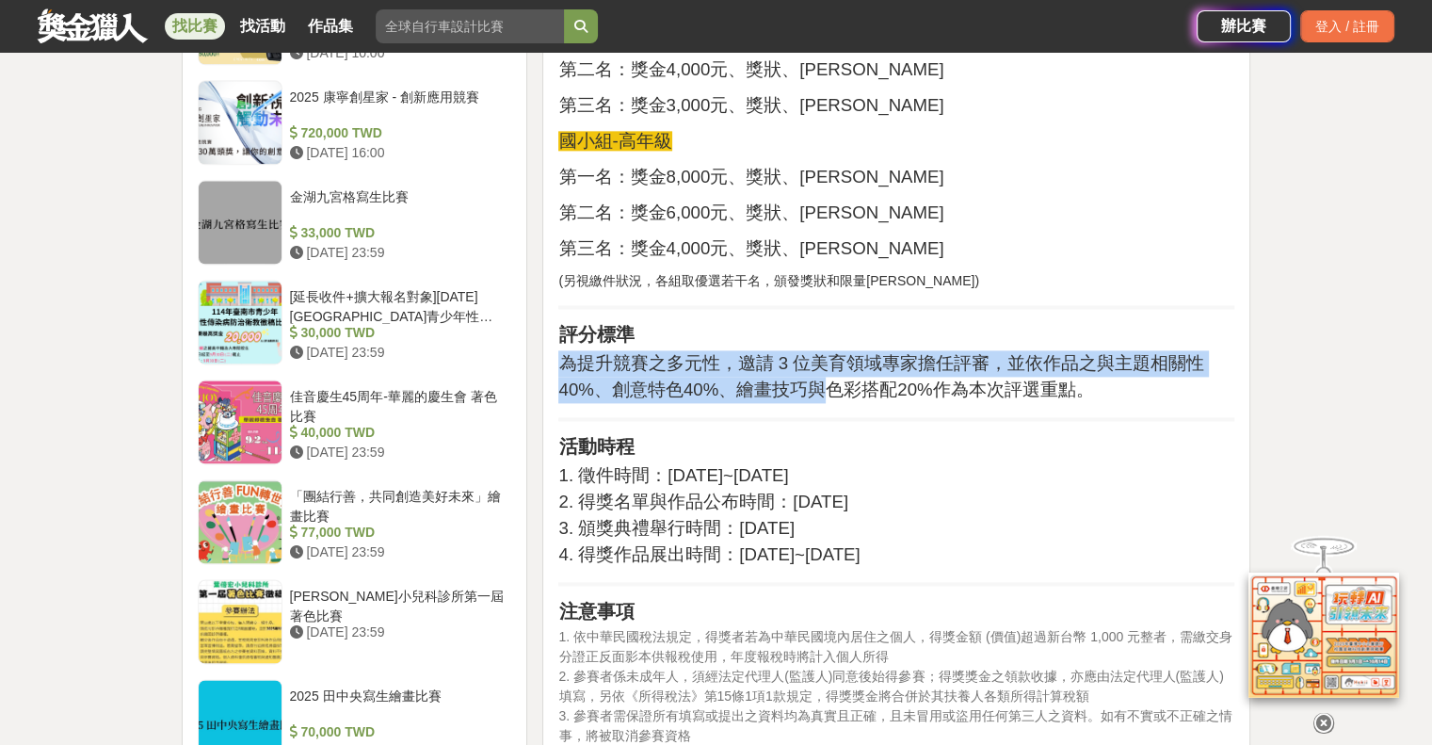
drag, startPoint x: 828, startPoint y: 354, endPoint x: 956, endPoint y: 387, distance: 132.2
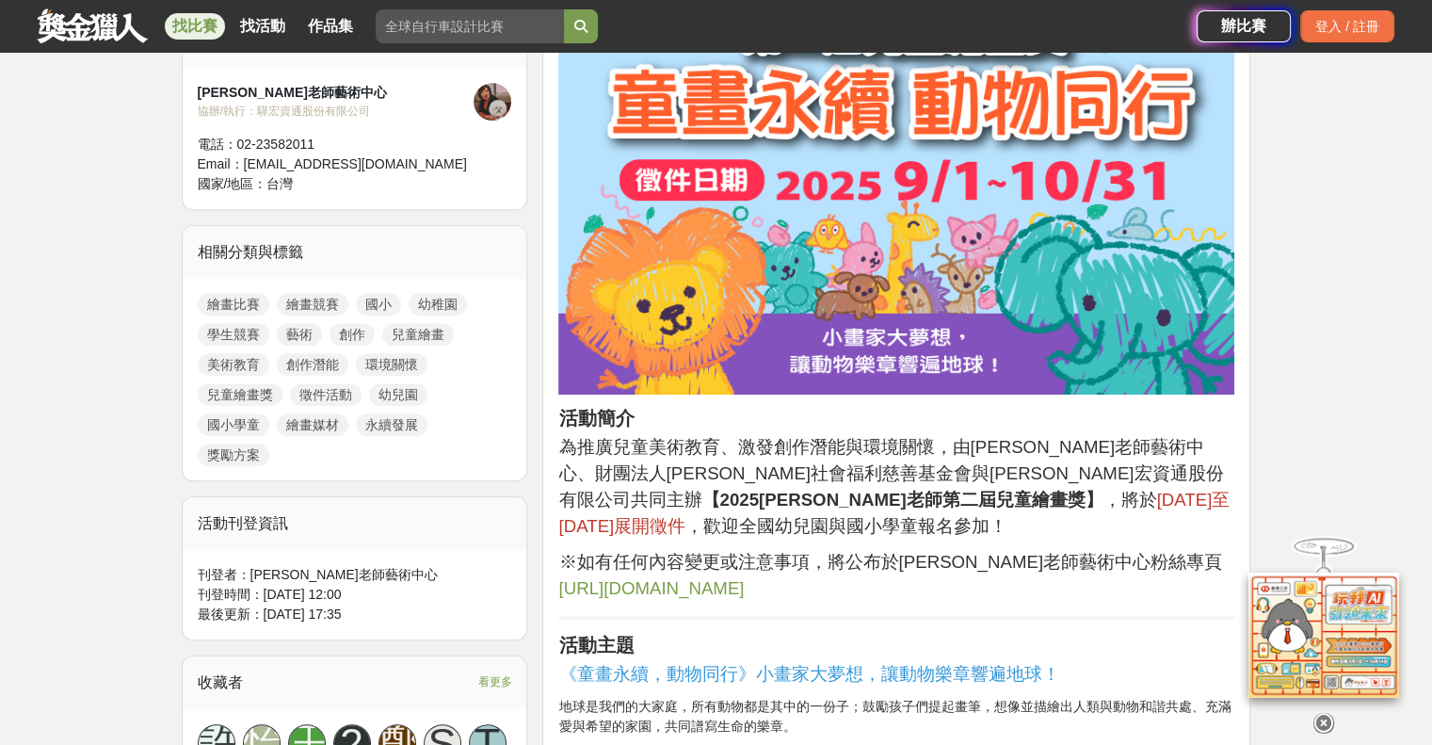
scroll to position [847, 0]
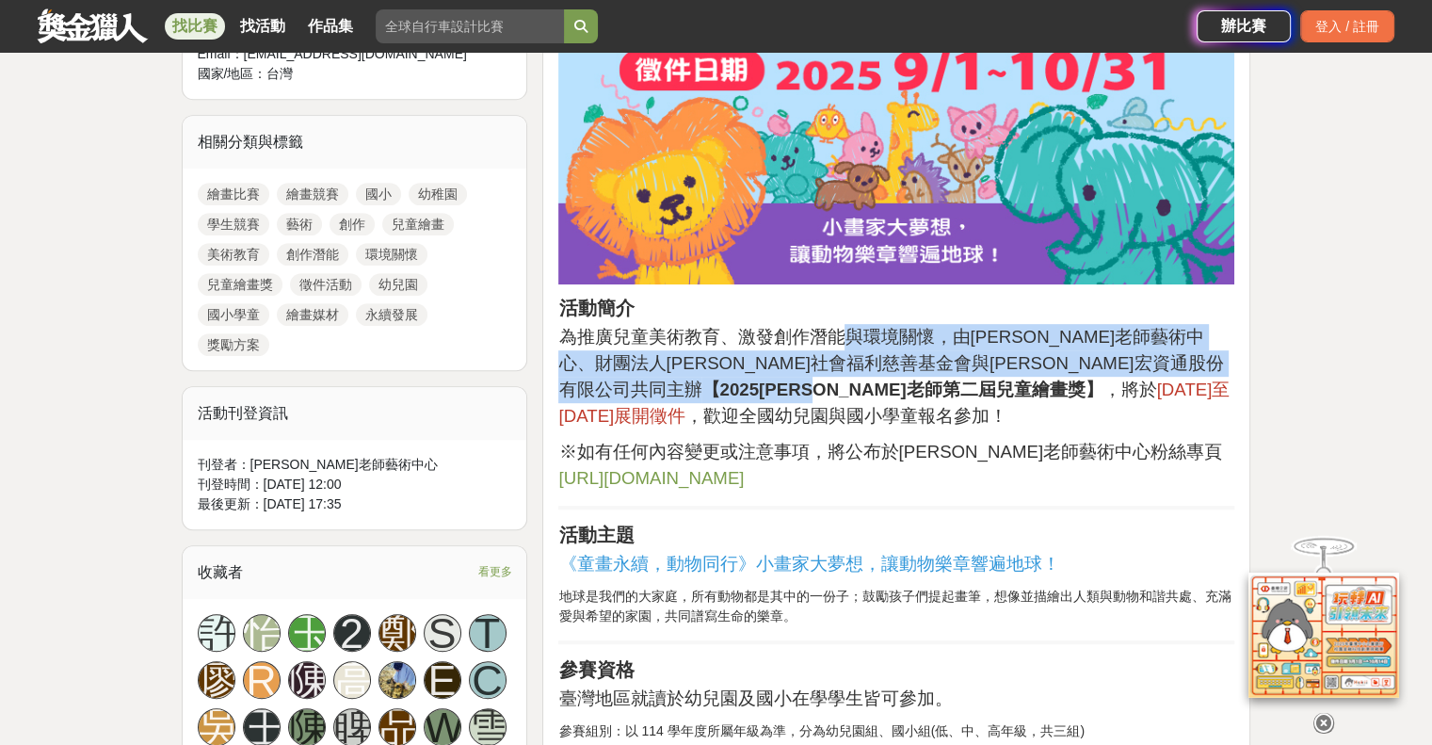
drag, startPoint x: 842, startPoint y: 332, endPoint x: 1151, endPoint y: 362, distance: 310.3
click at [1151, 362] on span "為推廣兒童美術教育、激發創作潛能與環境關懷，由[PERSON_NAME]老師藝術中心、財團法人[PERSON_NAME]社會福利慈善基金會與[PERSON_N…" at bounding box center [890, 363] width 665 height 72
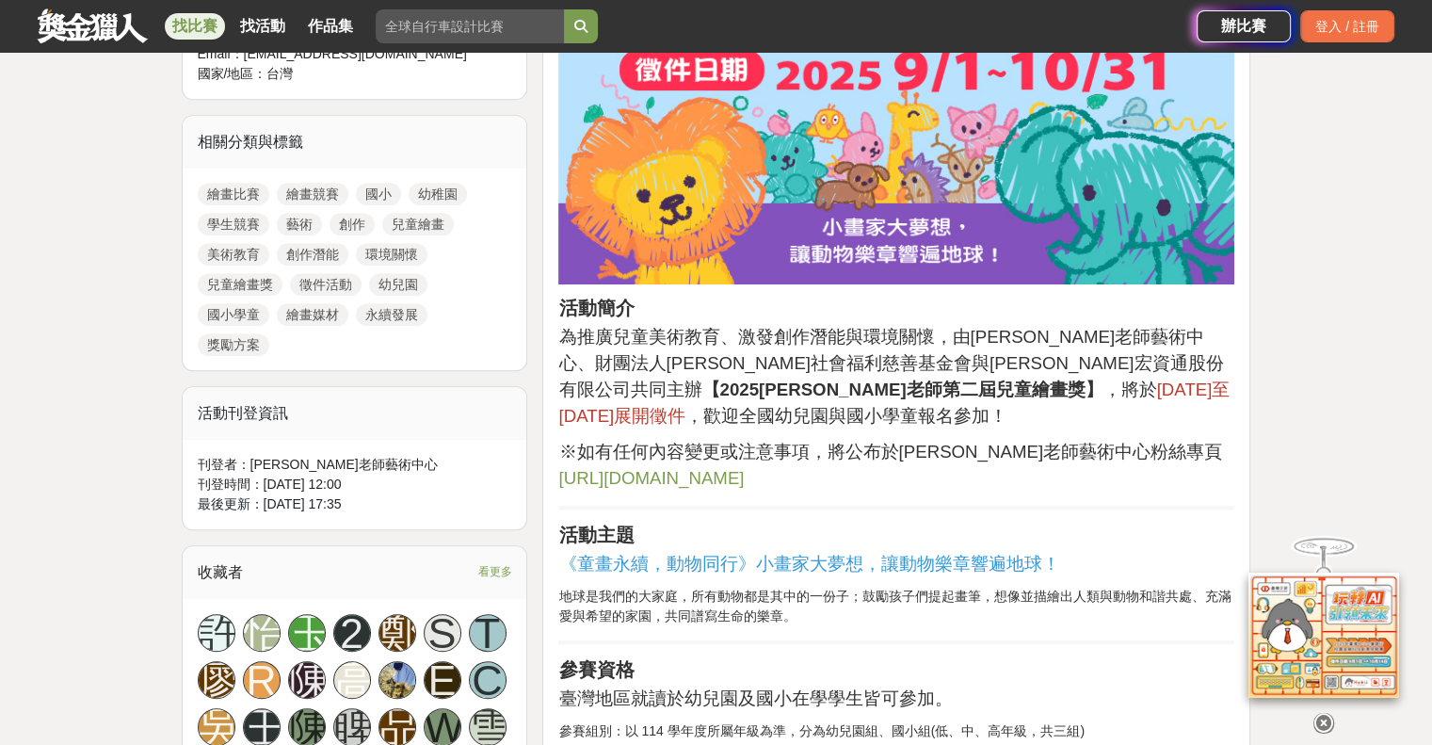
click at [1007, 406] on span "，歡迎全國幼兒園與國小學童報名參加！" at bounding box center [846, 416] width 322 height 20
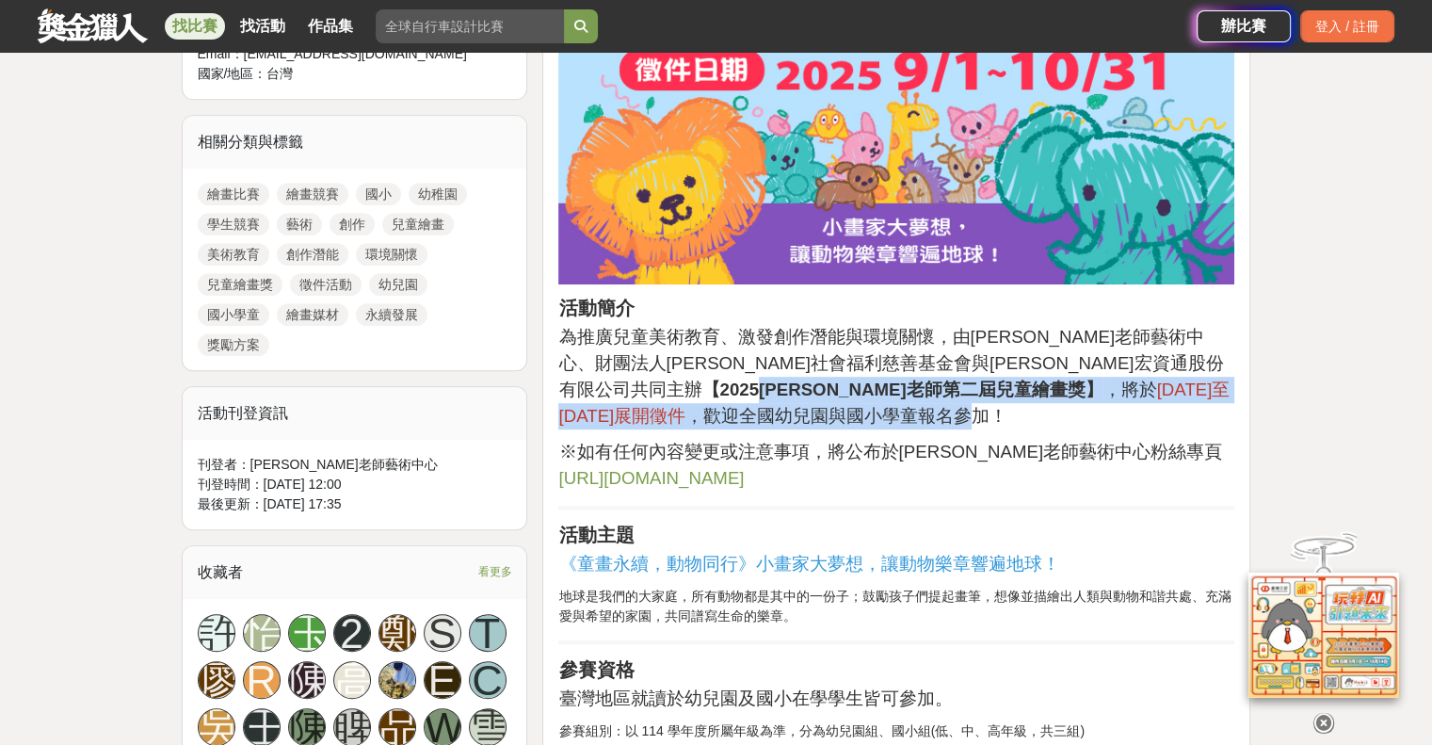
drag, startPoint x: 1063, startPoint y: 360, endPoint x: 1179, endPoint y: 398, distance: 122.1
click at [1155, 393] on p "為推廣兒童美術教育、激發創作潛能與環境關懷，由[PERSON_NAME]老師藝術中心、財團法人[PERSON_NAME]社會福利慈善基金會與[PERSON_N…" at bounding box center [896, 376] width 676 height 105
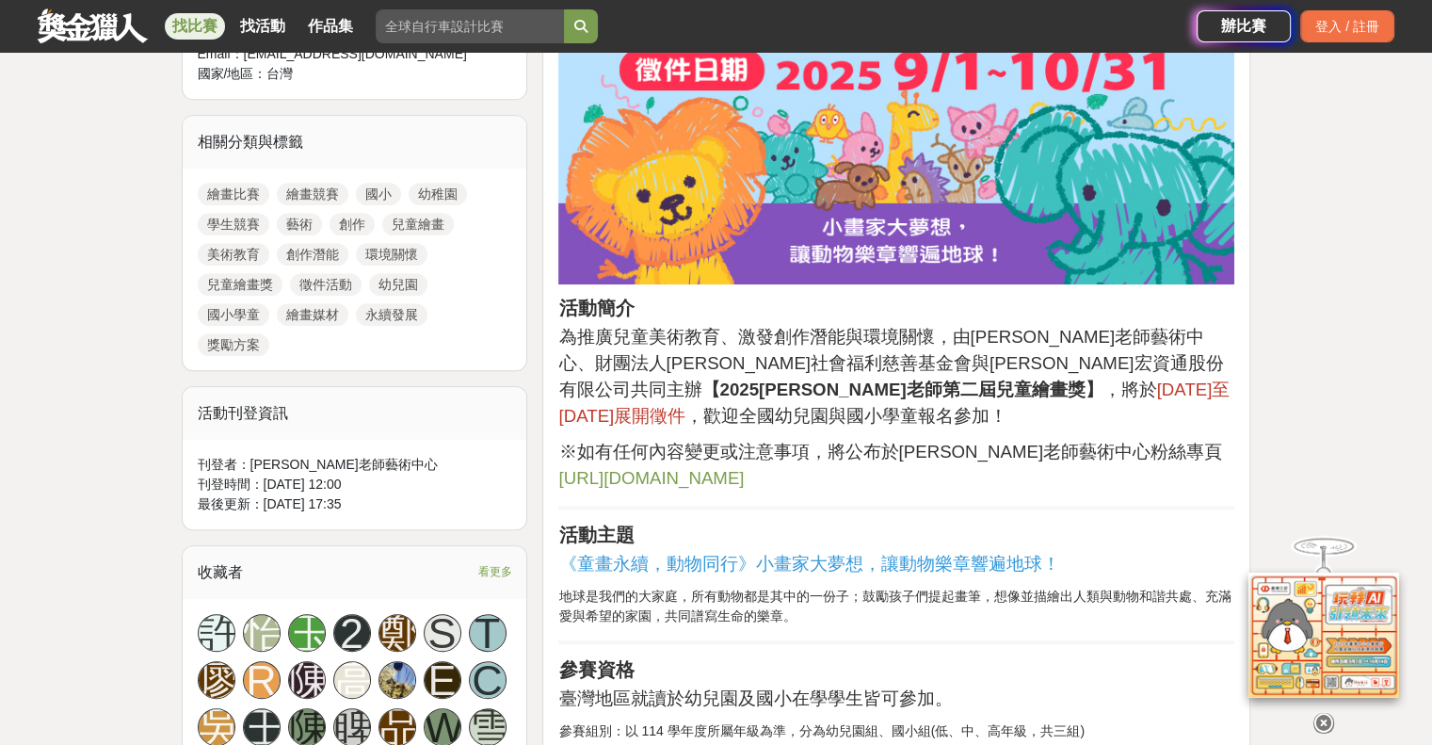
click at [1181, 400] on p "為推廣兒童美術教育、激發創作潛能與環境關懷，由[PERSON_NAME]老師藝術中心、財團法人[PERSON_NAME]社會福利慈善基金會與[PERSON_N…" at bounding box center [896, 376] width 676 height 105
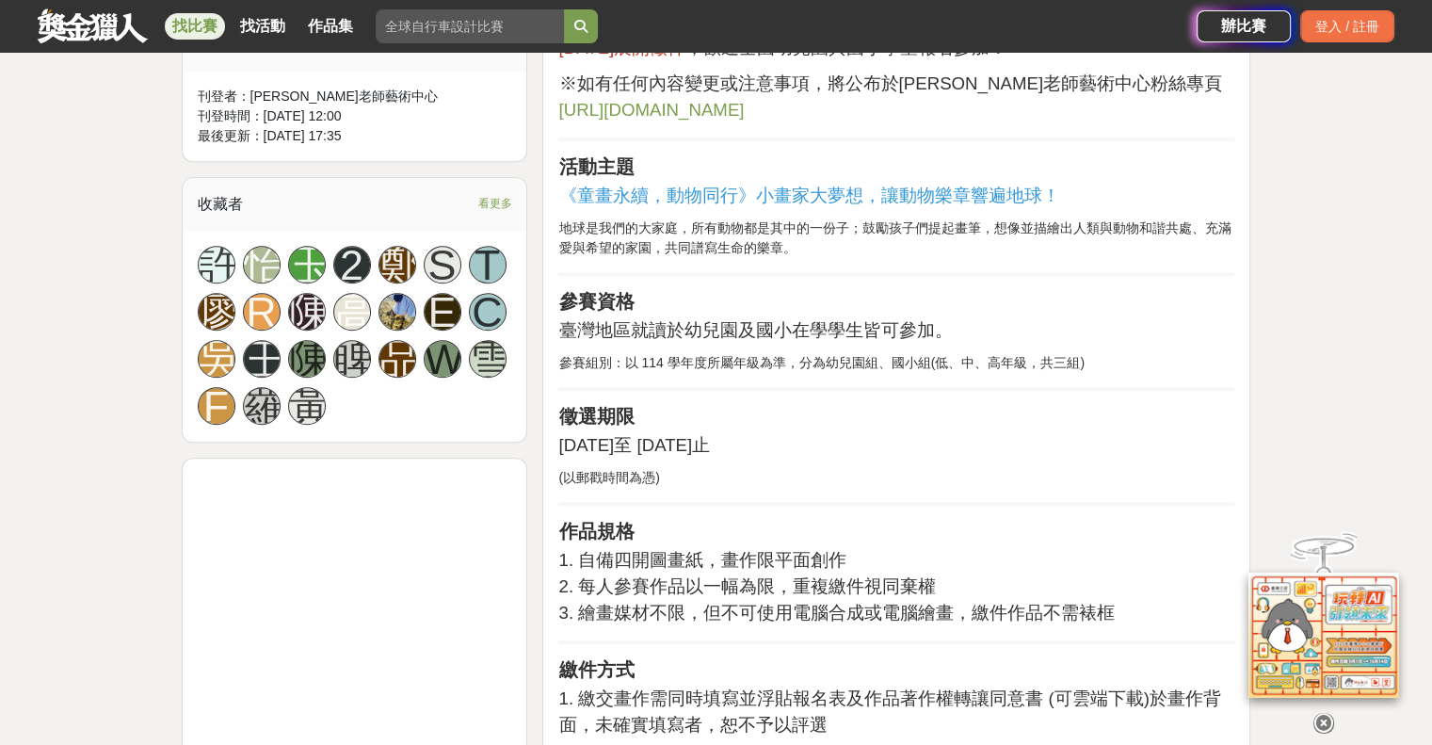
scroll to position [1318, 0]
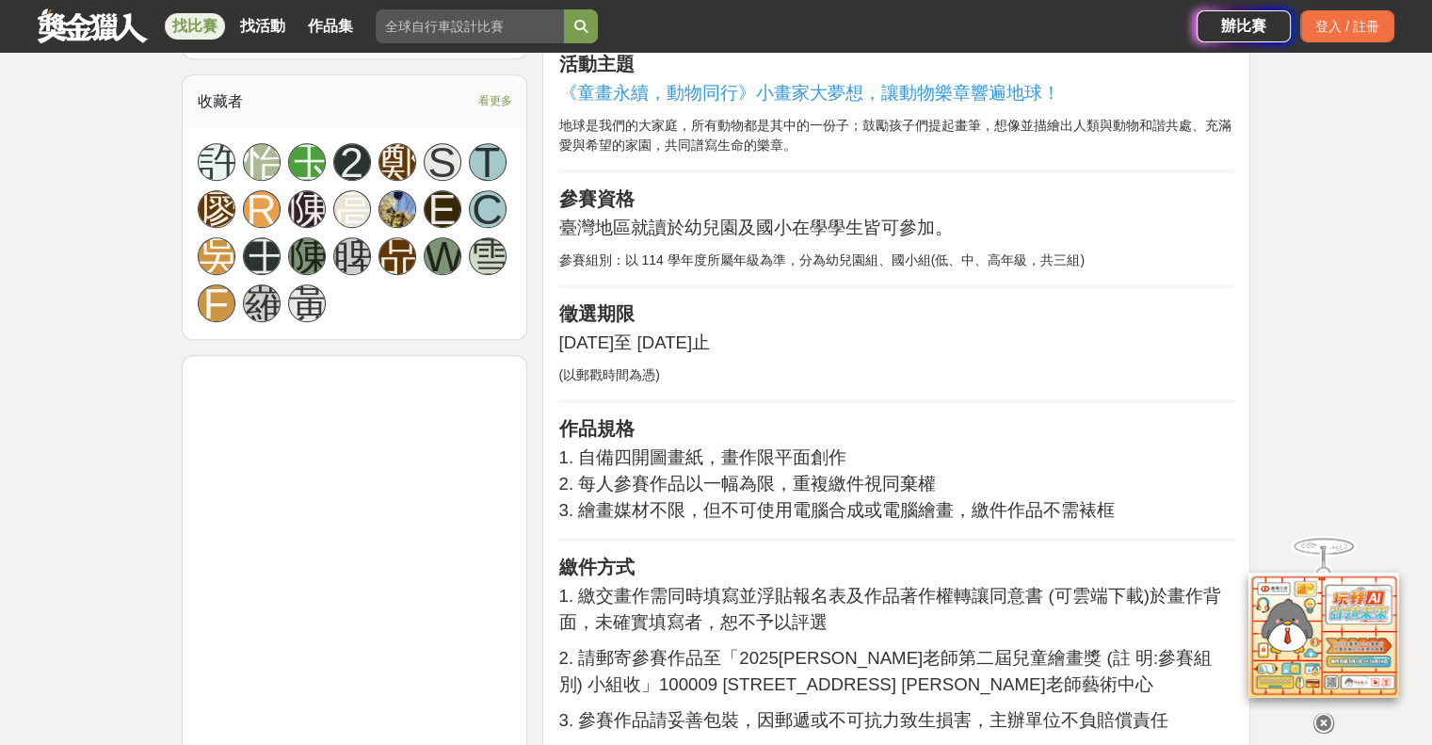
drag, startPoint x: 743, startPoint y: 201, endPoint x: 912, endPoint y: 338, distance: 217.6
click at [975, 365] on p "(以郵戳時間為憑)" at bounding box center [896, 375] width 676 height 20
click at [721, 447] on span "1. 自備四開圖畫紙，畫作限平面創作" at bounding box center [702, 457] width 288 height 20
drag, startPoint x: 621, startPoint y: 421, endPoint x: 701, endPoint y: 428, distance: 80.4
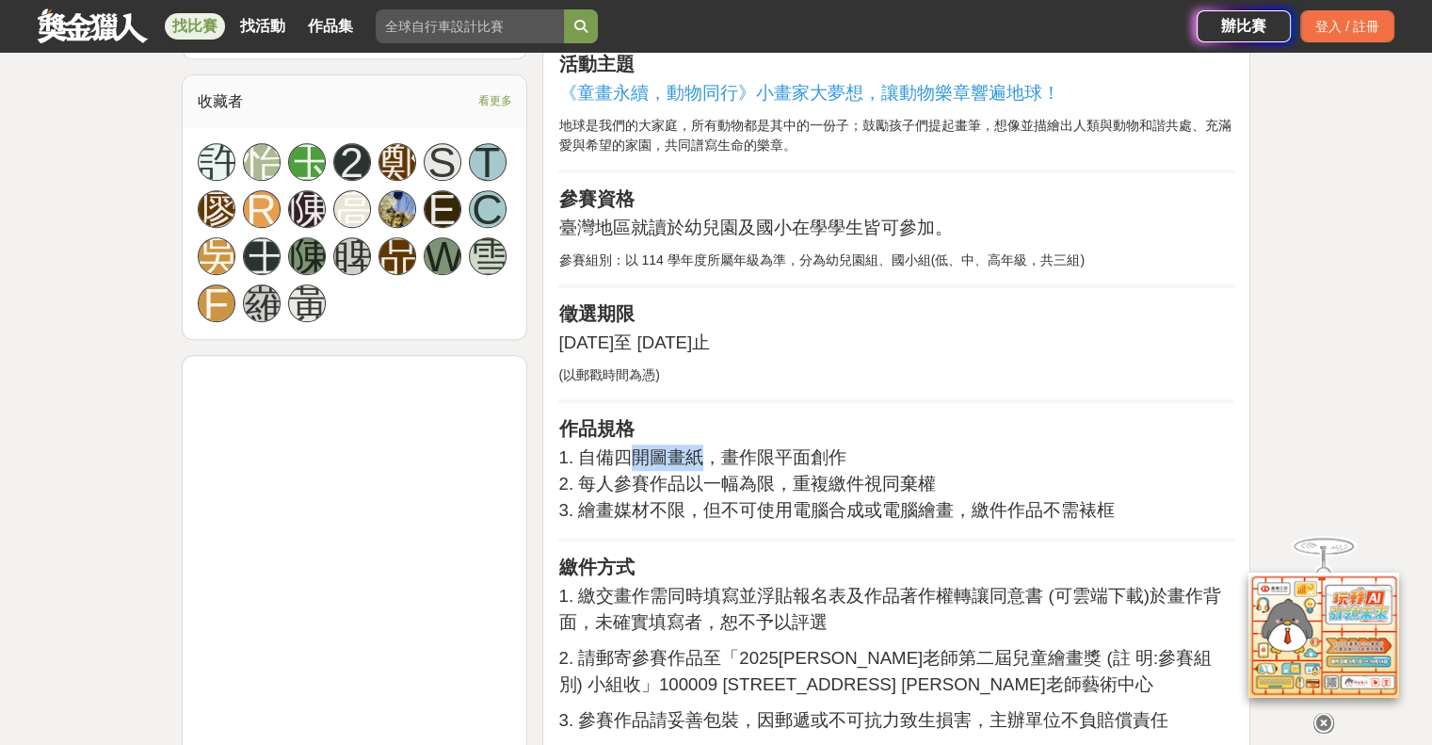
click at [701, 447] on span "1. 自備四開圖畫紙，畫作限平面創作" at bounding box center [702, 457] width 288 height 20
copy span "開圖畫紙"
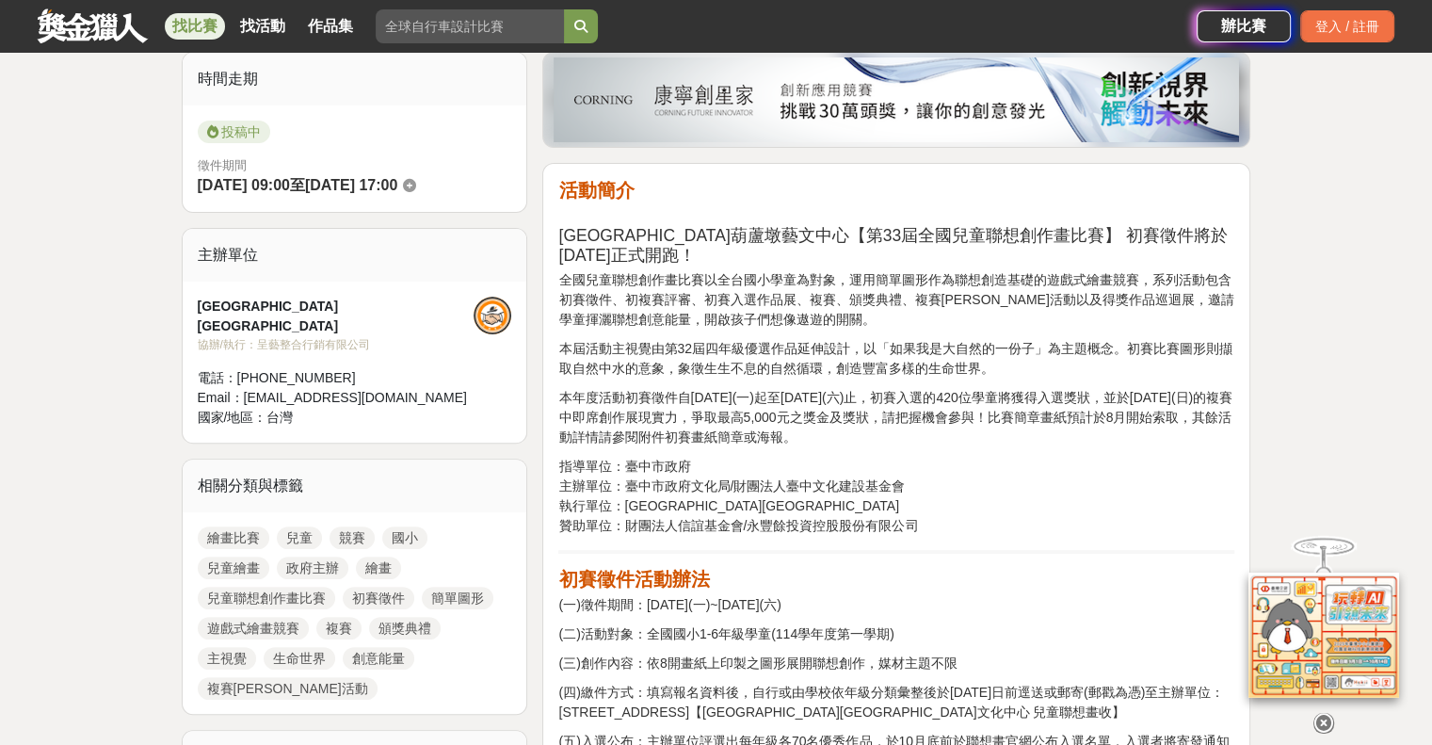
scroll to position [565, 0]
